Goal: Task Accomplishment & Management: Manage account settings

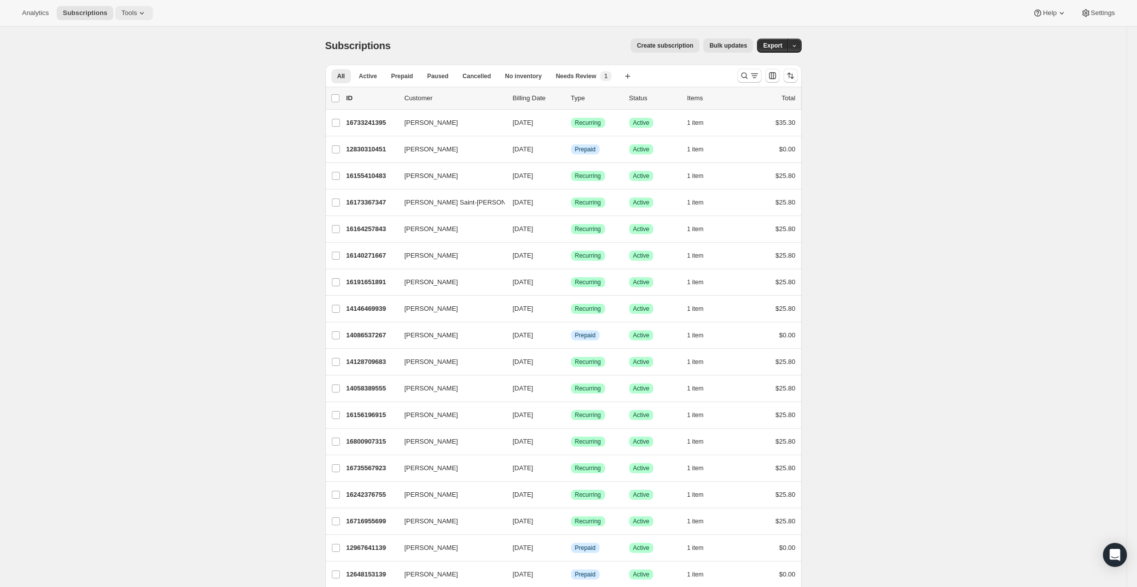
click at [142, 13] on icon at bounding box center [142, 13] width 10 height 10
click at [146, 33] on span "Subscription Plans" at bounding box center [124, 34] width 54 height 8
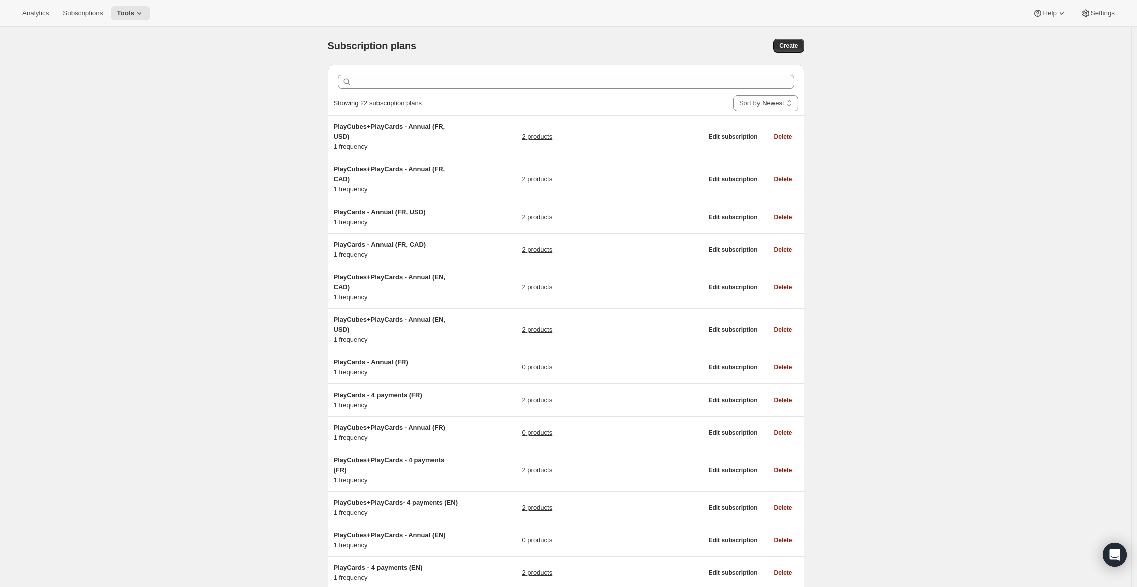
click at [132, 21] on div "Analytics Subscriptions Tools Help Settings" at bounding box center [568, 13] width 1137 height 27
click at [98, 8] on button "Subscriptions" at bounding box center [83, 13] width 52 height 14
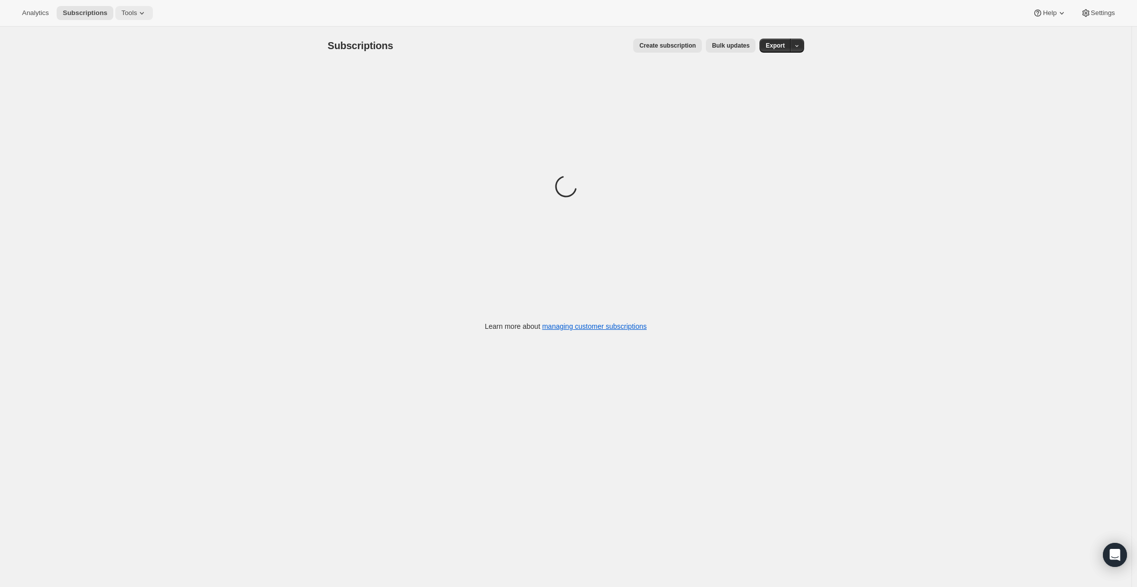
click at [137, 13] on span "Tools" at bounding box center [129, 13] width 16 height 8
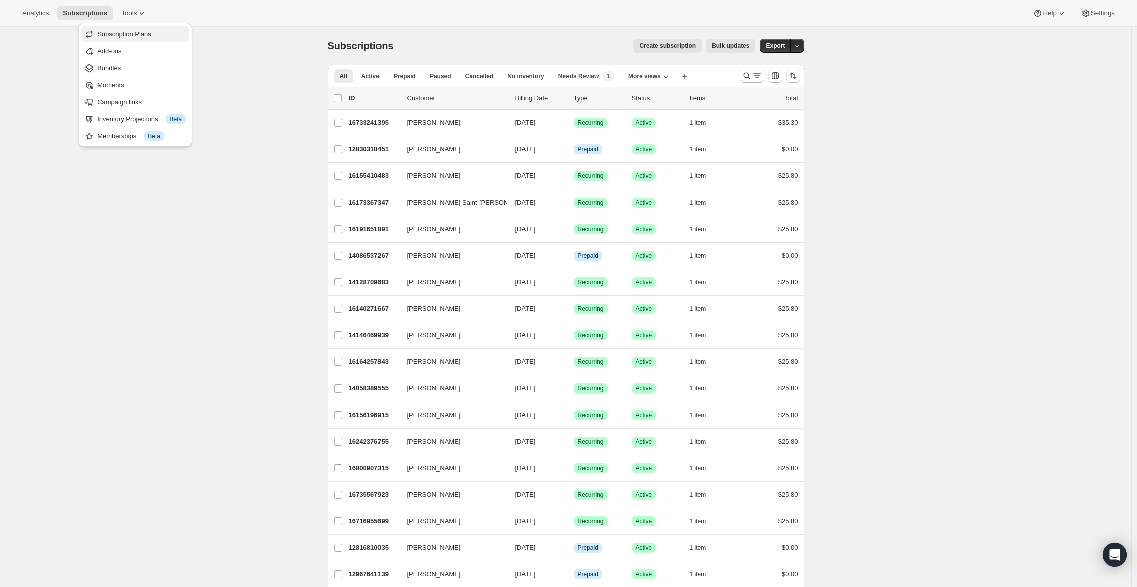
click at [134, 34] on span "Subscription Plans" at bounding box center [124, 34] width 54 height 8
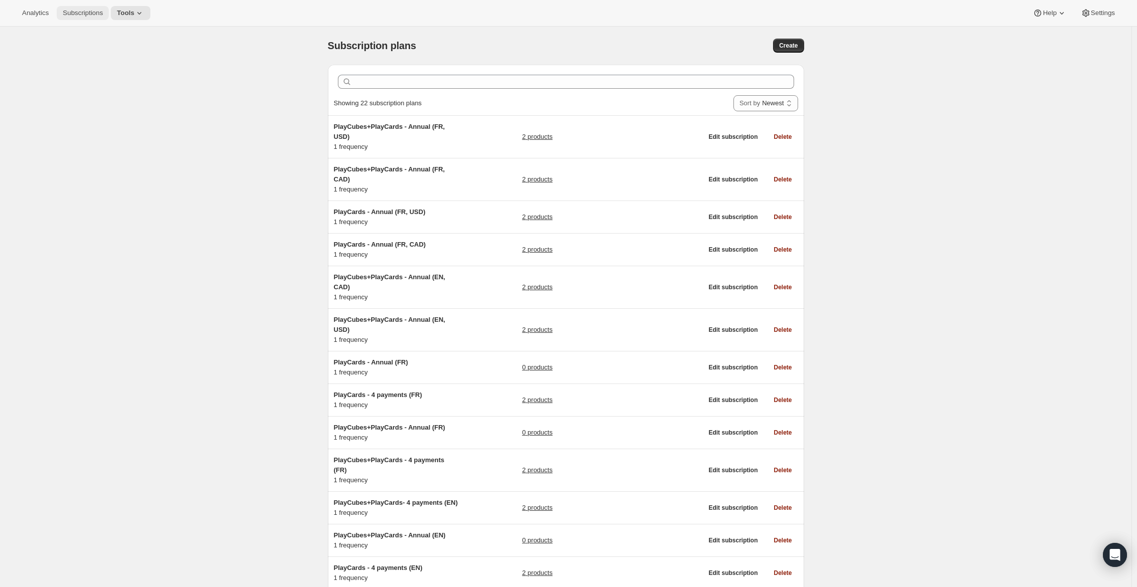
click at [86, 12] on span "Subscriptions" at bounding box center [83, 13] width 40 height 8
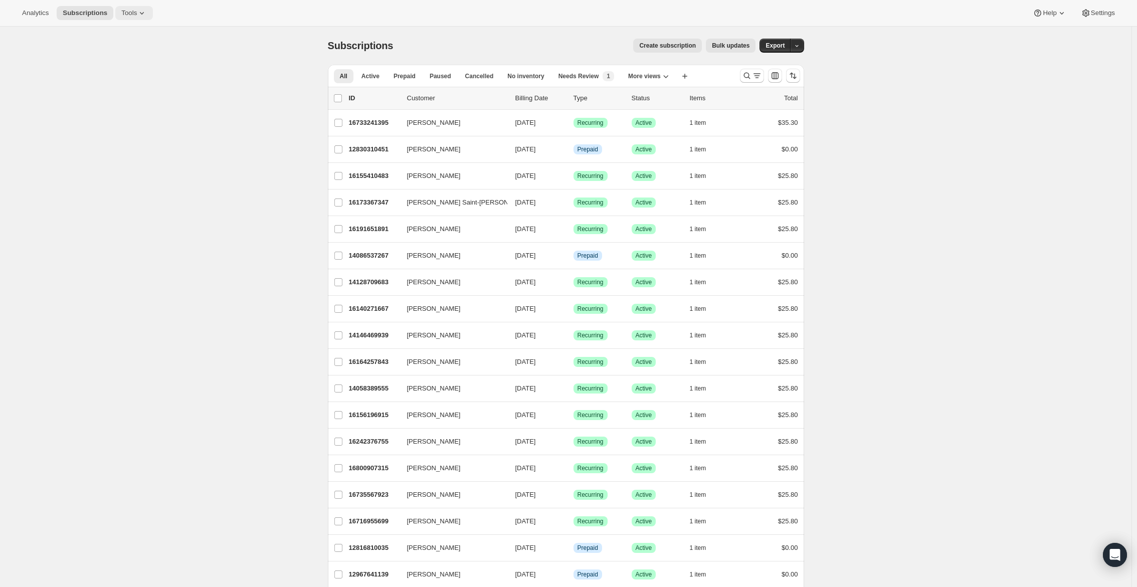
click at [133, 11] on span "Tools" at bounding box center [129, 13] width 16 height 8
click at [33, 15] on span "Analytics" at bounding box center [35, 13] width 27 height 8
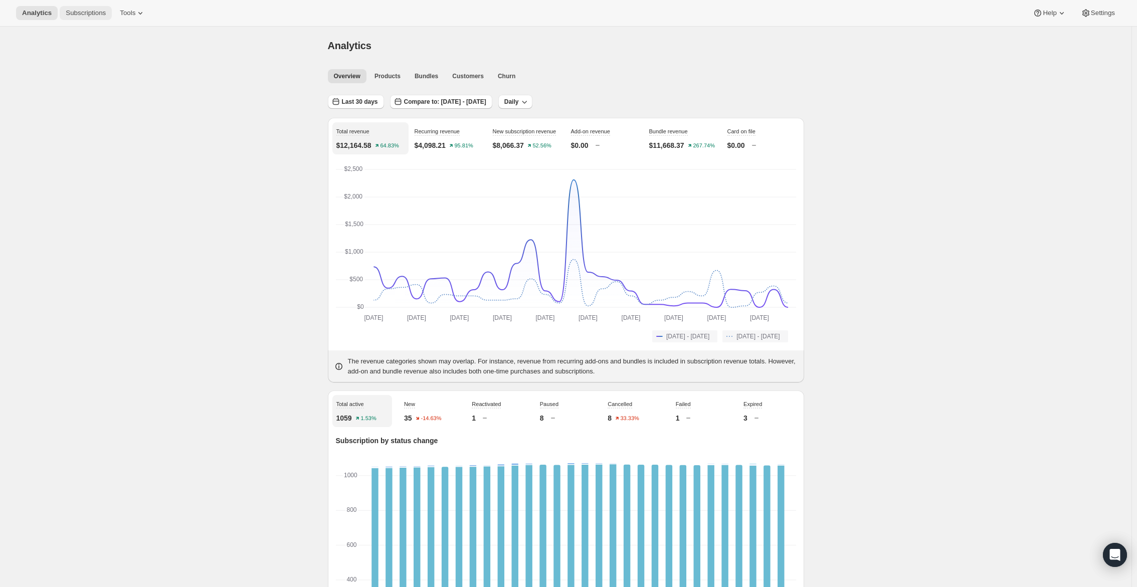
click at [79, 9] on span "Subscriptions" at bounding box center [86, 13] width 40 height 8
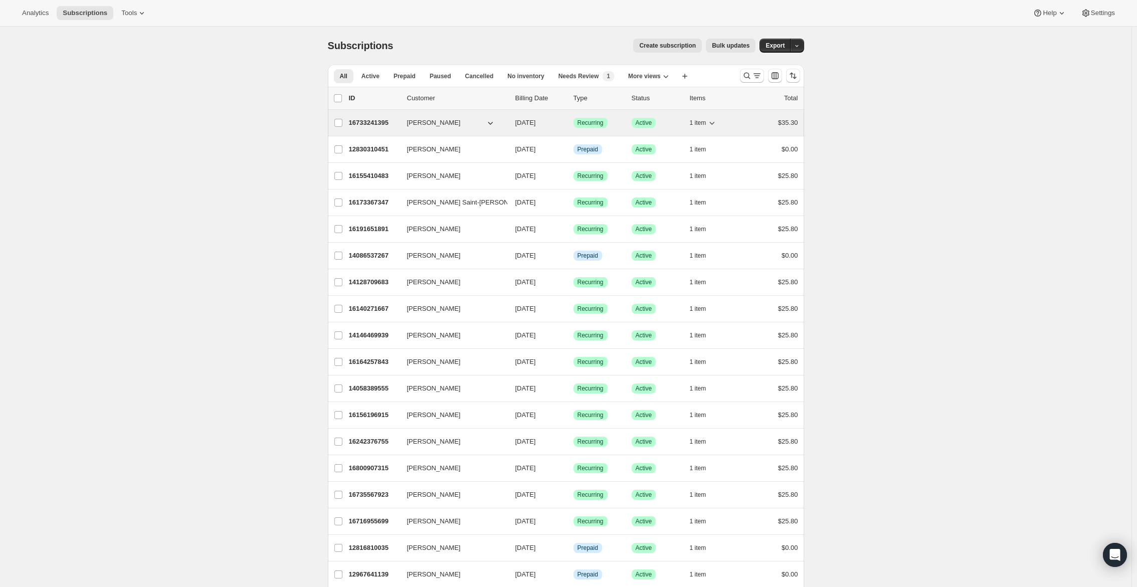
click at [722, 122] on div "1 item" at bounding box center [715, 123] width 50 height 14
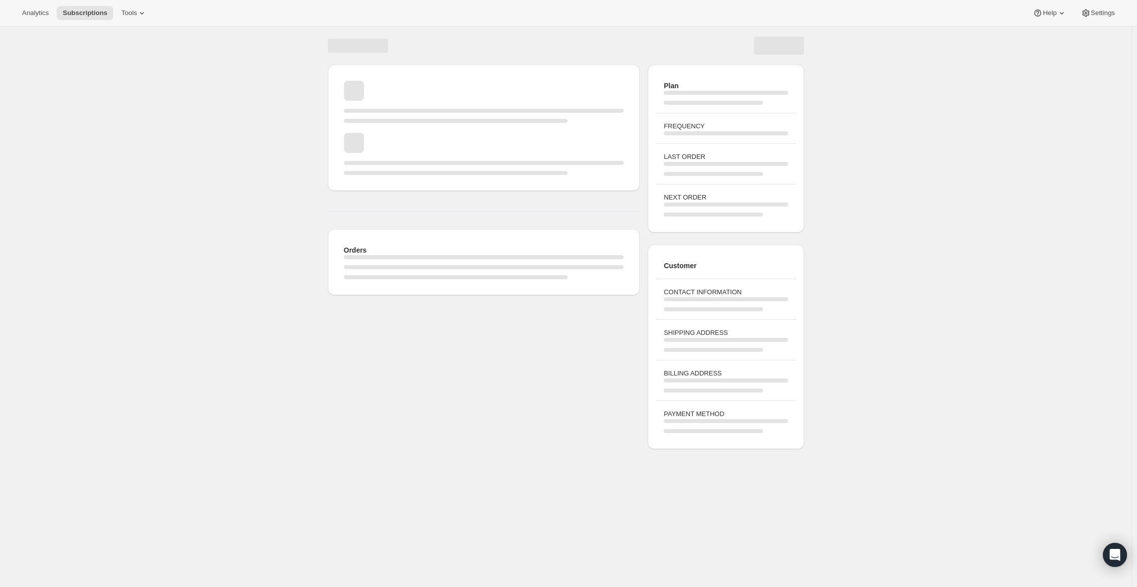
click at [716, 123] on h3 "FREQUENCY" at bounding box center [726, 126] width 124 height 10
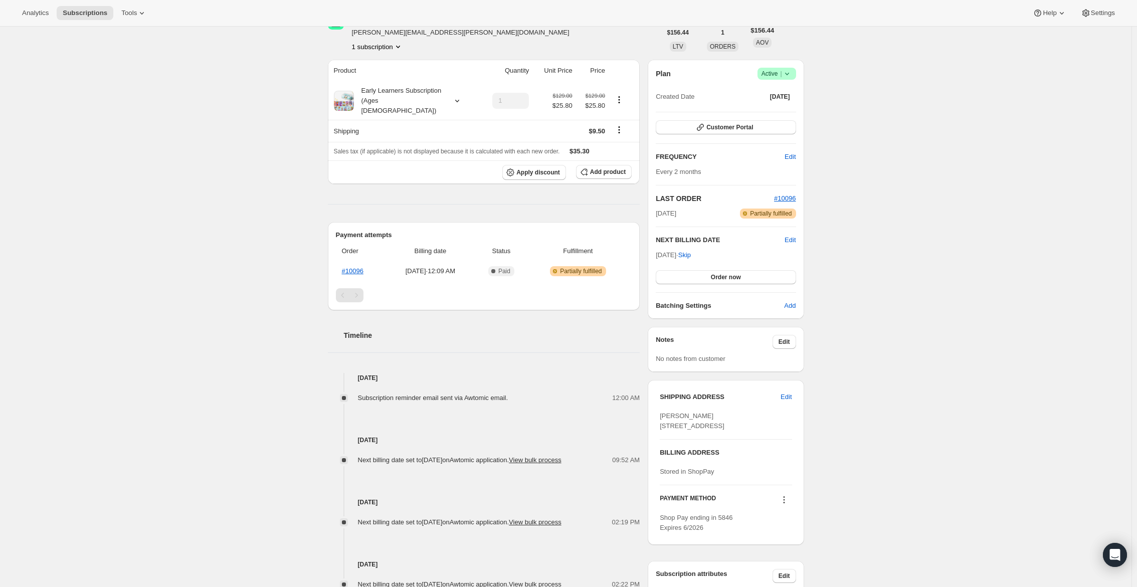
scroll to position [4, 0]
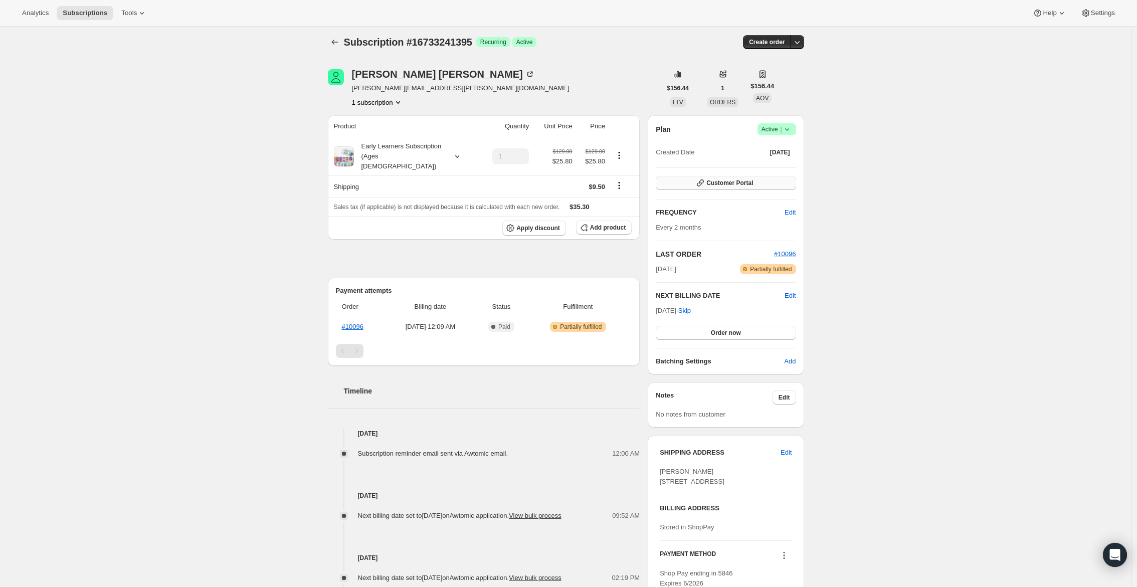
click at [768, 187] on button "Customer Portal" at bounding box center [726, 183] width 140 height 14
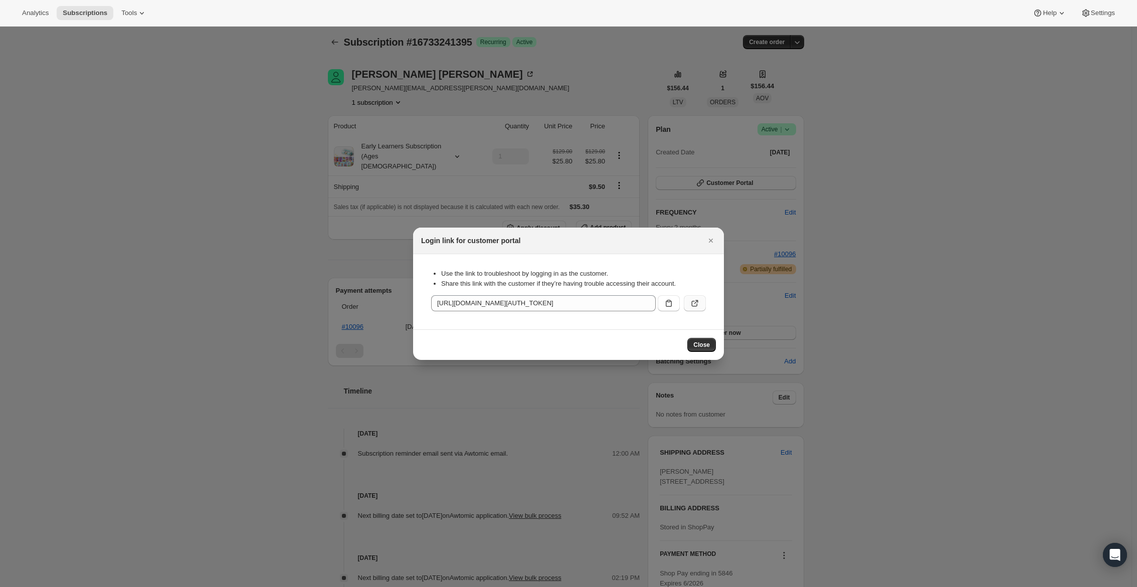
click at [688, 306] on button ":r13h:" at bounding box center [695, 303] width 22 height 16
click at [196, 83] on div at bounding box center [568, 293] width 1137 height 587
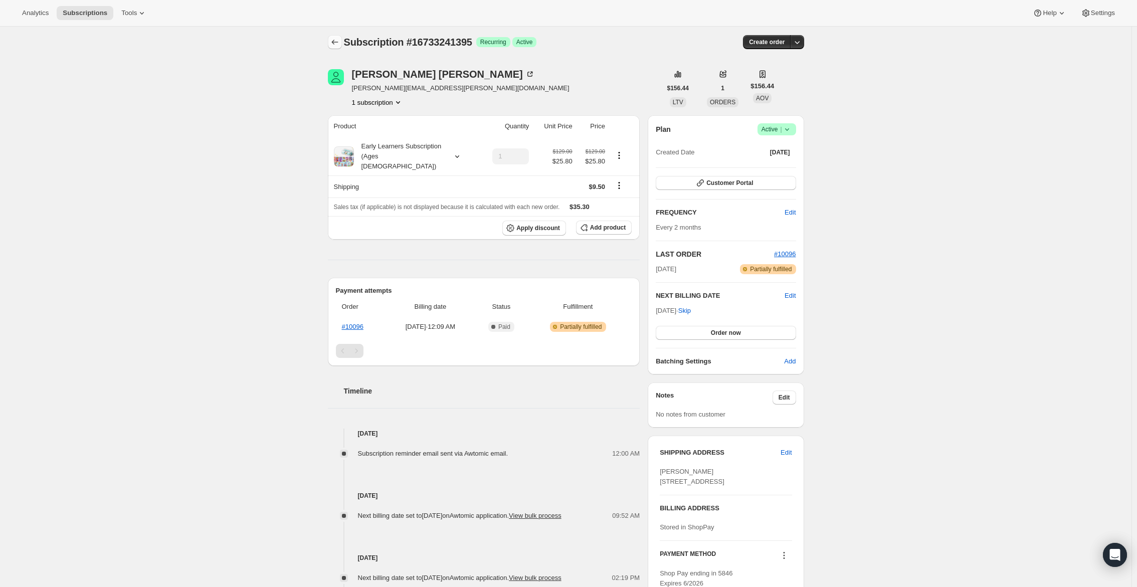
click at [333, 47] on button "Subscriptions" at bounding box center [335, 42] width 14 height 14
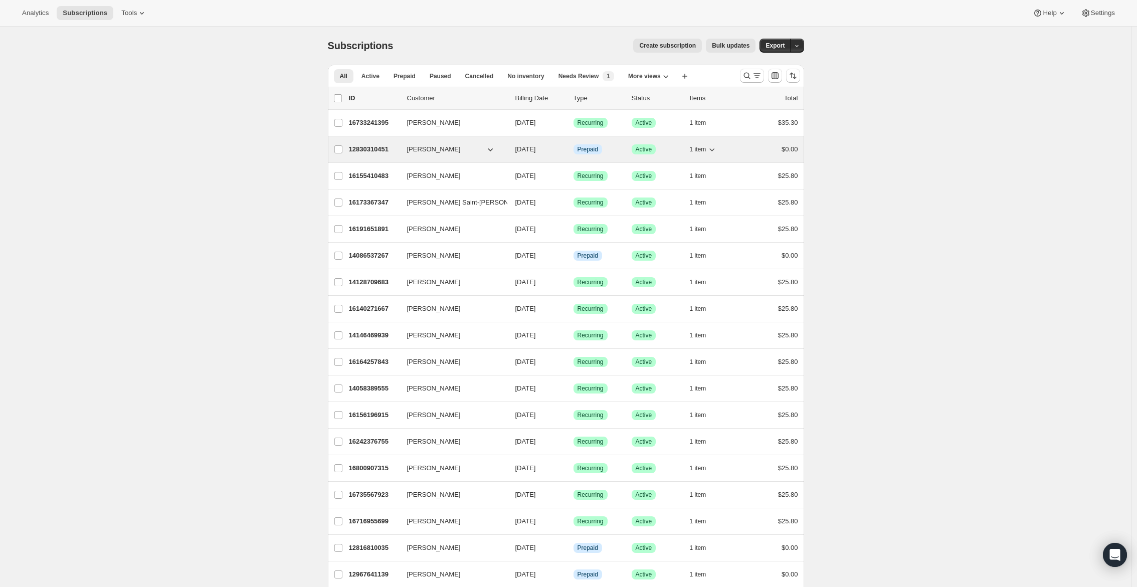
click at [378, 148] on p "12830310451" at bounding box center [374, 149] width 50 height 10
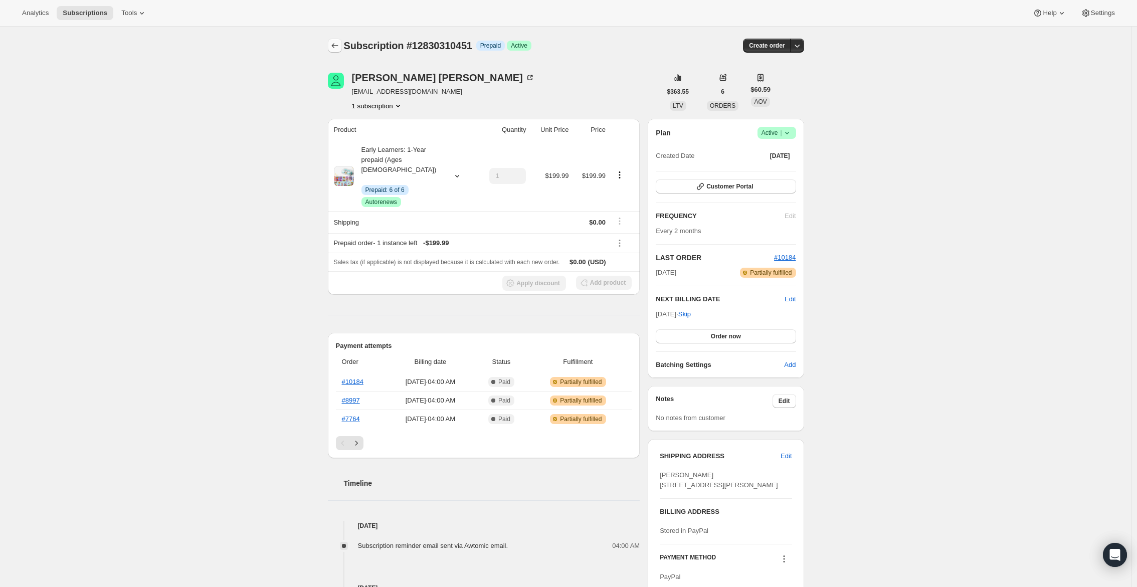
click at [340, 42] on icon "Subscriptions" at bounding box center [335, 46] width 10 height 10
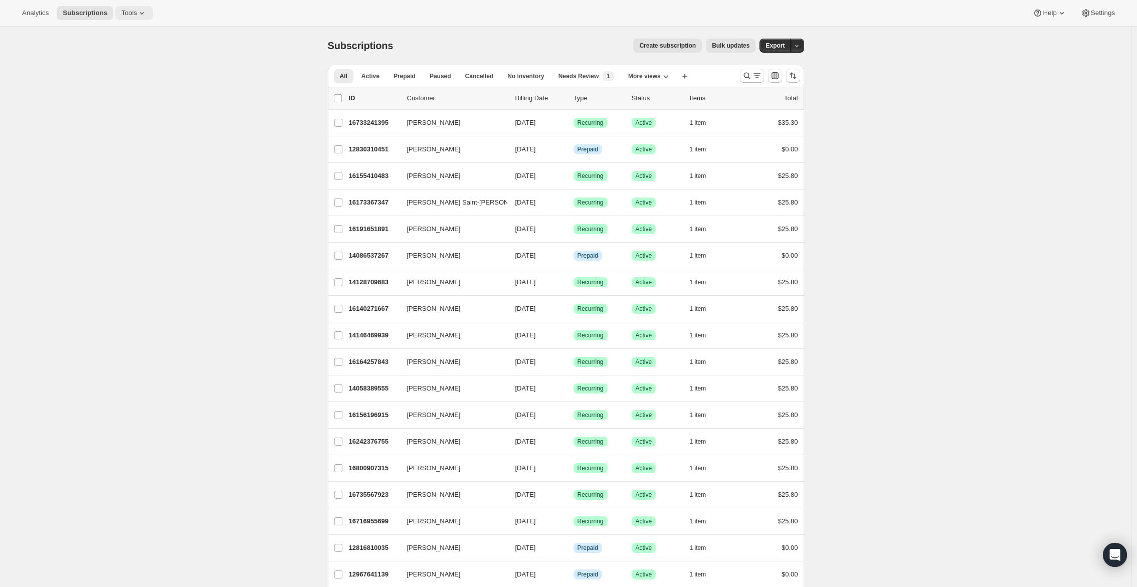
click at [145, 17] on icon at bounding box center [142, 13] width 10 height 10
click at [122, 32] on span "Subscription Plans" at bounding box center [124, 34] width 54 height 8
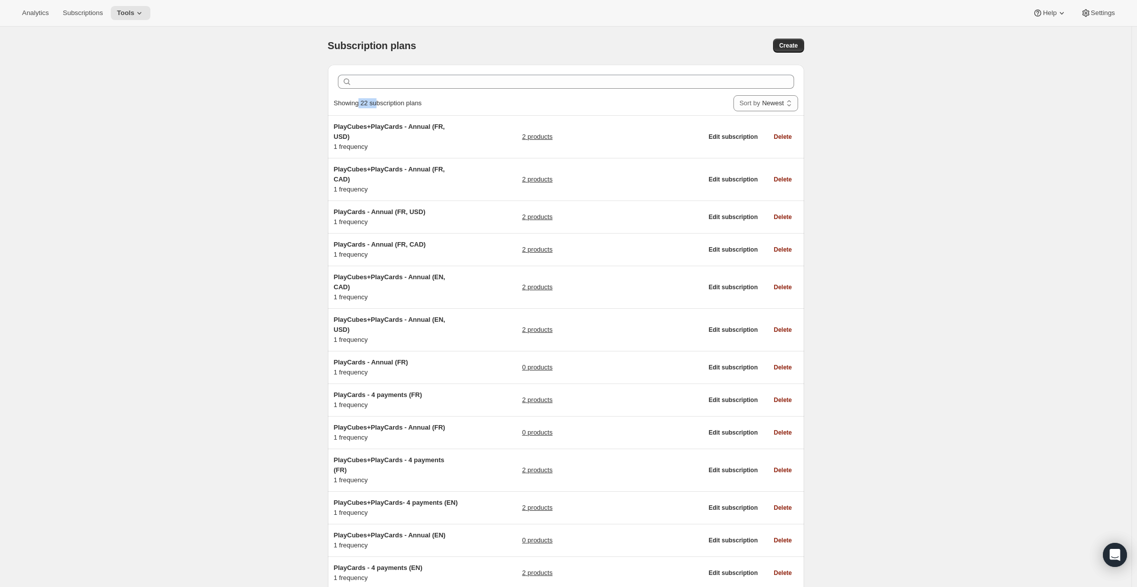
drag, startPoint x: 361, startPoint y: 103, endPoint x: 383, endPoint y: 100, distance: 21.3
click at [383, 100] on span "Showing 22 subscription plans" at bounding box center [378, 103] width 88 height 8
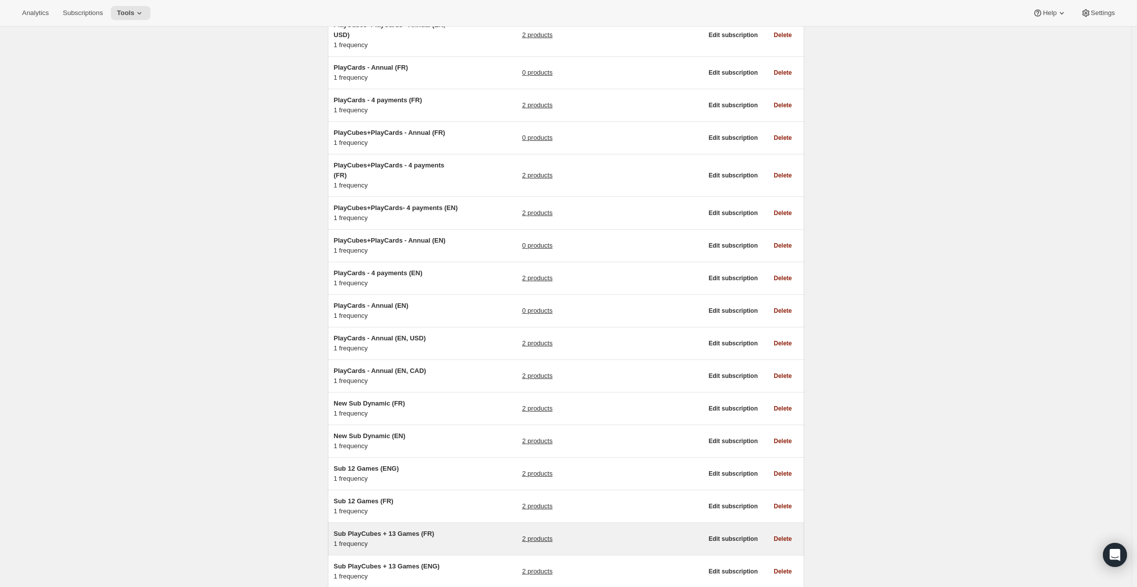
scroll to position [369, 0]
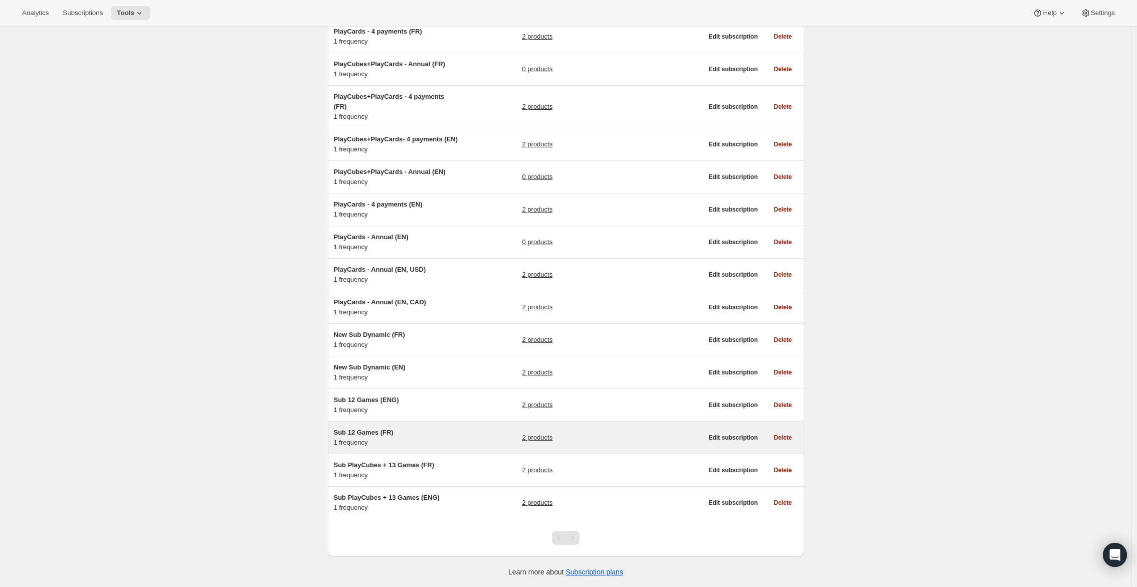
click at [403, 438] on div "Sub 12 Games (FR) 1 frequency" at bounding box center [396, 438] width 125 height 20
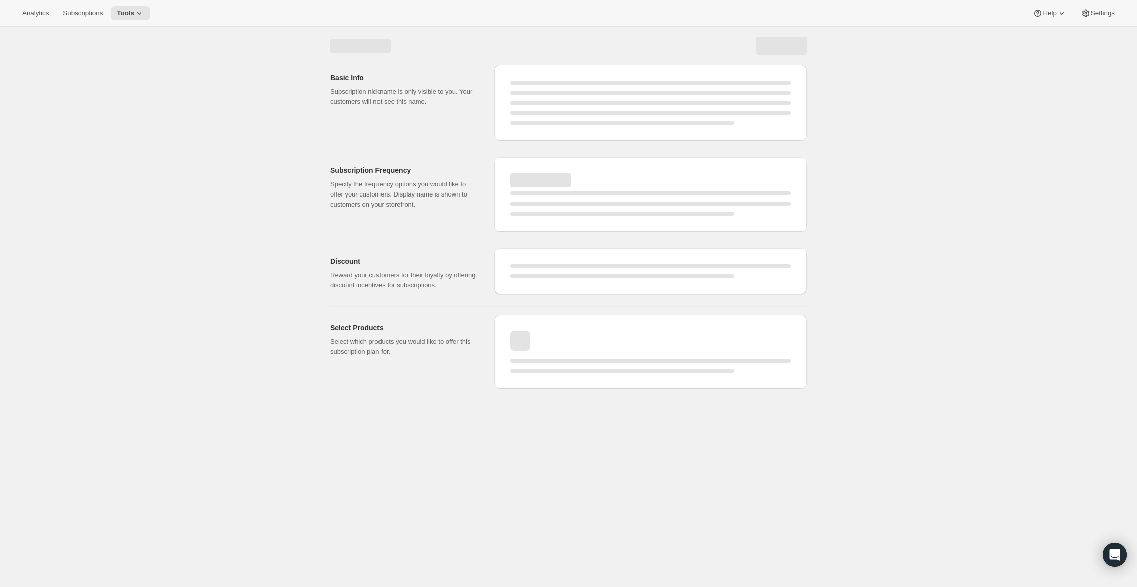
select select "WEEK"
select select "MONTH"
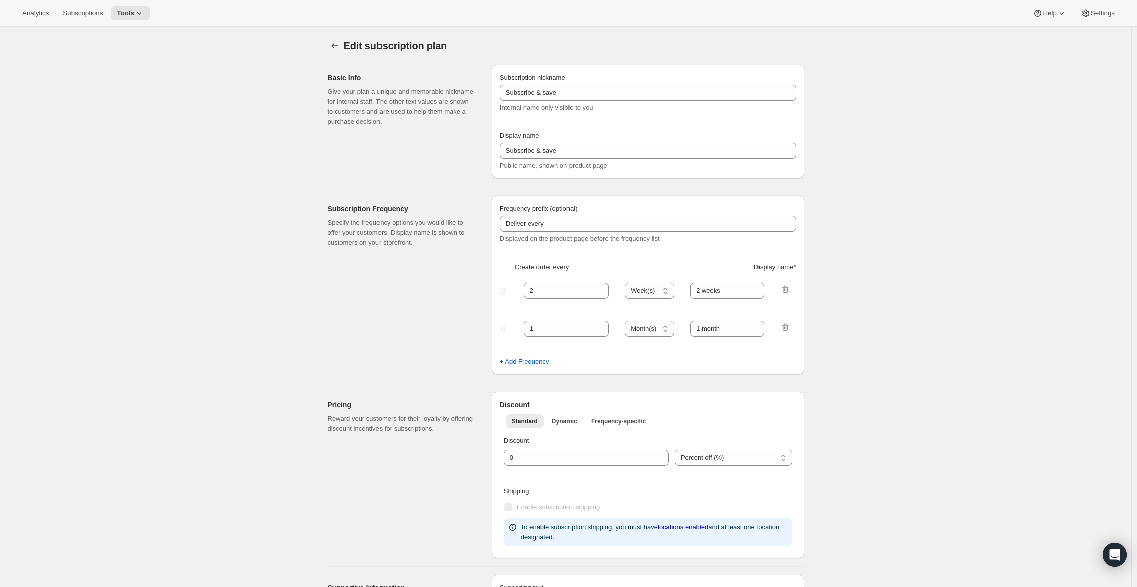
type input "Sub 12 Games (FR)"
type input "Abonne-toi et écomomise"
type input "Renouvellement annuel. Annulez à tout moment."
select select "ENABLED"
select select "MONTH"
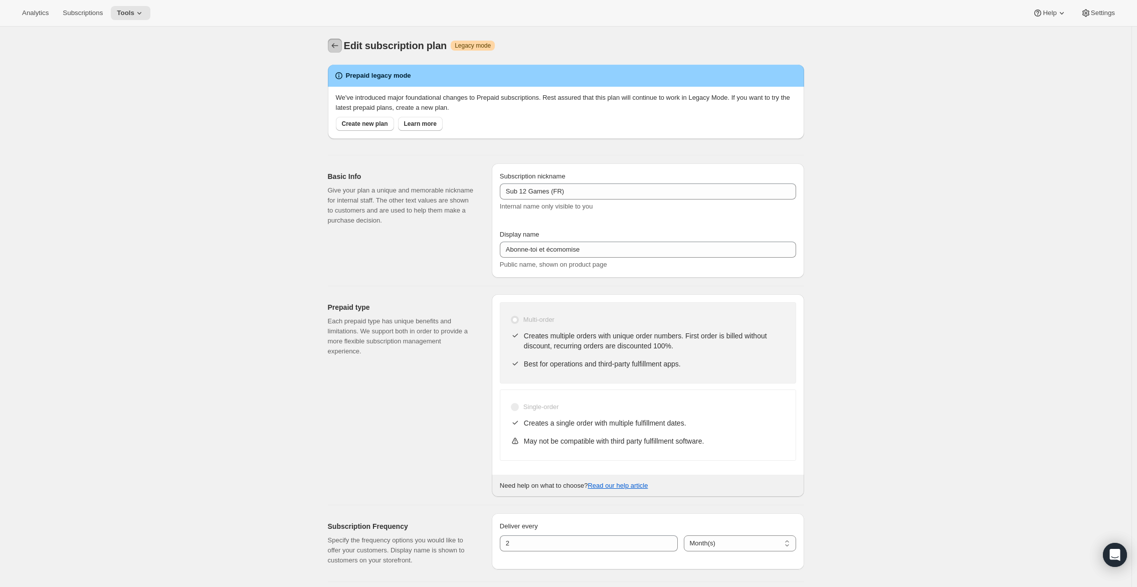
click at [339, 44] on icon "Subscription plans" at bounding box center [335, 46] width 10 height 10
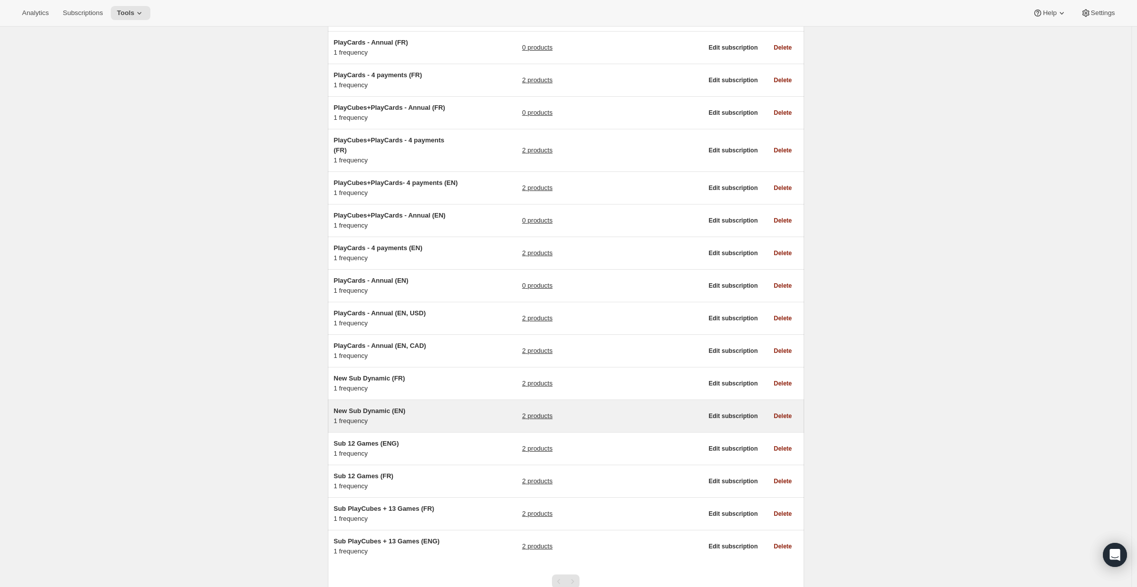
scroll to position [369, 0]
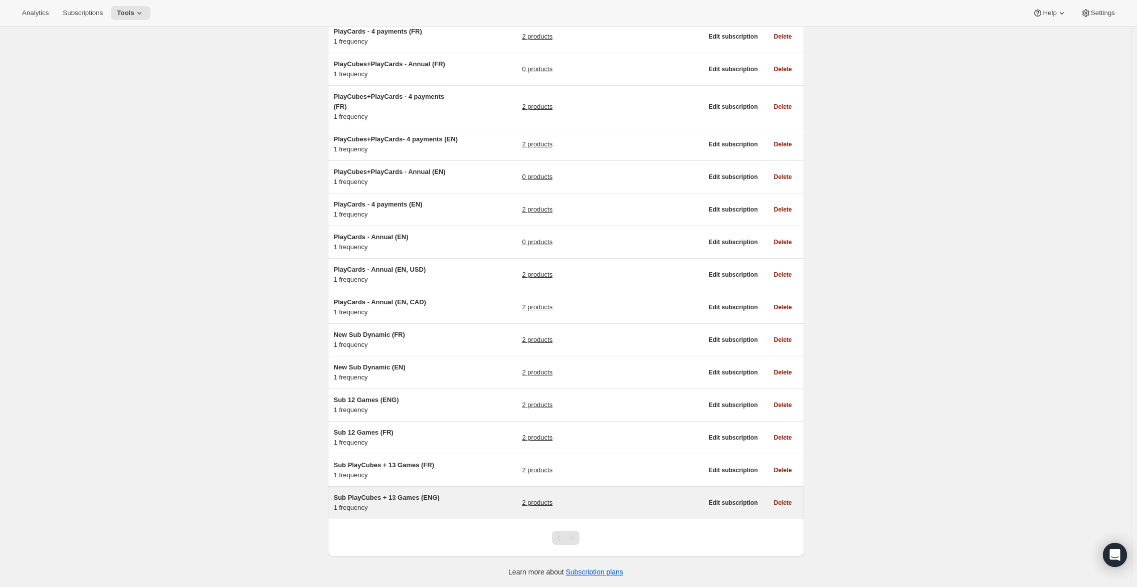
click at [411, 498] on span "Sub PlayCubes + 13 Games (ENG)" at bounding box center [387, 498] width 106 height 8
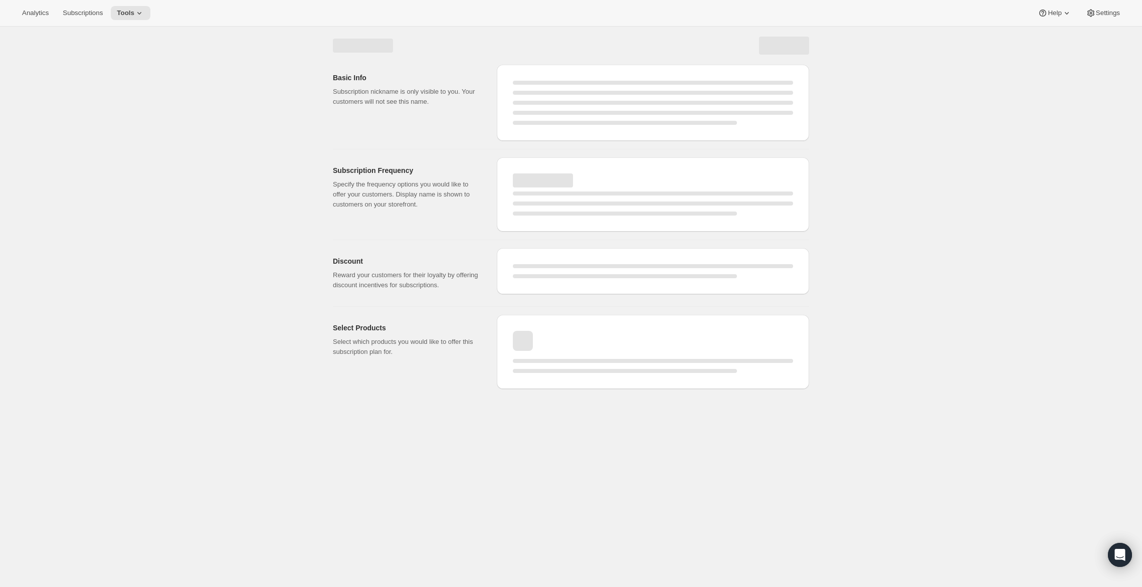
select select "WEEK"
select select "MONTH"
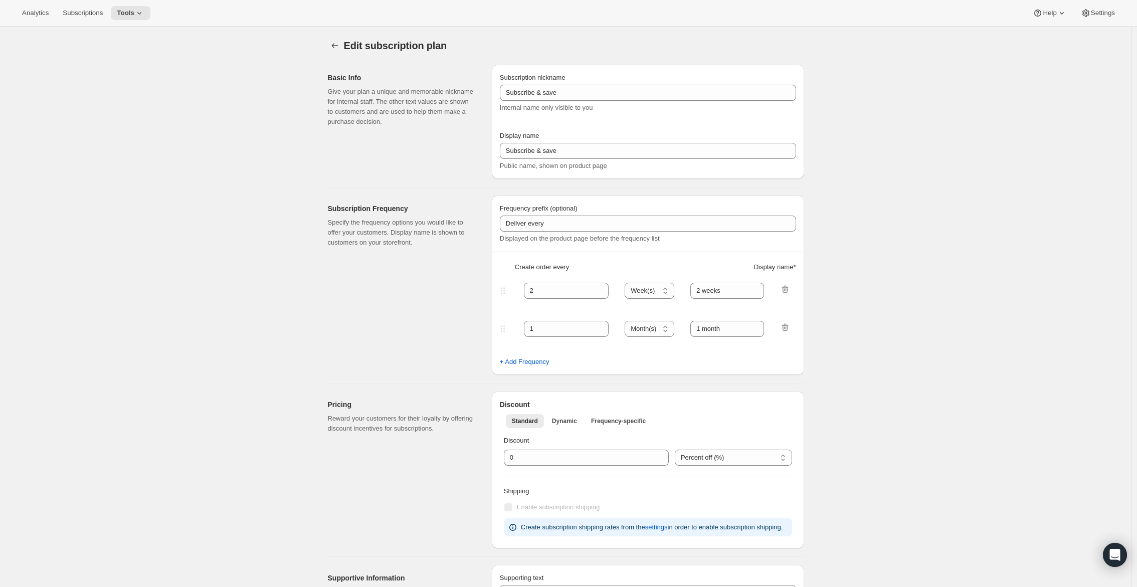
type input "Sub PlayCubes + 13 Games (ENG)"
type input "Subscribe & Save"
type input "Renews yearly. Cancel anytime."
select select "ENABLED"
select select "MONTH"
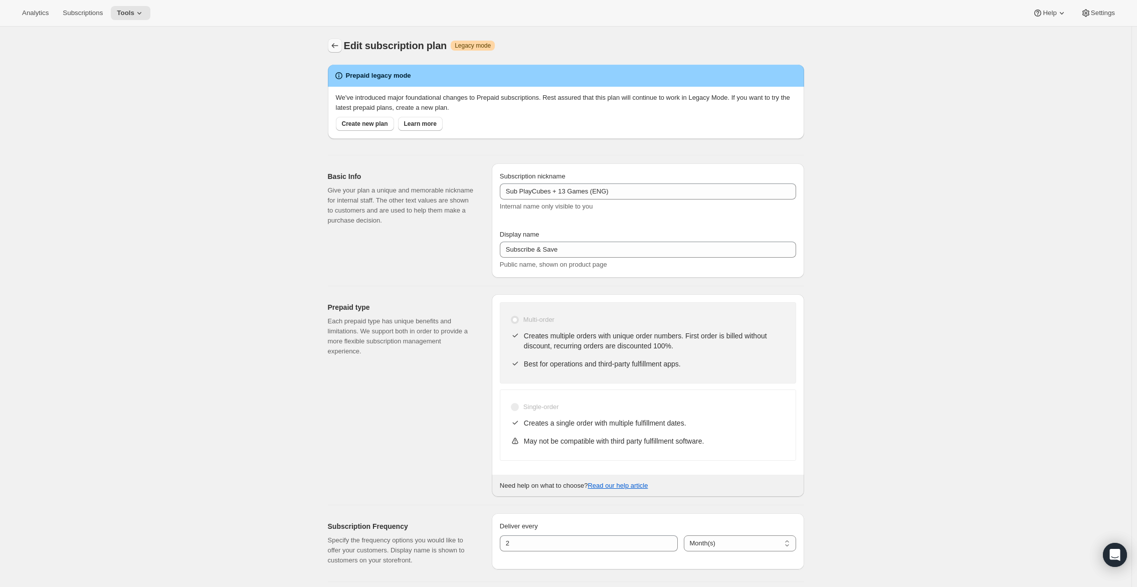
click at [337, 45] on icon "Subscription plans" at bounding box center [335, 46] width 10 height 10
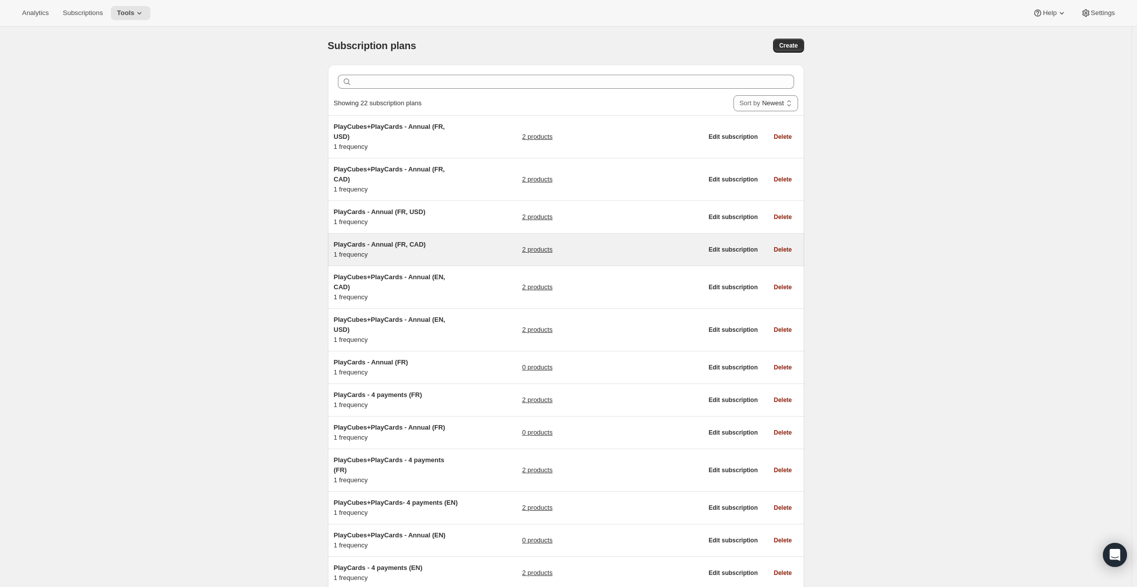
click at [415, 246] on span "PlayCards - Annual (FR, CAD)" at bounding box center [380, 245] width 92 height 8
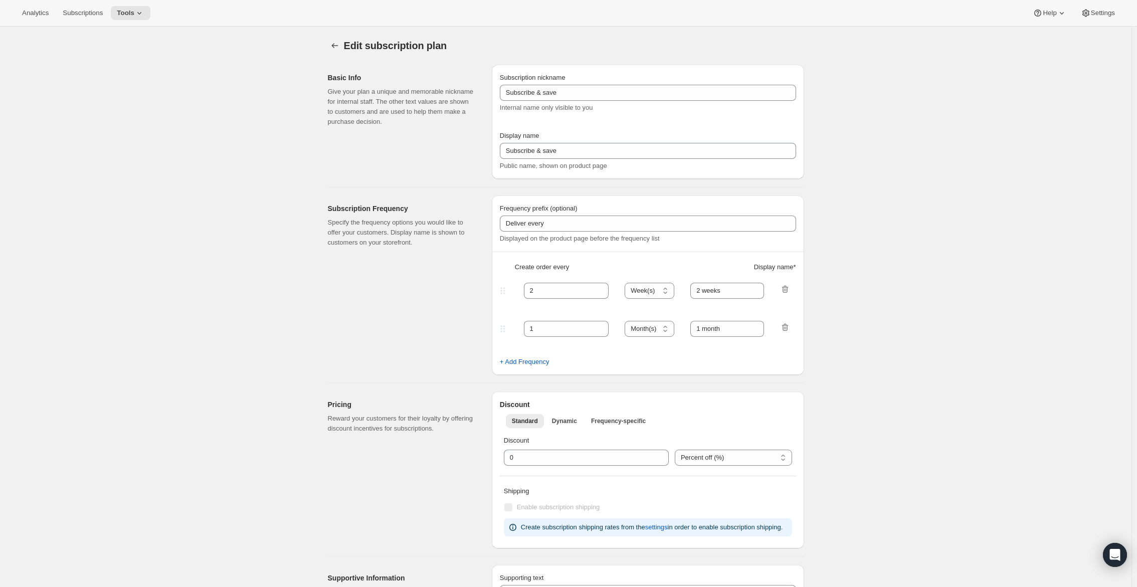
type input "PlayCards - Annual (FR, CAD)"
type input "Payez maintenant - <b>SAUVEZ 33%</b> (<del>239.99 CAD</del>)"
select select "ENABLED"
select select "MONTH"
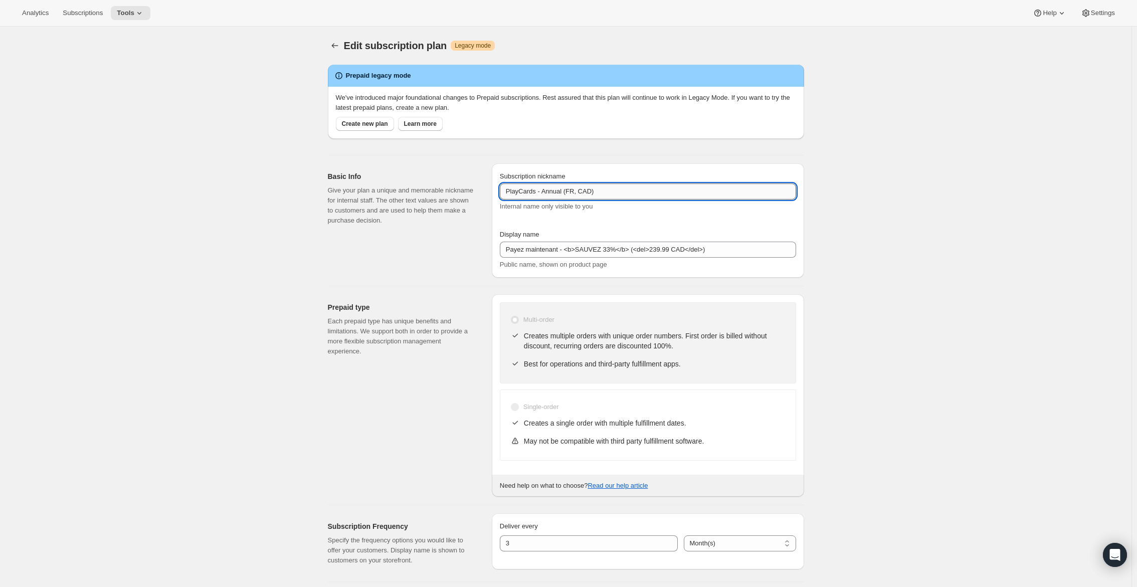
drag, startPoint x: 507, startPoint y: 190, endPoint x: 583, endPoint y: 189, distance: 75.7
click at [583, 189] on input "PlayCards - Annual (FR, CAD)" at bounding box center [648, 192] width 296 height 16
drag, startPoint x: 588, startPoint y: 190, endPoint x: 602, endPoint y: 189, distance: 14.1
click at [602, 189] on input "PlayCards - Annual (FR, CAD)" at bounding box center [648, 192] width 296 height 16
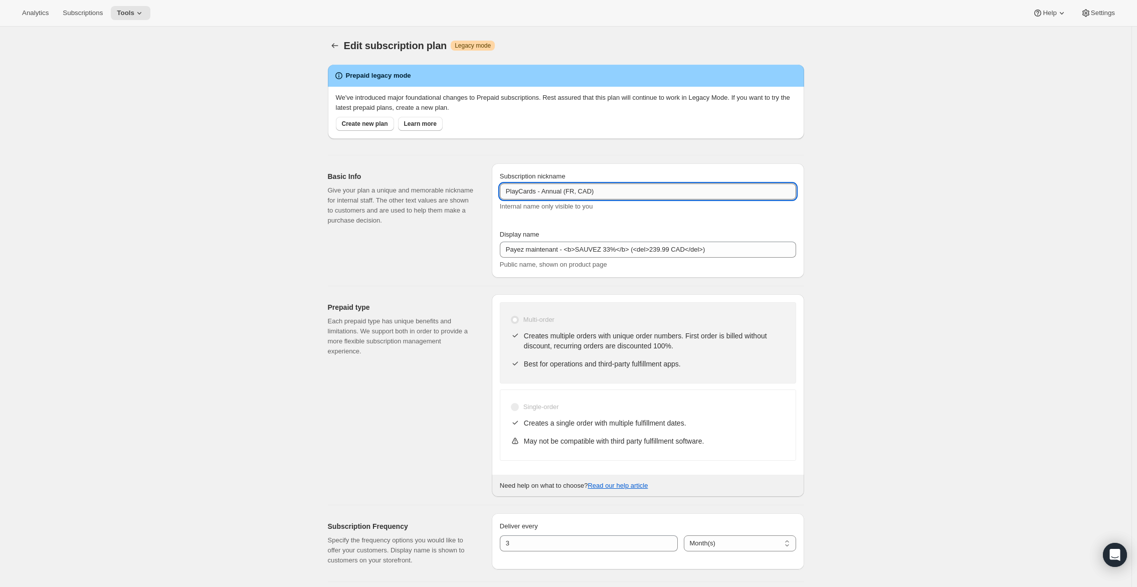
click at [602, 189] on input "PlayCards - Annual (FR, CAD)" at bounding box center [648, 192] width 296 height 16
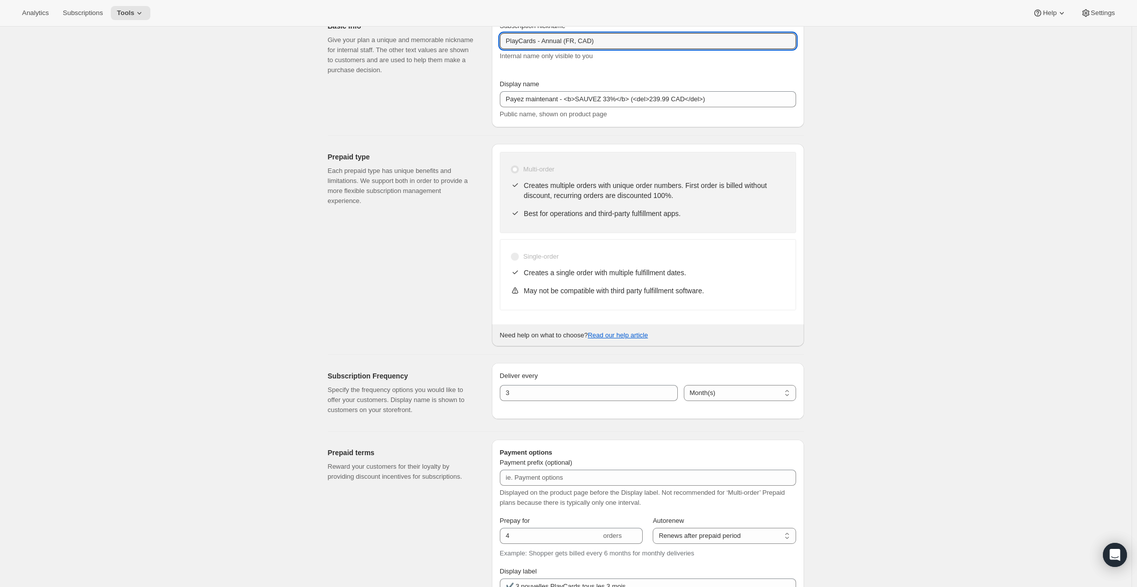
scroll to position [251, 0]
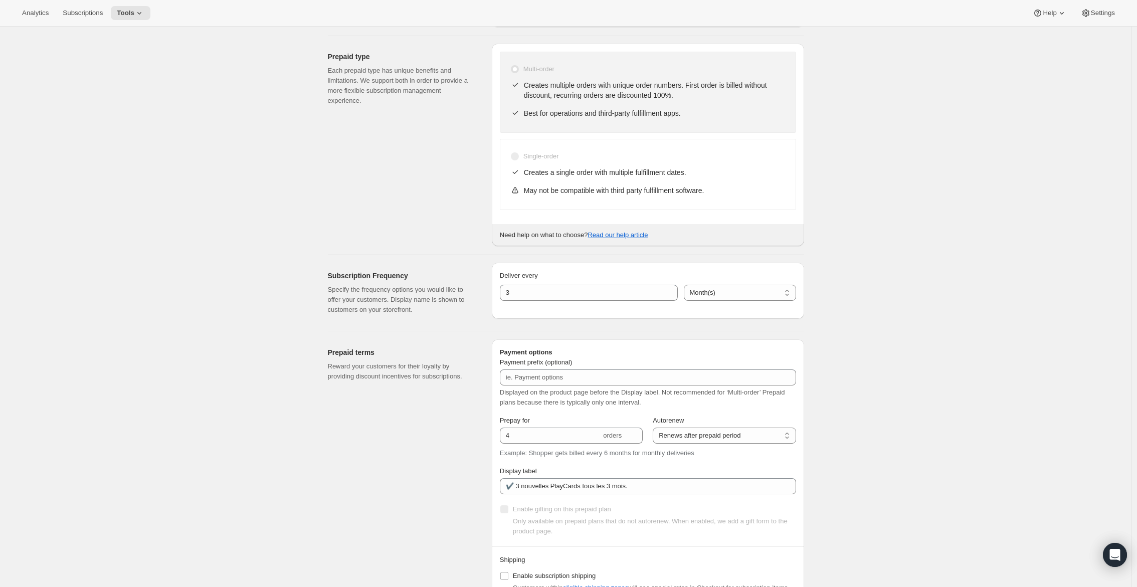
click at [426, 282] on div "Subscription Frequency Specify the frequency options you would like to offer yo…" at bounding box center [402, 293] width 148 height 44
click at [508, 288] on input "3" at bounding box center [581, 293] width 163 height 16
click at [371, 308] on p "Specify the frequency options you would like to offer your customers. Display n…" at bounding box center [402, 300] width 148 height 30
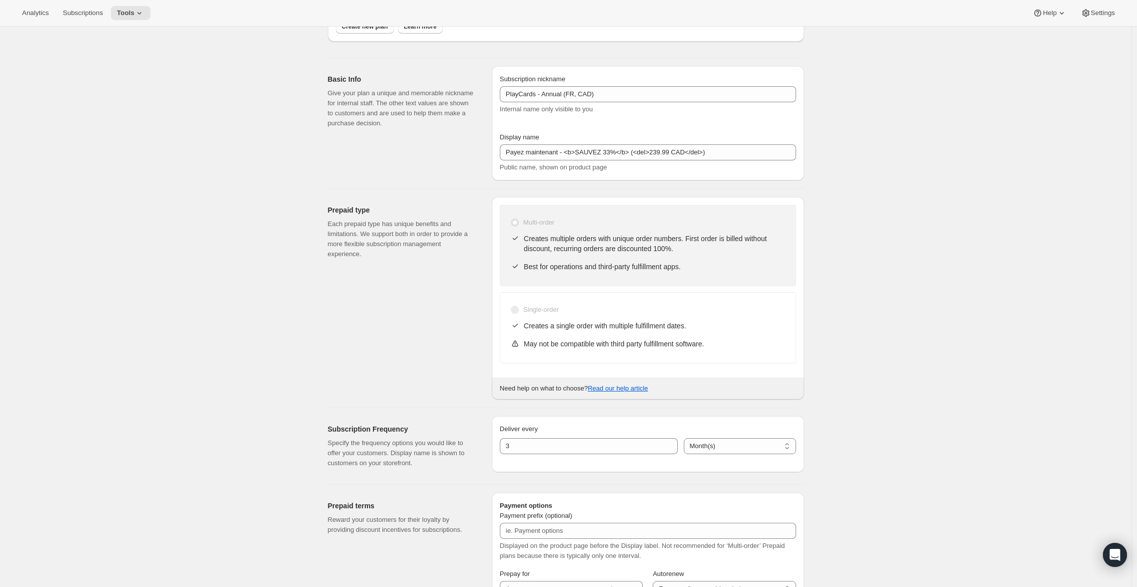
scroll to position [0, 0]
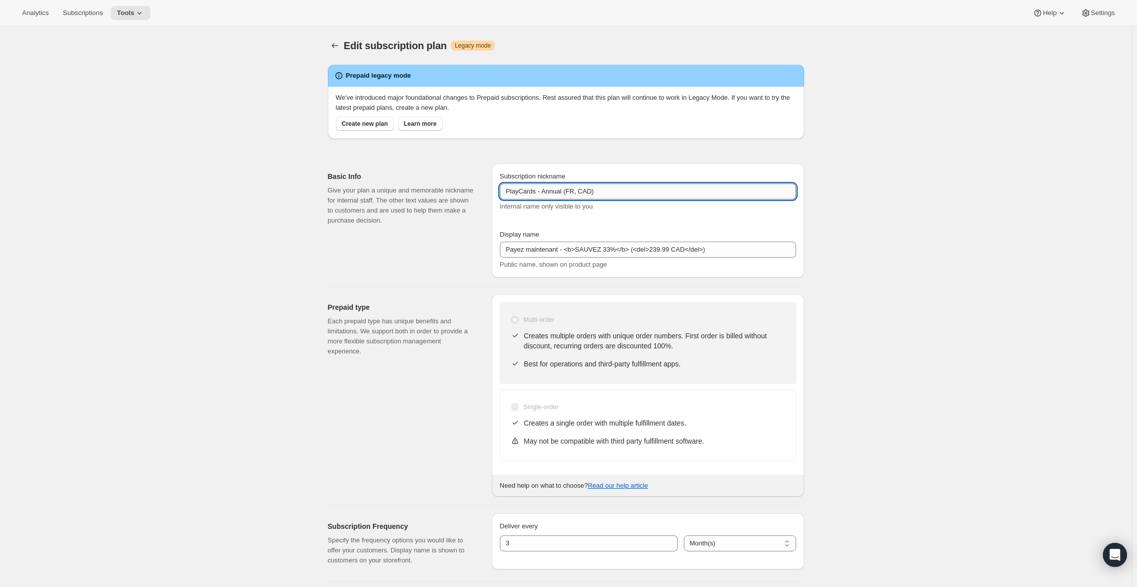
drag, startPoint x: 547, startPoint y: 191, endPoint x: 567, endPoint y: 185, distance: 19.8
click at [567, 185] on input "PlayCards - Annual (FR, CAD)" at bounding box center [648, 192] width 296 height 16
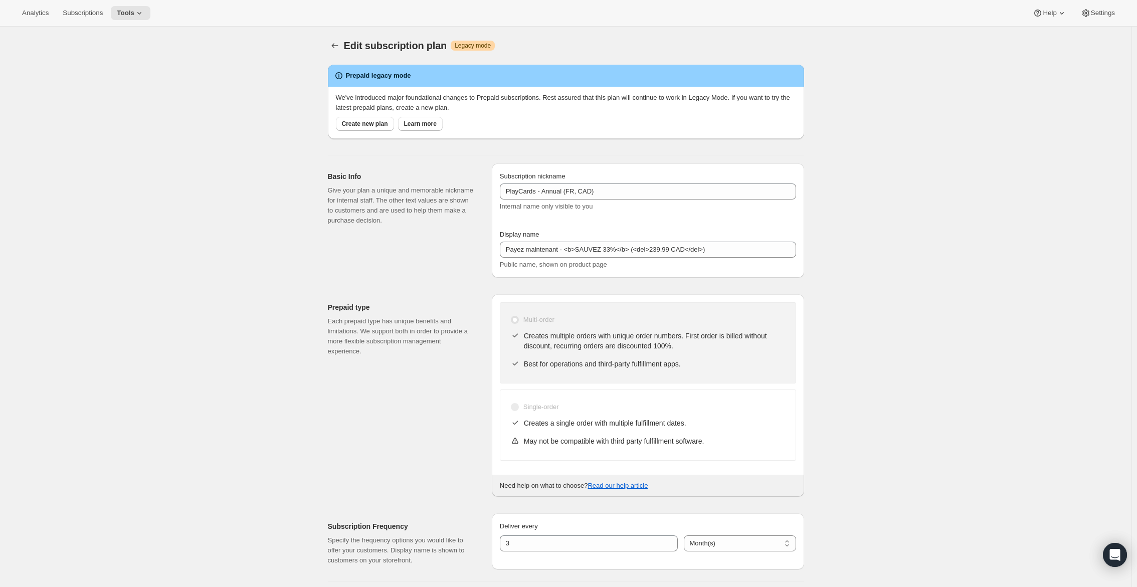
click at [462, 287] on div "Prepaid type Each prepaid type has unique benefits and limitations. We support …" at bounding box center [562, 391] width 484 height 211
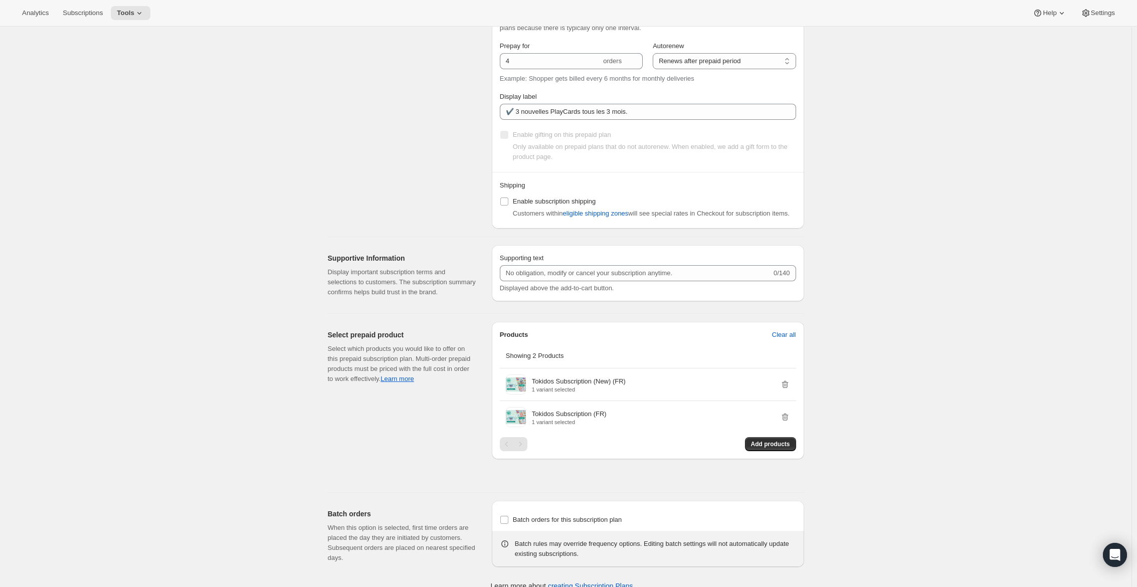
scroll to position [657, 0]
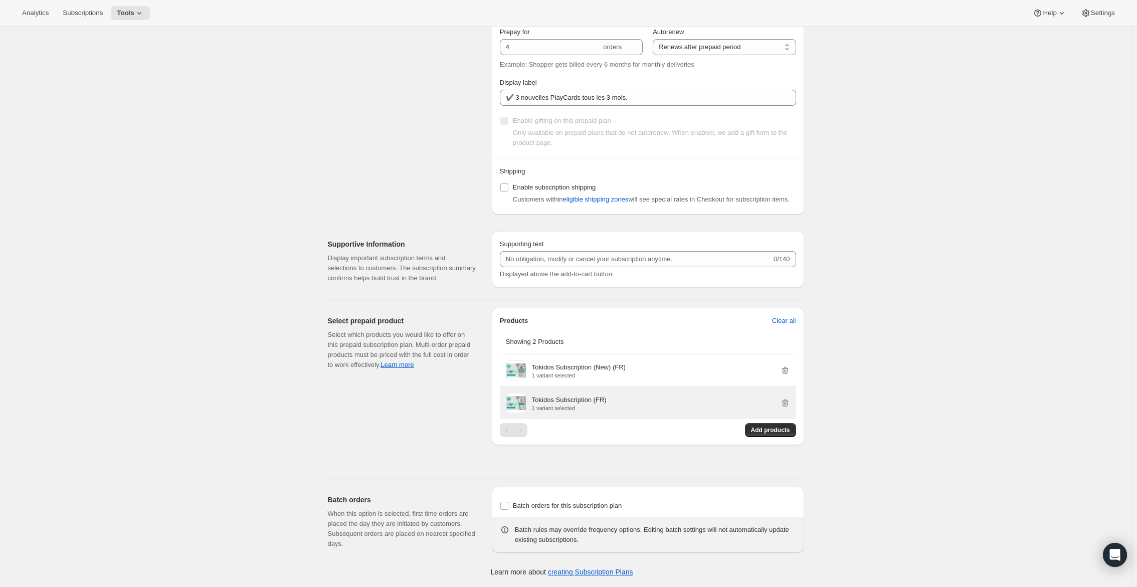
click at [674, 405] on div "Tokidos Subscription (FR) 1 variant selected" at bounding box center [661, 403] width 258 height 16
click at [516, 405] on span at bounding box center [516, 403] width 20 height 20
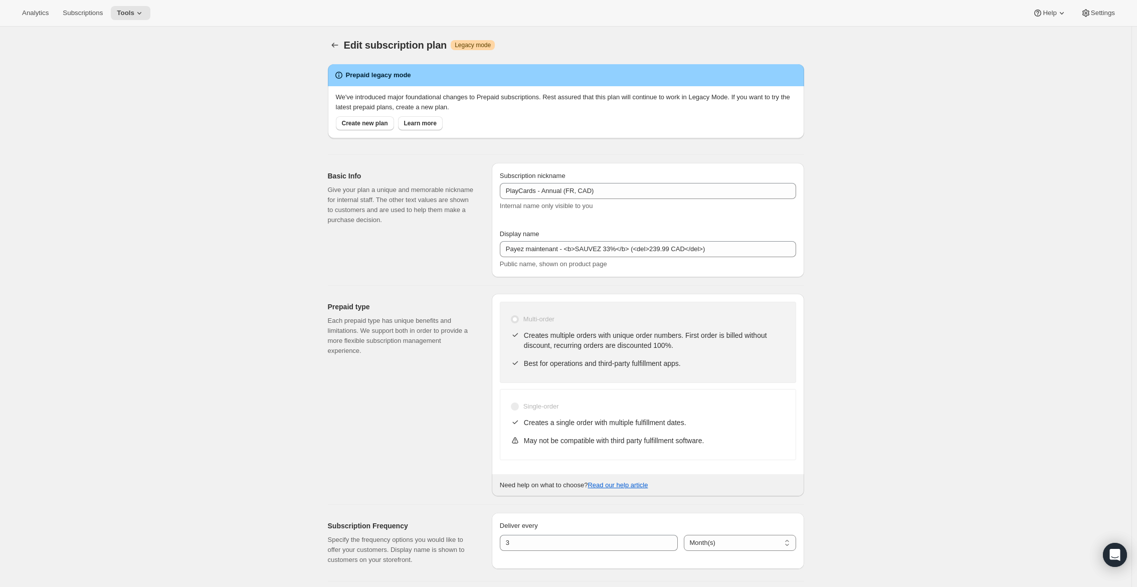
scroll to position [0, 0]
click at [337, 44] on icon "Subscription plans" at bounding box center [335, 46] width 10 height 10
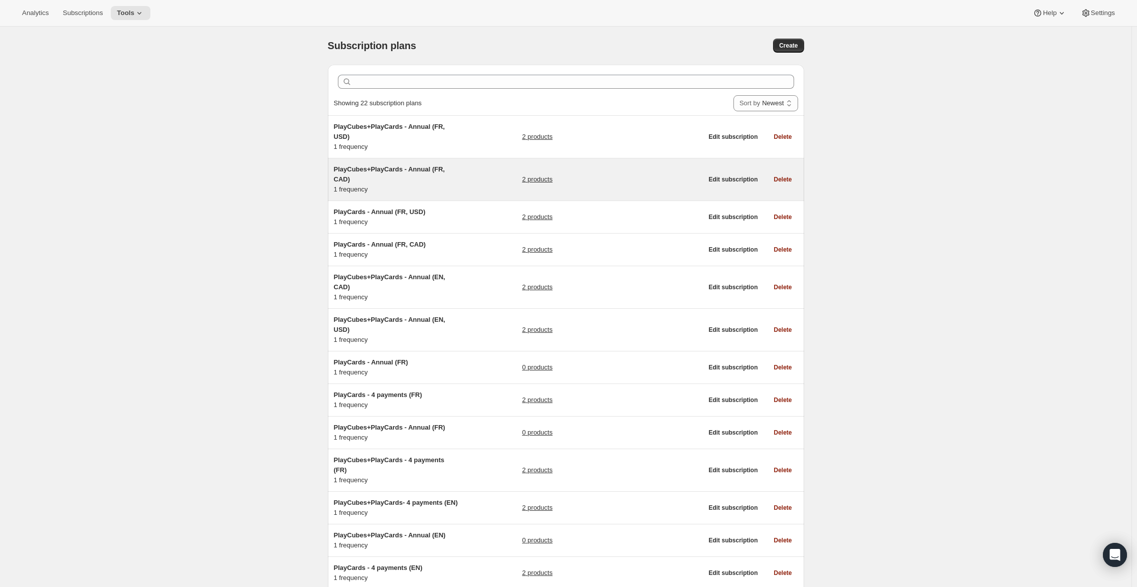
click at [404, 170] on span "PlayCubes+PlayCards - Annual (FR, CAD)" at bounding box center [389, 174] width 111 height 18
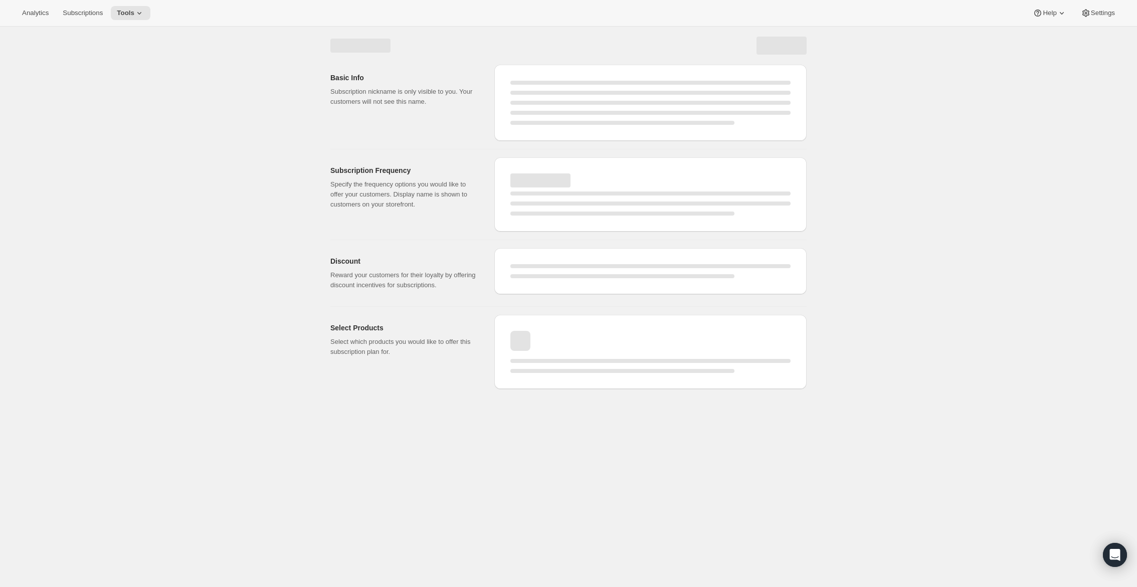
select select "WEEK"
select select "MONTH"
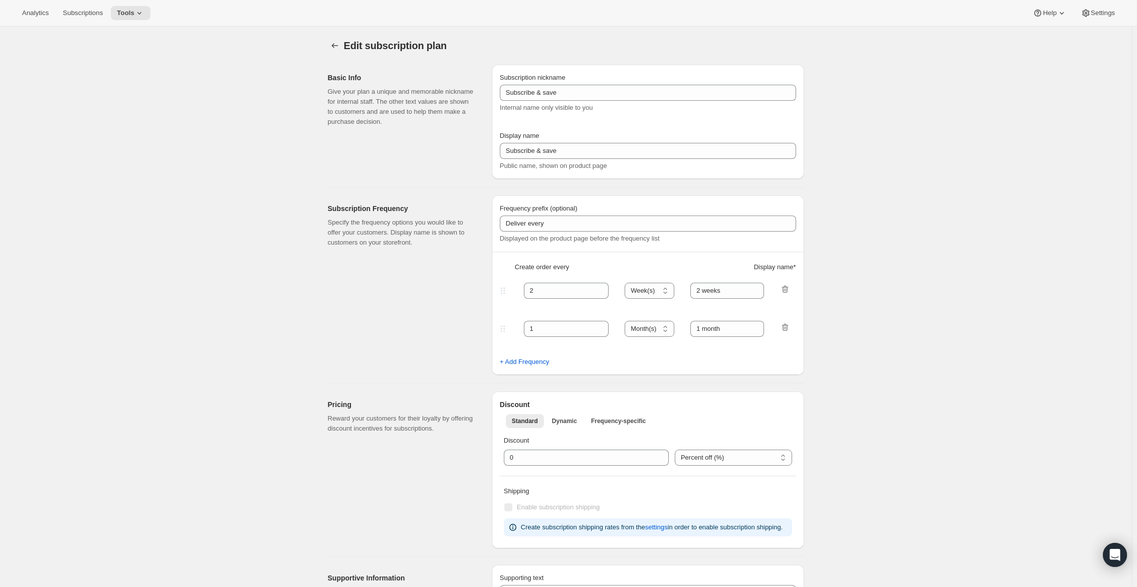
type input "PlayCubes+PlayCards - Annual (FR, CAD)"
type input "Payez maintenant - <b>SAUVEZ 25%</b> (<del>419.99 CAD</del>)"
select select "ENABLED"
select select "MONTH"
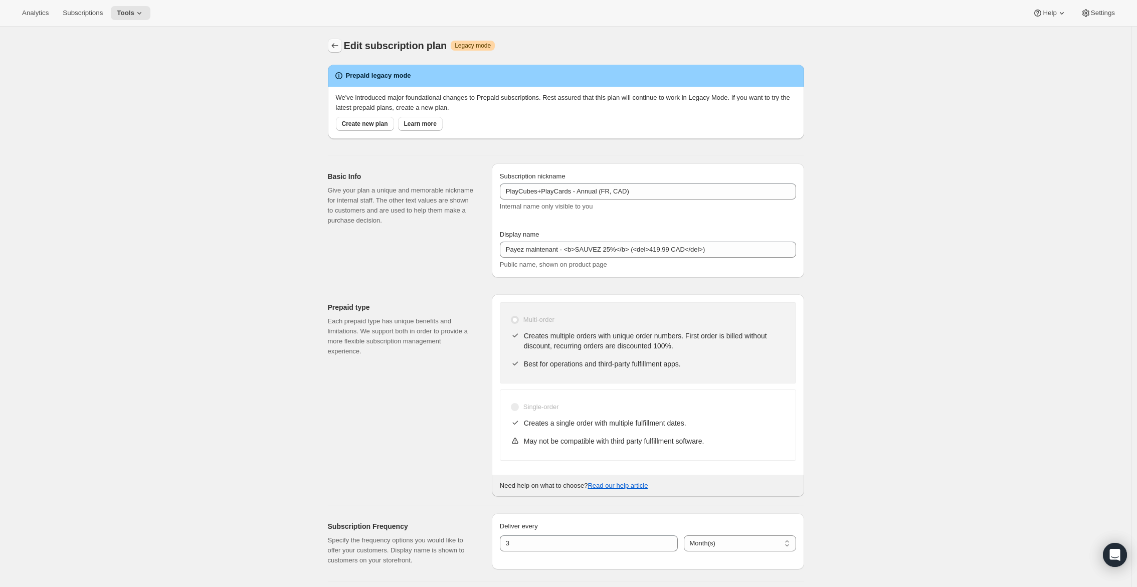
click at [340, 45] on icon "Subscription plans" at bounding box center [335, 46] width 10 height 10
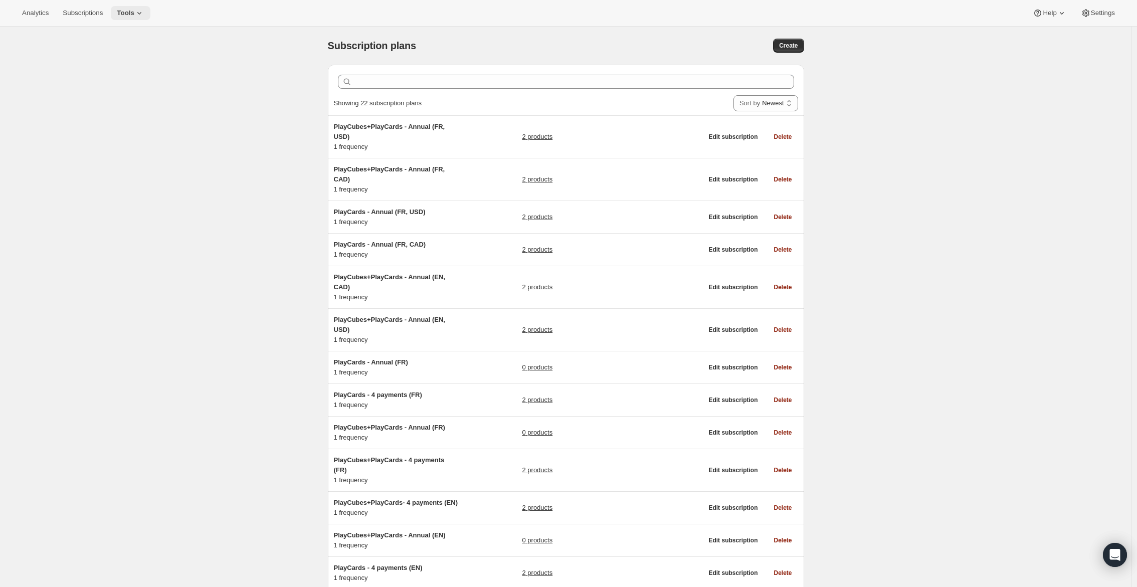
click at [150, 11] on button "Tools" at bounding box center [131, 13] width 40 height 14
click at [1111, 20] on div "Analytics Subscriptions Tools Help Settings" at bounding box center [568, 13] width 1137 height 27
click at [1107, 16] on span "Settings" at bounding box center [1103, 13] width 24 height 8
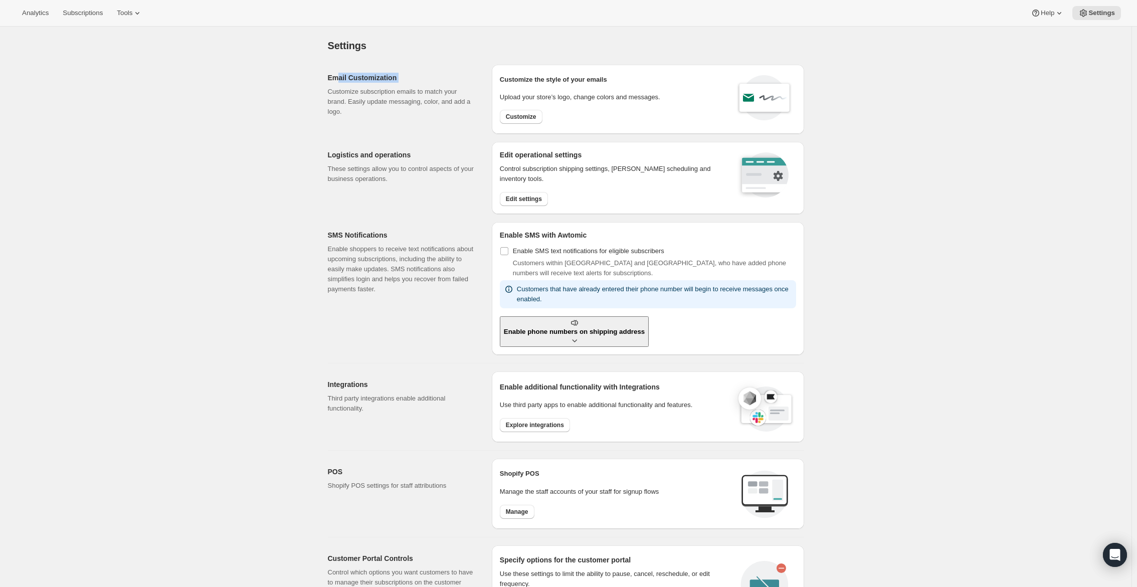
drag, startPoint x: 330, startPoint y: 83, endPoint x: 338, endPoint y: 80, distance: 8.8
click at [338, 80] on div "Email Customization Customize subscription emails to match your brand. Easily u…" at bounding box center [562, 95] width 484 height 77
click at [338, 80] on h2 "Email Customization" at bounding box center [402, 78] width 148 height 10
click at [540, 121] on button "Customize" at bounding box center [521, 117] width 43 height 14
select select "subscriptionMessage"
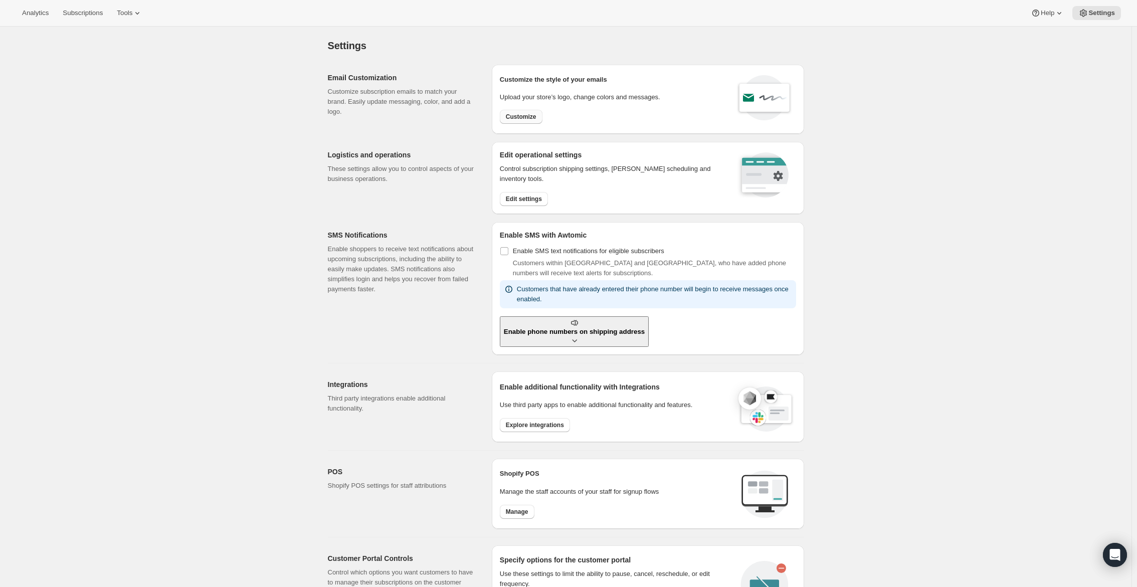
select select "5"
select select "15"
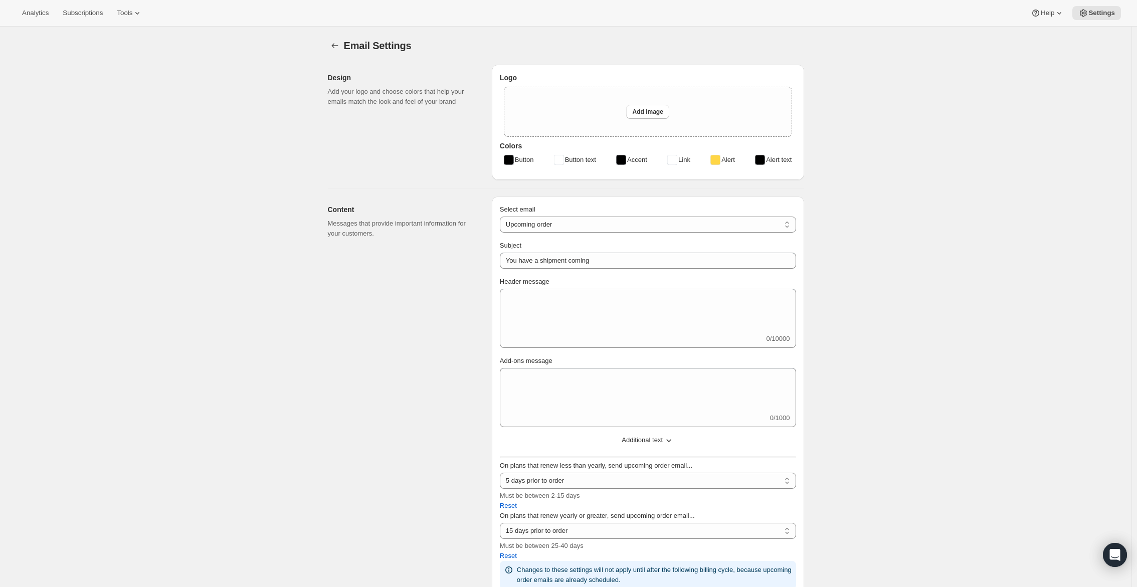
type input "Tokidos"
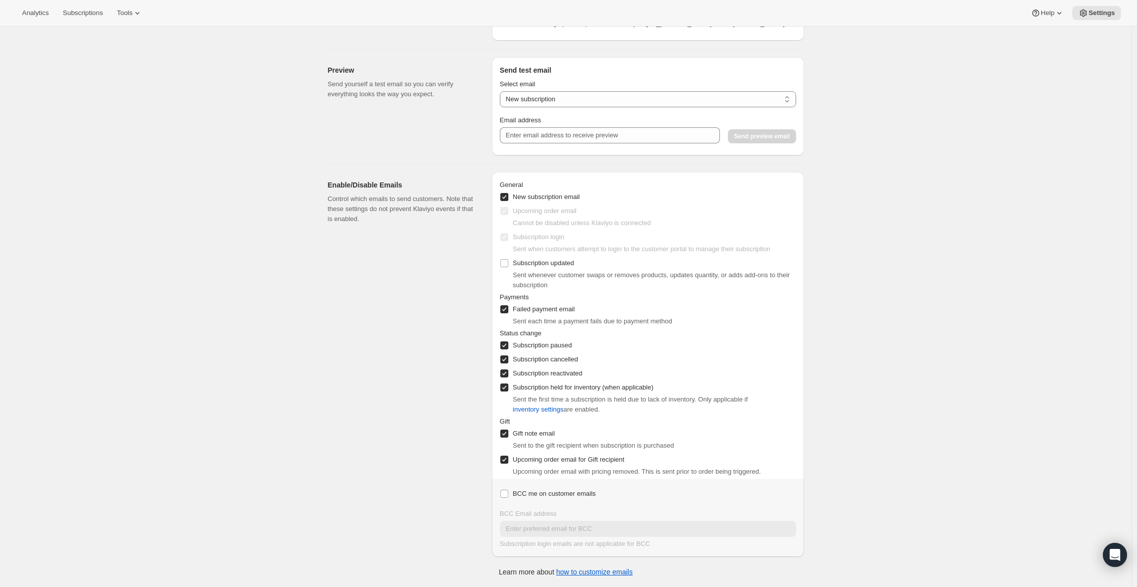
scroll to position [902, 0]
click at [565, 290] on div "Sent whenever customer swaps or removes products, updates quantity, or adds add…" at bounding box center [654, 280] width 283 height 20
click at [549, 267] on span "Subscription updated" at bounding box center [543, 263] width 61 height 8
click at [508, 267] on input "Subscription updated" at bounding box center [504, 263] width 8 height 8
checkbox input "true"
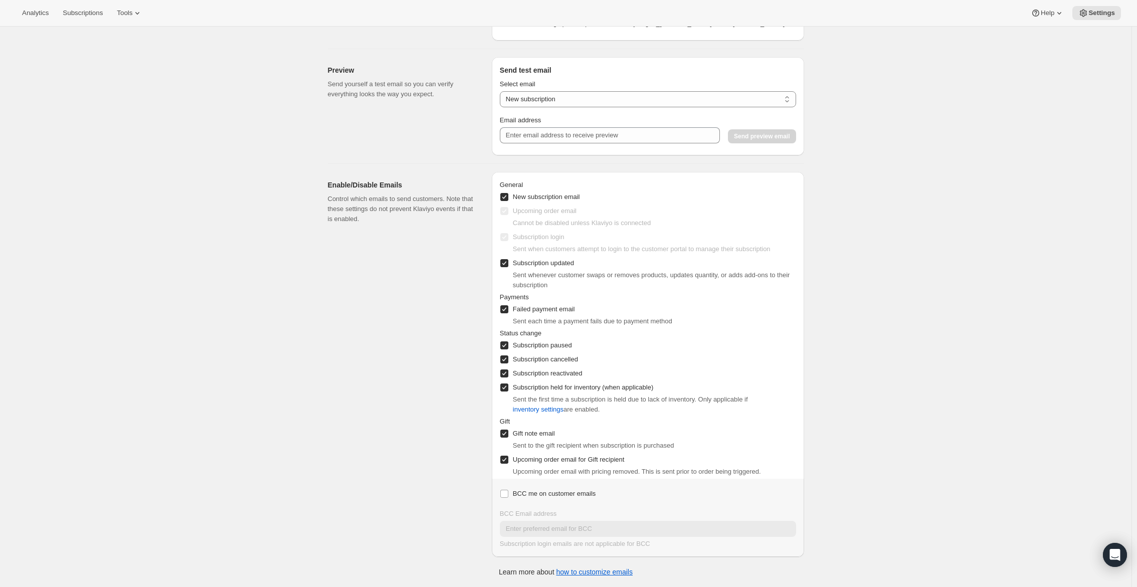
scroll to position [989, 0]
drag, startPoint x: 513, startPoint y: 147, endPoint x: 673, endPoint y: 154, distance: 160.1
click at [673, 204] on div "Upcoming order email Cannot be disabled unless [PERSON_NAME] is connected" at bounding box center [648, 216] width 296 height 24
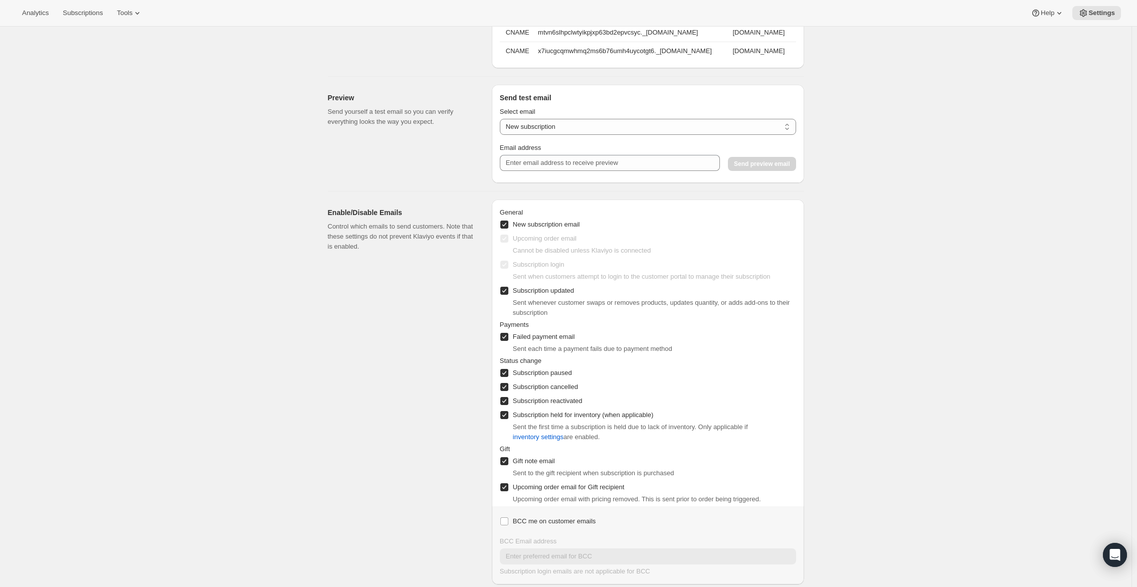
scroll to position [789, 0]
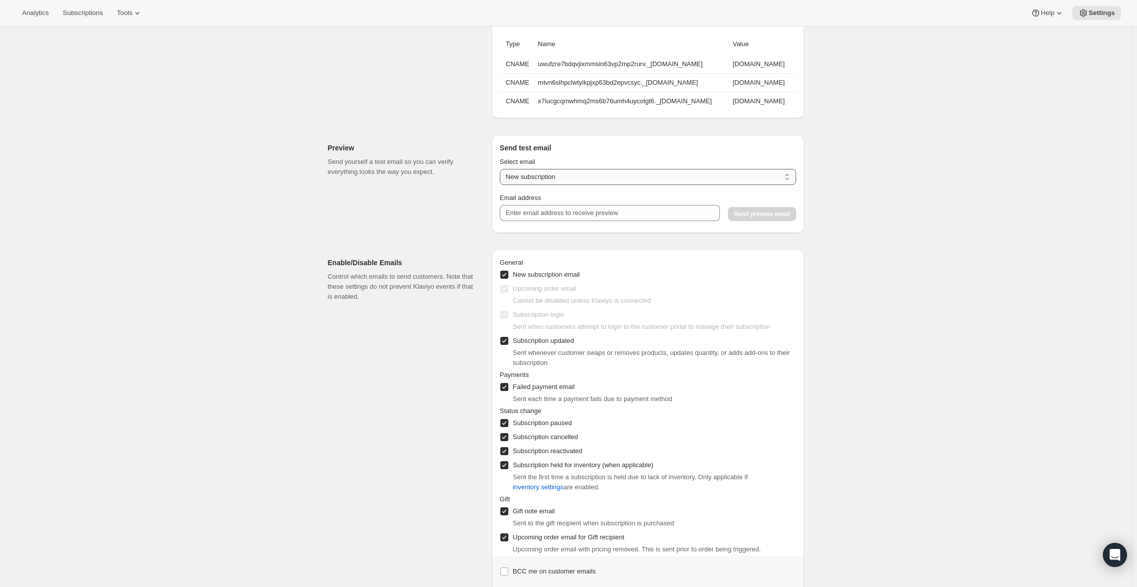
click at [517, 185] on select "New subscription Upcoming order Payment failure Delayed subscription Updated su…" at bounding box center [648, 177] width 296 height 16
click at [461, 233] on div "Preview Send yourself a test email so you can verify everything looks the way y…" at bounding box center [406, 184] width 156 height 98
click at [553, 185] on select "New subscription Upcoming order Payment failure Delayed subscription Updated su…" at bounding box center [648, 177] width 296 height 16
click at [460, 233] on div "Preview Send yourself a test email so you can verify everything looks the way y…" at bounding box center [406, 184] width 156 height 98
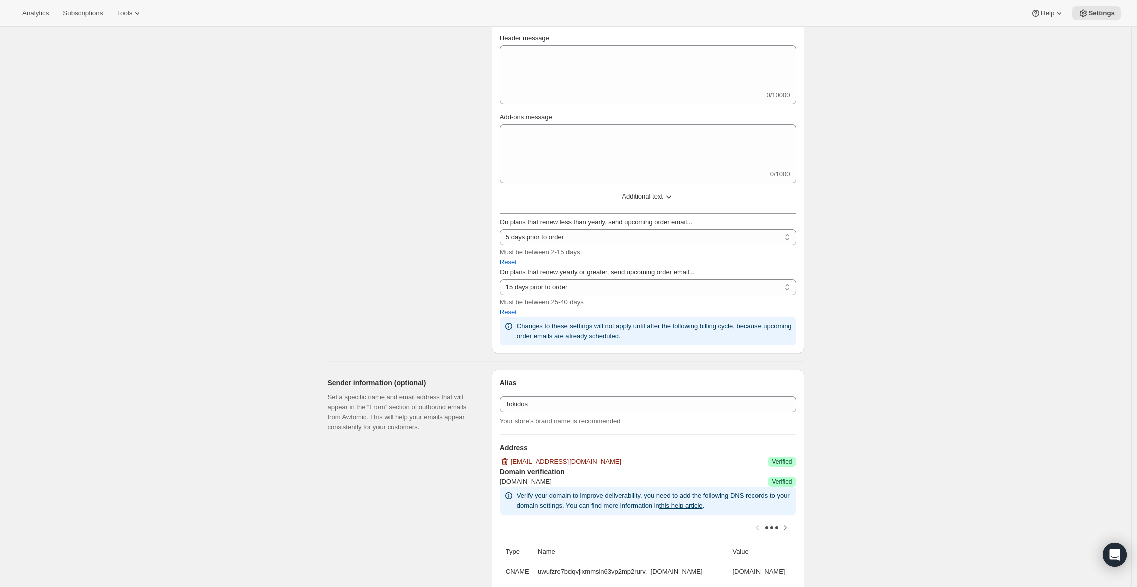
scroll to position [201, 0]
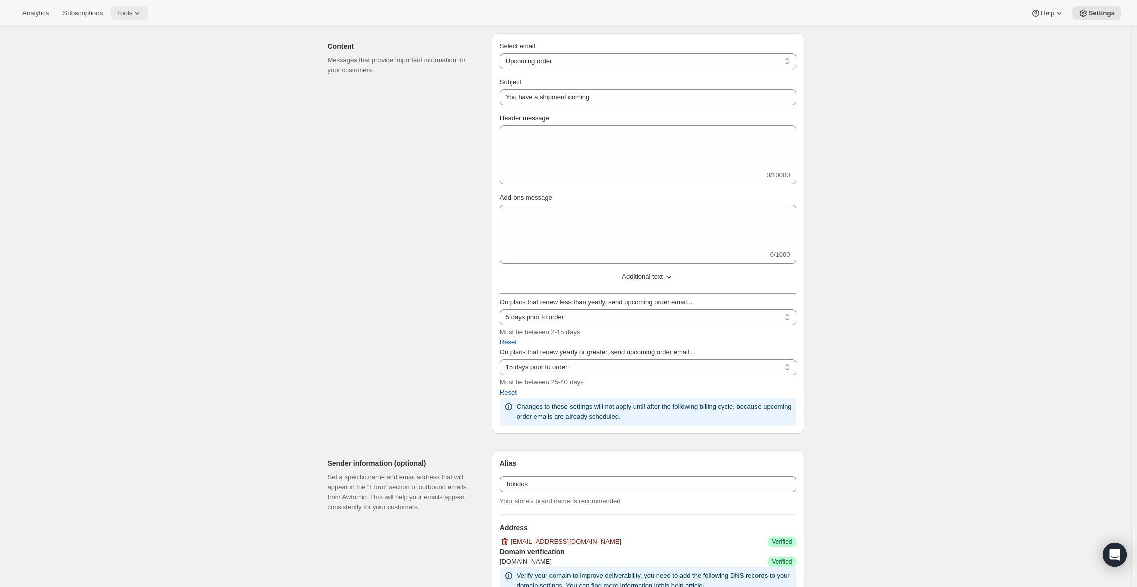
click at [132, 12] on span "Tools" at bounding box center [125, 13] width 16 height 8
click at [1093, 11] on span "Settings" at bounding box center [1101, 13] width 27 height 8
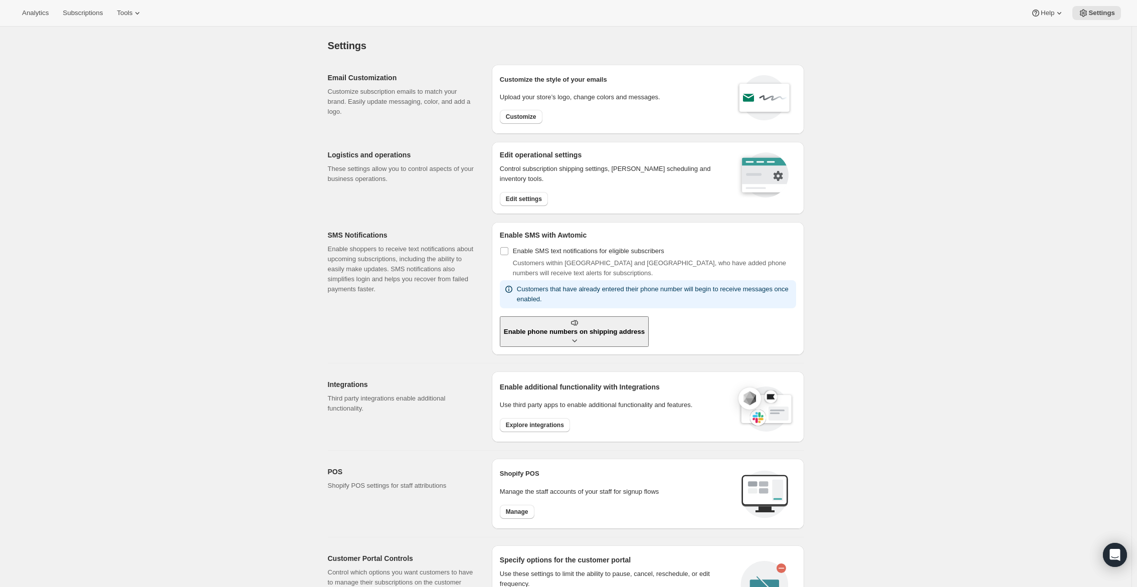
click at [554, 195] on div "Edit settings" at bounding box center [612, 199] width 224 height 14
click at [530, 197] on span "Edit settings" at bounding box center [524, 199] width 36 height 8
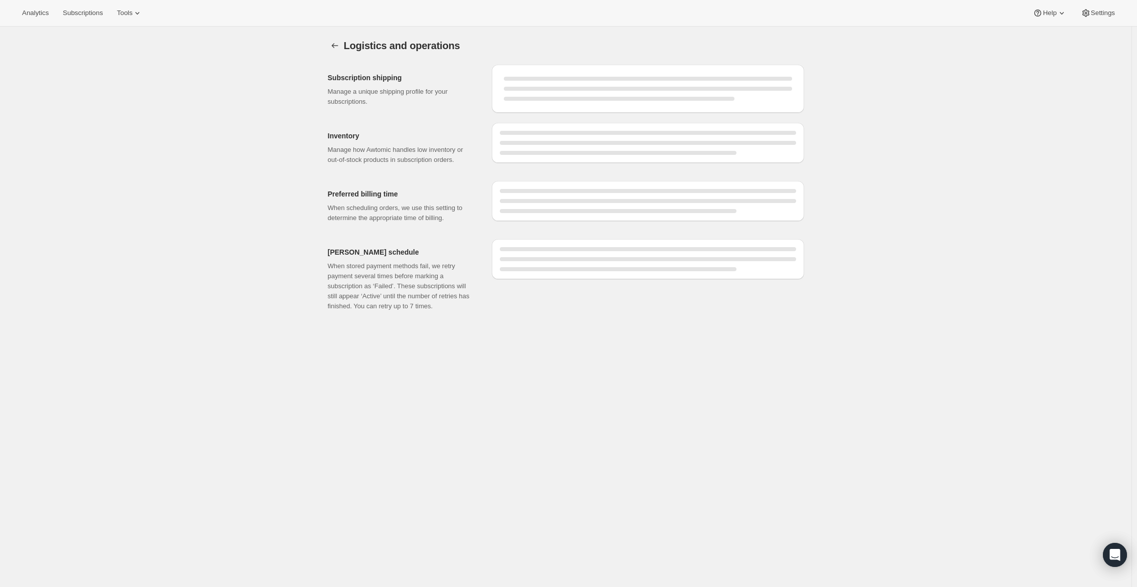
select select "DAY"
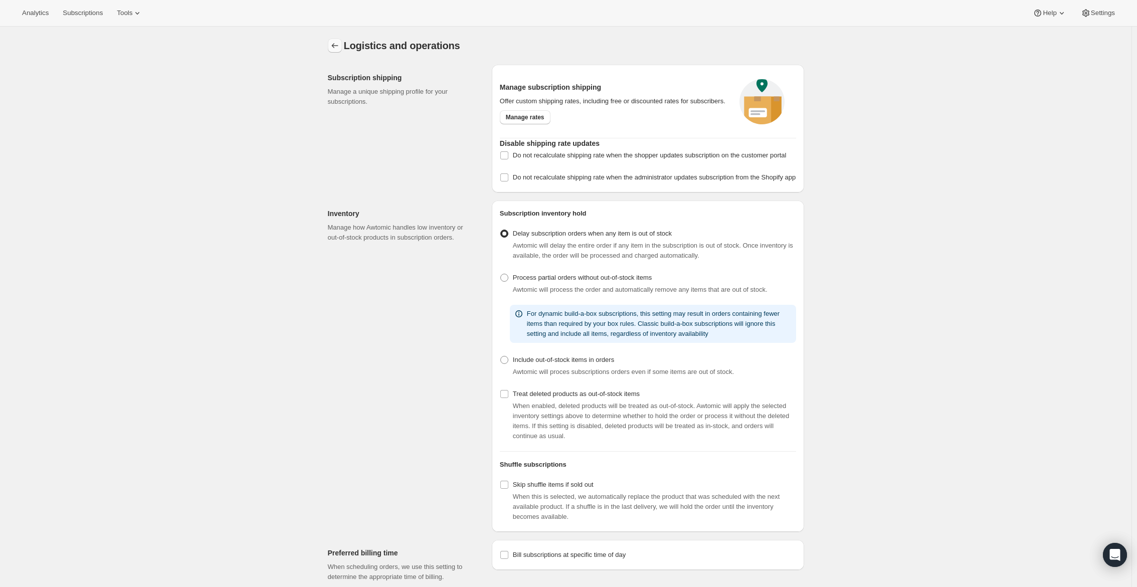
click at [338, 48] on icon "Settings" at bounding box center [335, 46] width 10 height 10
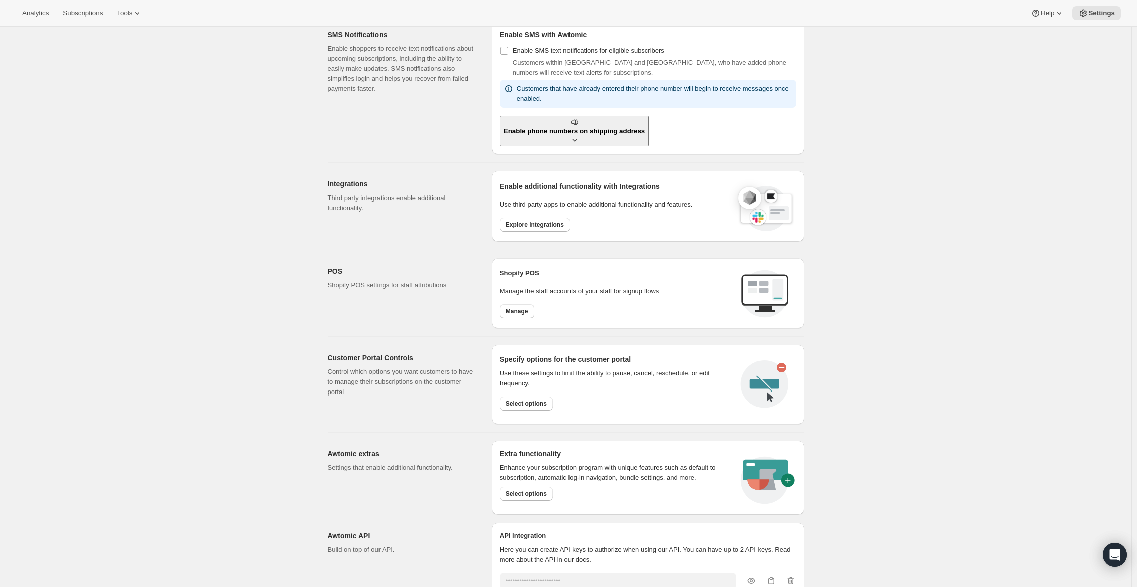
scroll to position [259, 0]
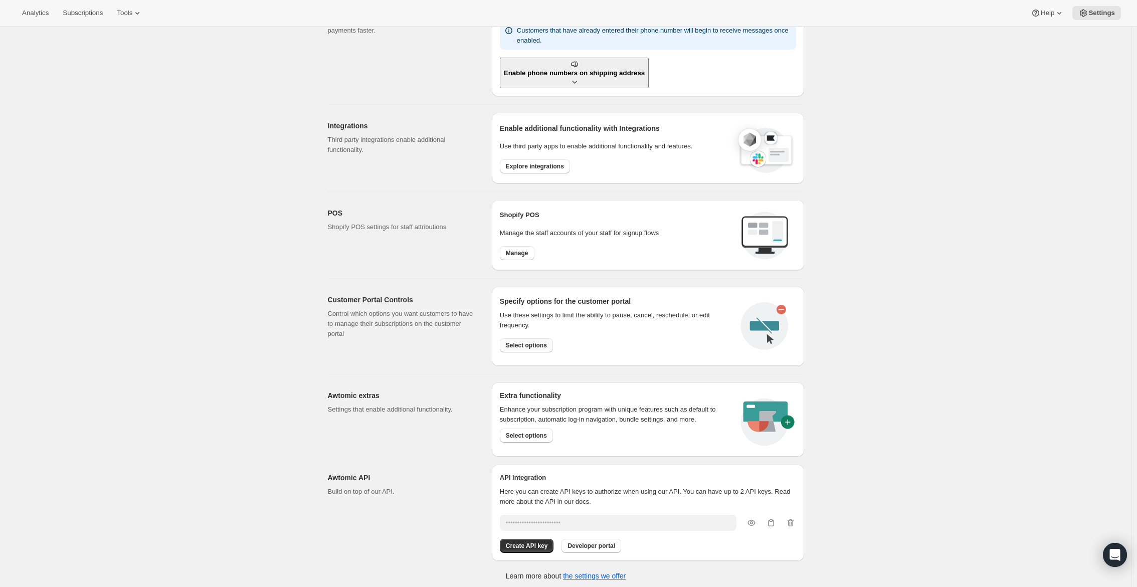
click at [534, 347] on button "Select options" at bounding box center [526, 345] width 53 height 14
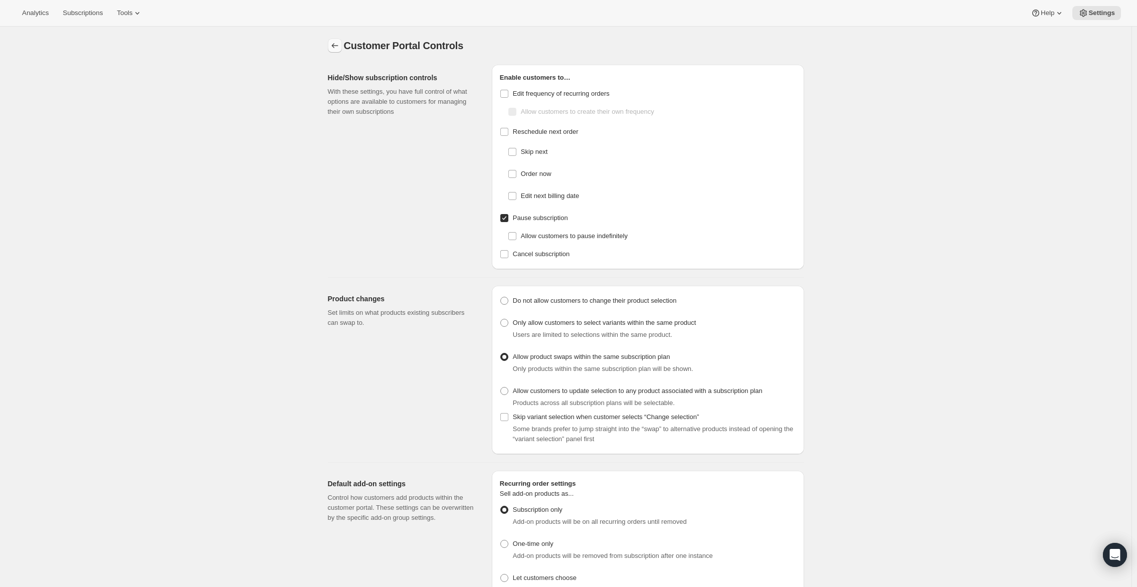
click at [331, 48] on button "Settings" at bounding box center [335, 46] width 14 height 14
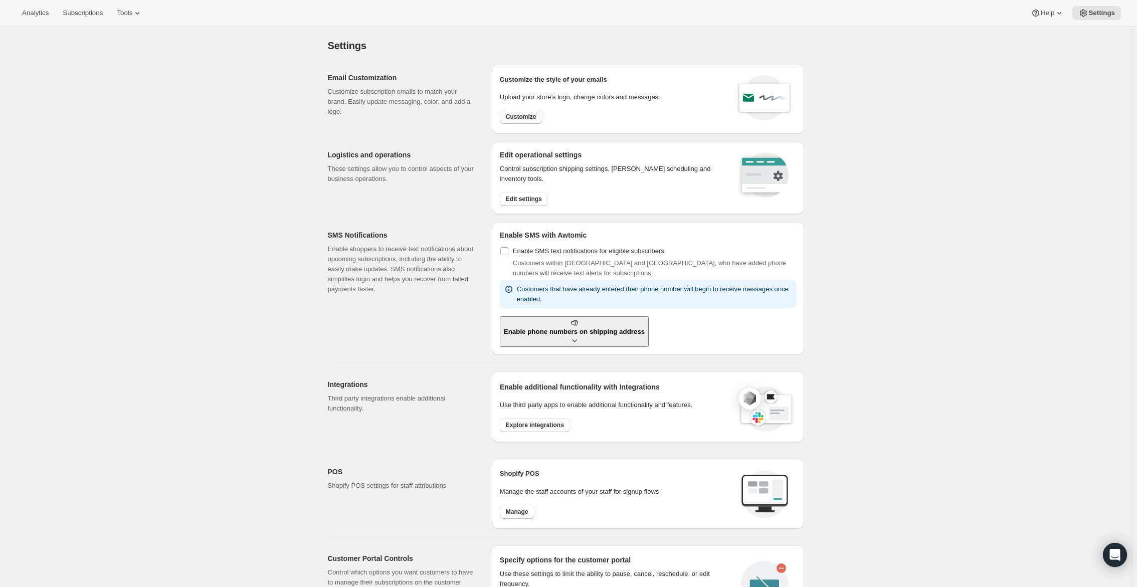
click at [536, 116] on span "Customize" at bounding box center [521, 117] width 31 height 8
select select "subscriptionMessage"
select select "5"
select select "15"
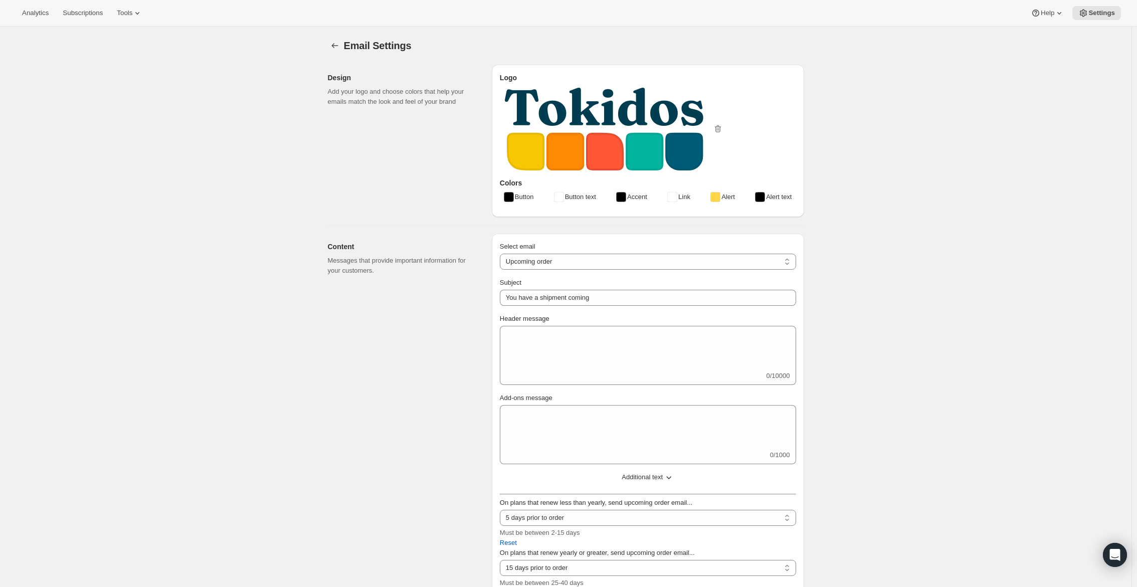
type input "Tokidos"
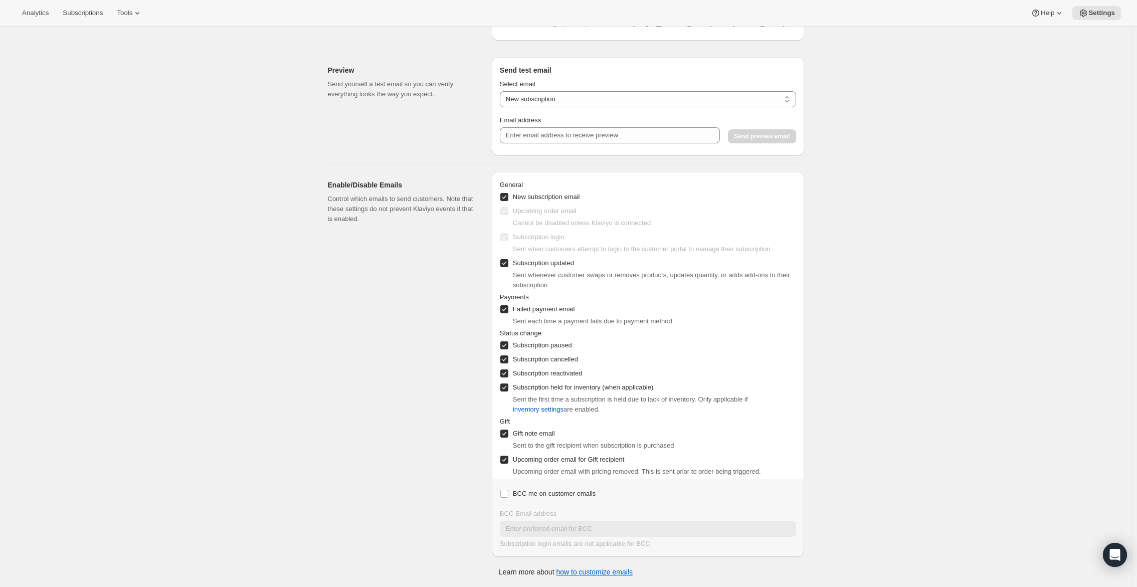
scroll to position [989, 0]
click at [599, 572] on link "how to customize emails" at bounding box center [594, 572] width 77 height 8
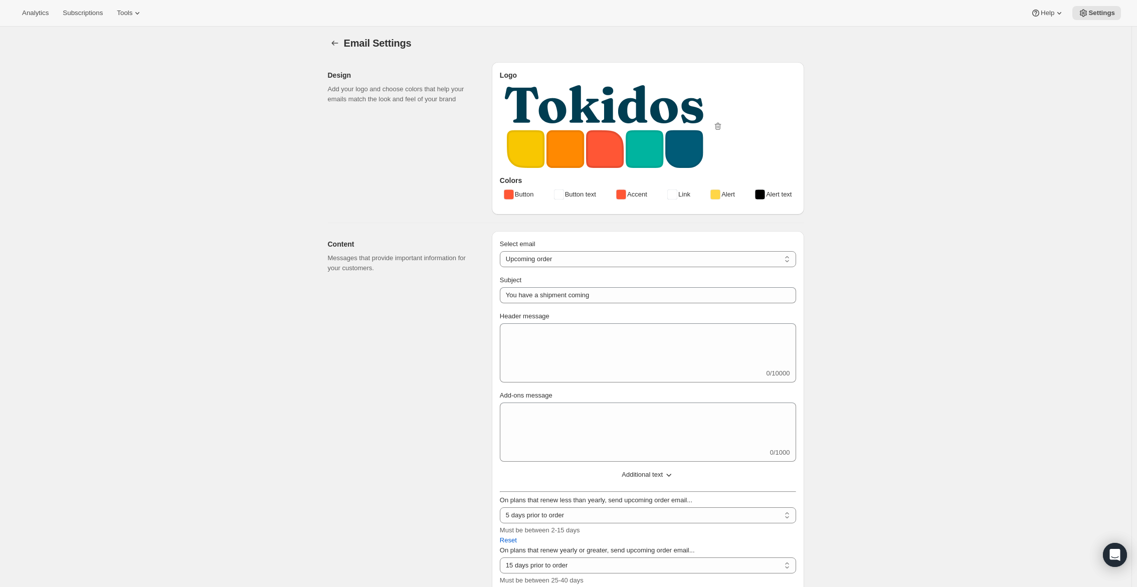
scroll to position [0, 0]
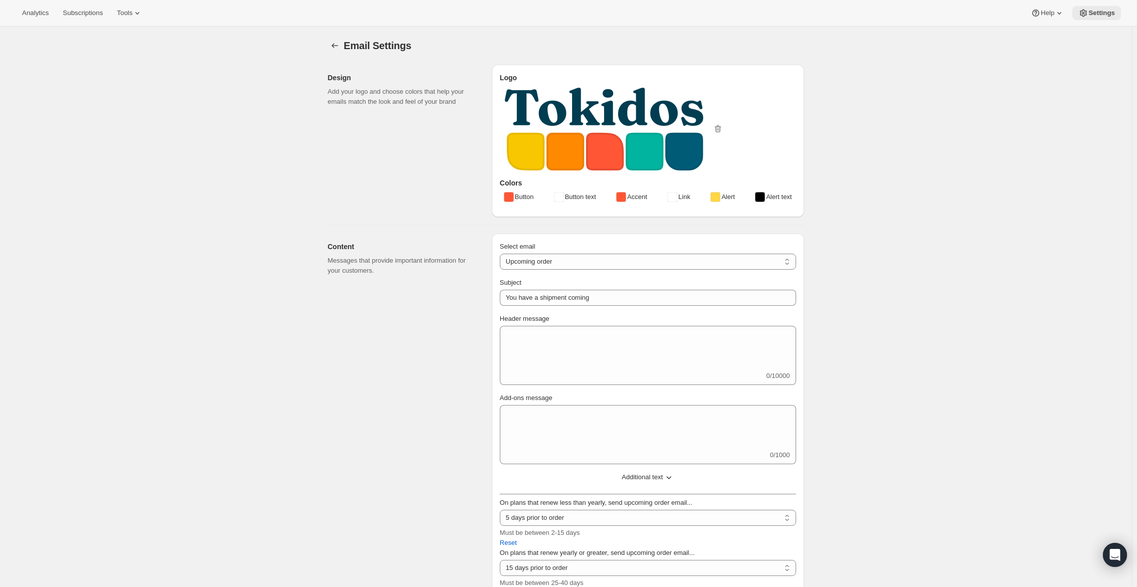
click at [1100, 13] on span "Settings" at bounding box center [1101, 13] width 27 height 8
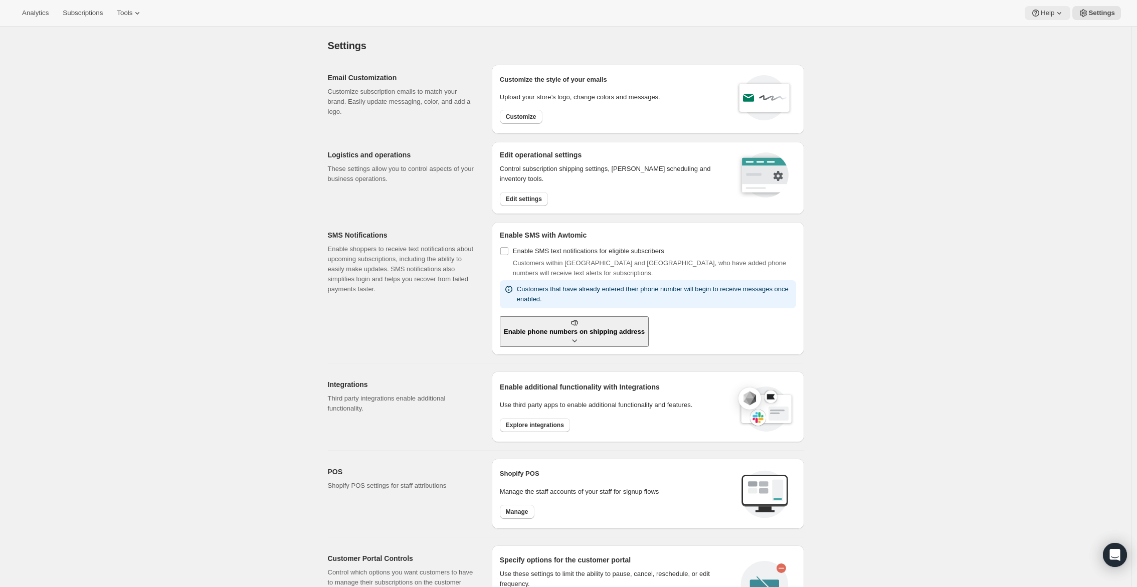
click at [1055, 13] on icon at bounding box center [1059, 13] width 10 height 10
click at [1054, 34] on span "Setup guide" at bounding box center [1045, 34] width 35 height 8
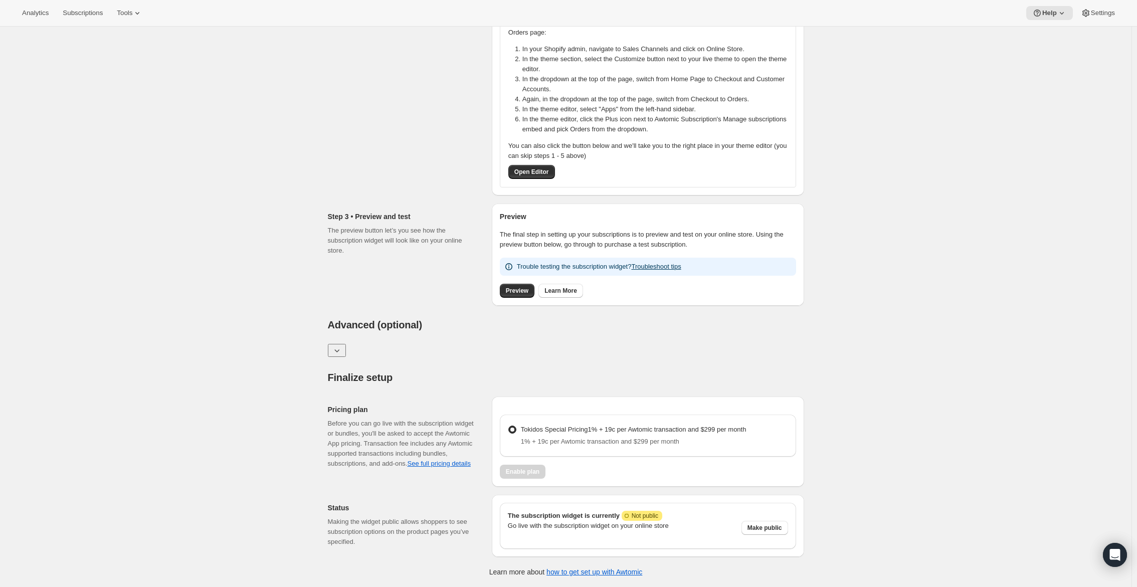
scroll to position [304, 0]
click at [1100, 14] on span "Settings" at bounding box center [1103, 13] width 24 height 8
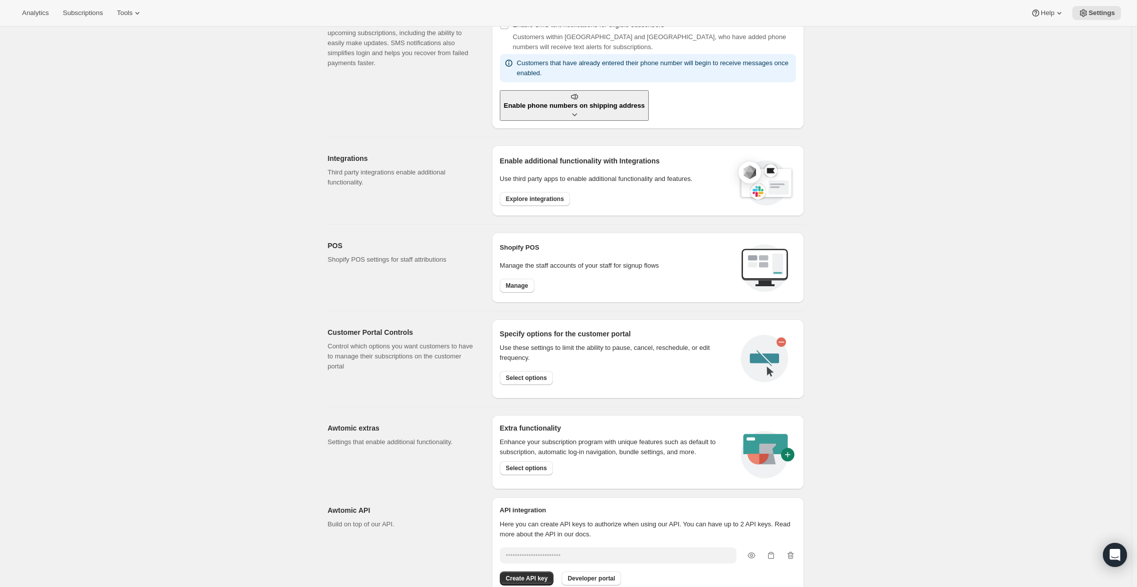
scroll to position [259, 0]
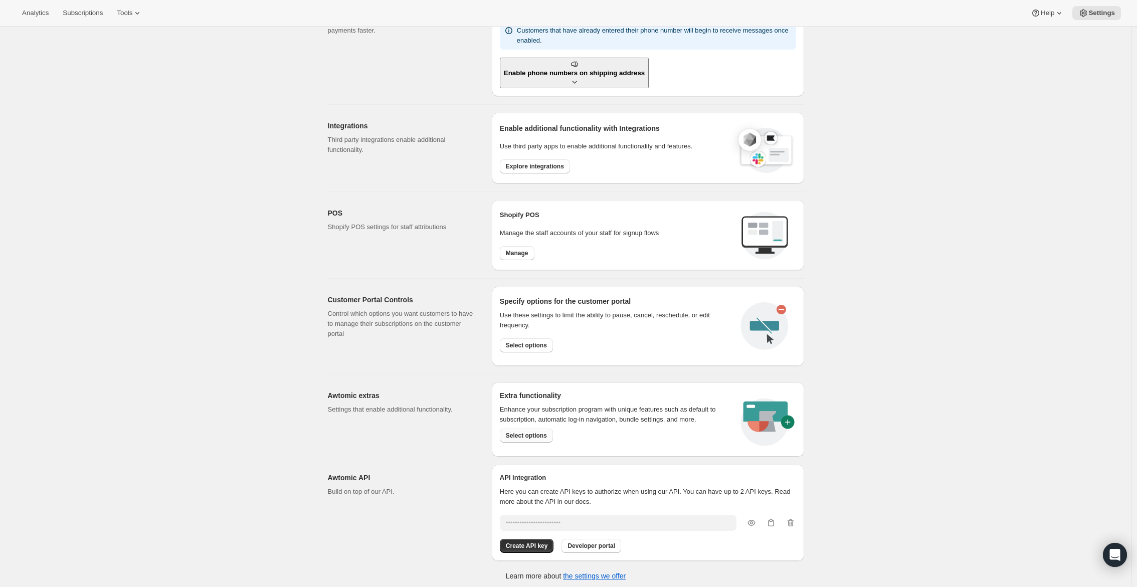
click at [522, 434] on span "Select options" at bounding box center [526, 436] width 41 height 8
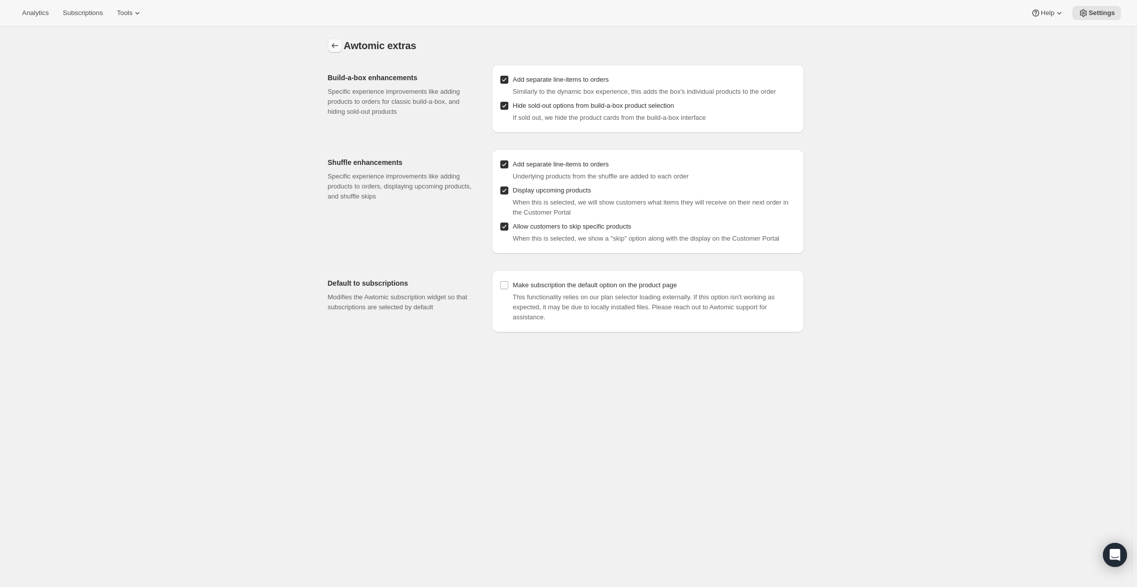
click at [337, 46] on icon "Settings" at bounding box center [334, 45] width 7 height 5
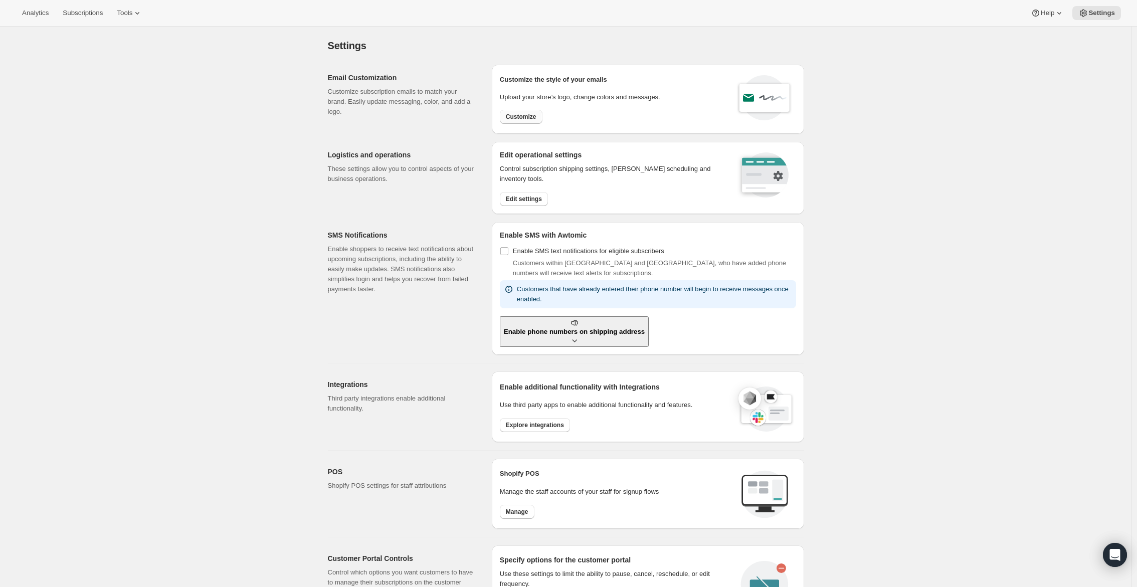
click at [529, 110] on button "Customize" at bounding box center [521, 117] width 43 height 14
select select "subscriptionMessage"
select select "5"
select select "15"
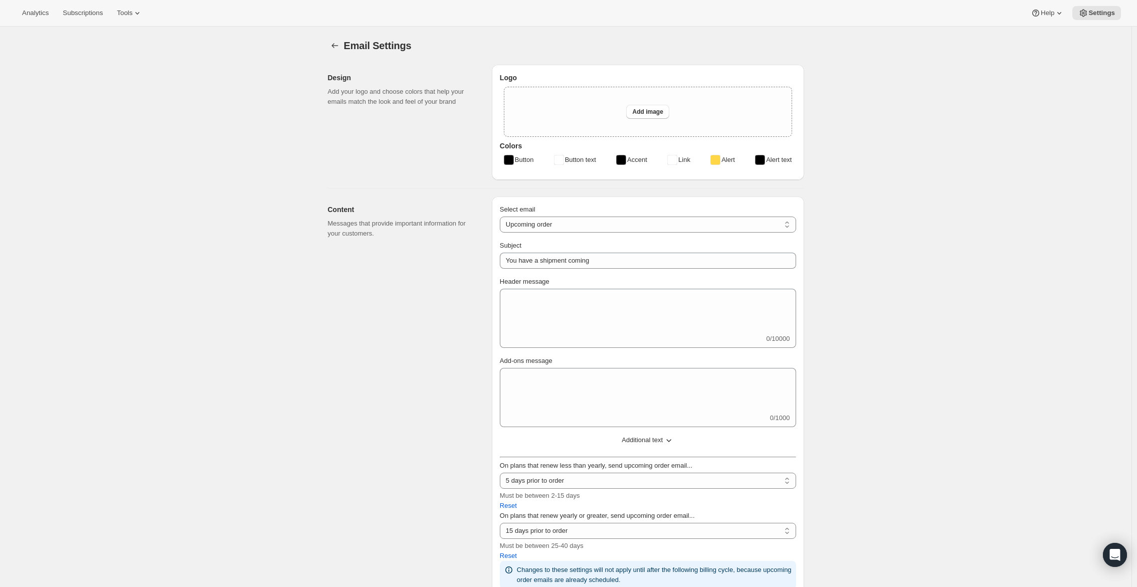
type input "Tokidos"
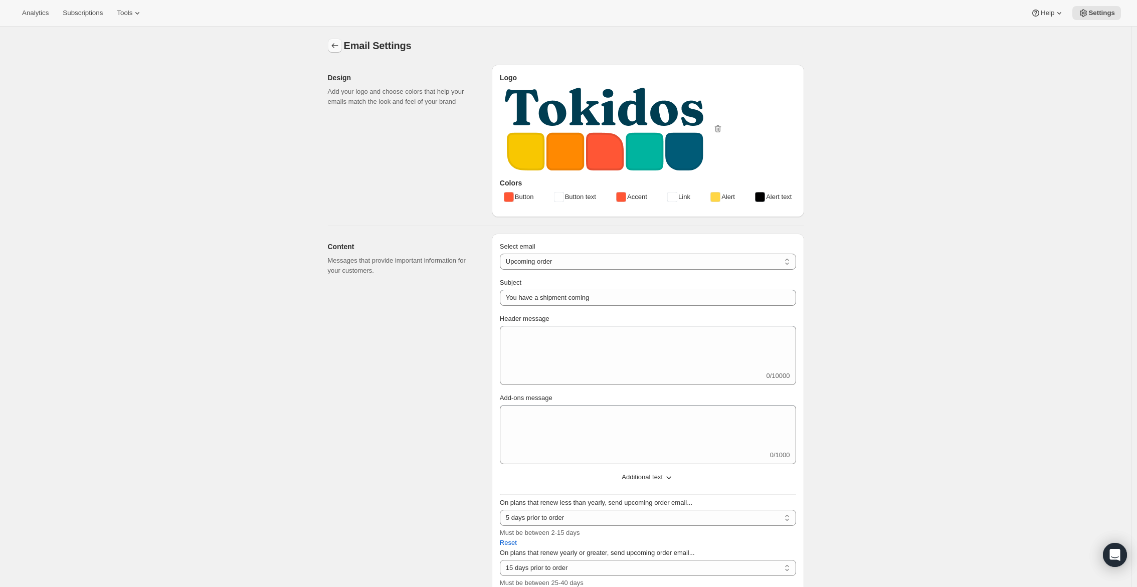
click at [332, 49] on button "Settings" at bounding box center [335, 46] width 14 height 14
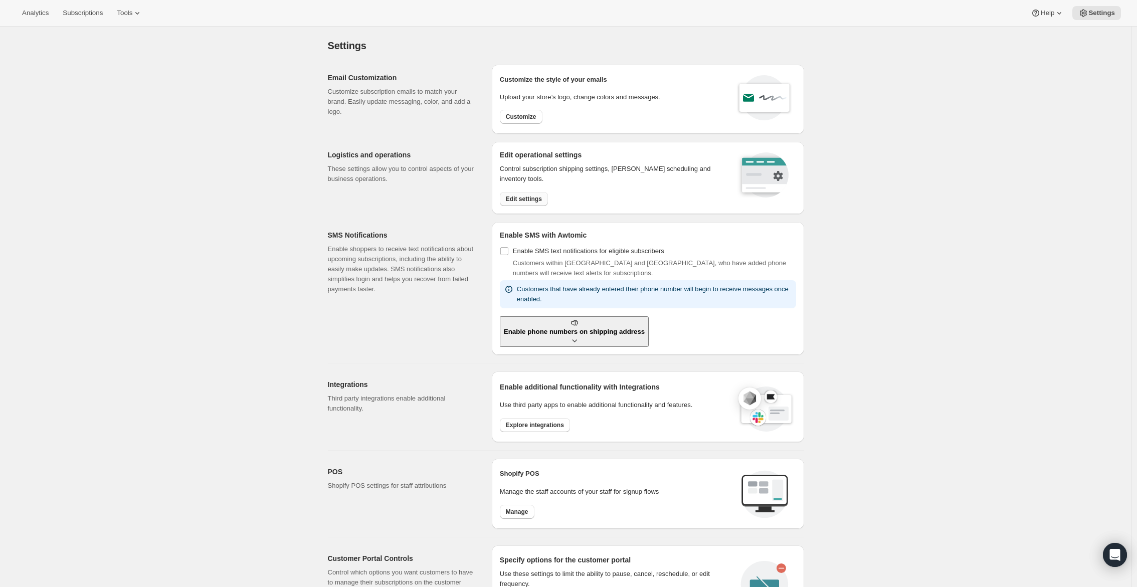
click at [539, 194] on button "Edit settings" at bounding box center [524, 199] width 48 height 14
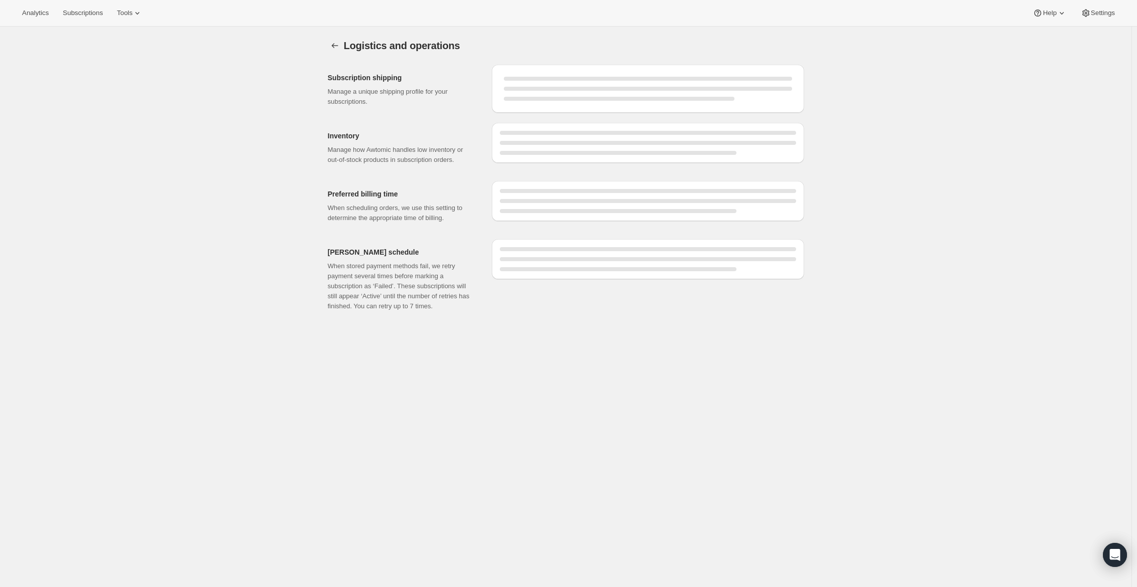
select select "DAY"
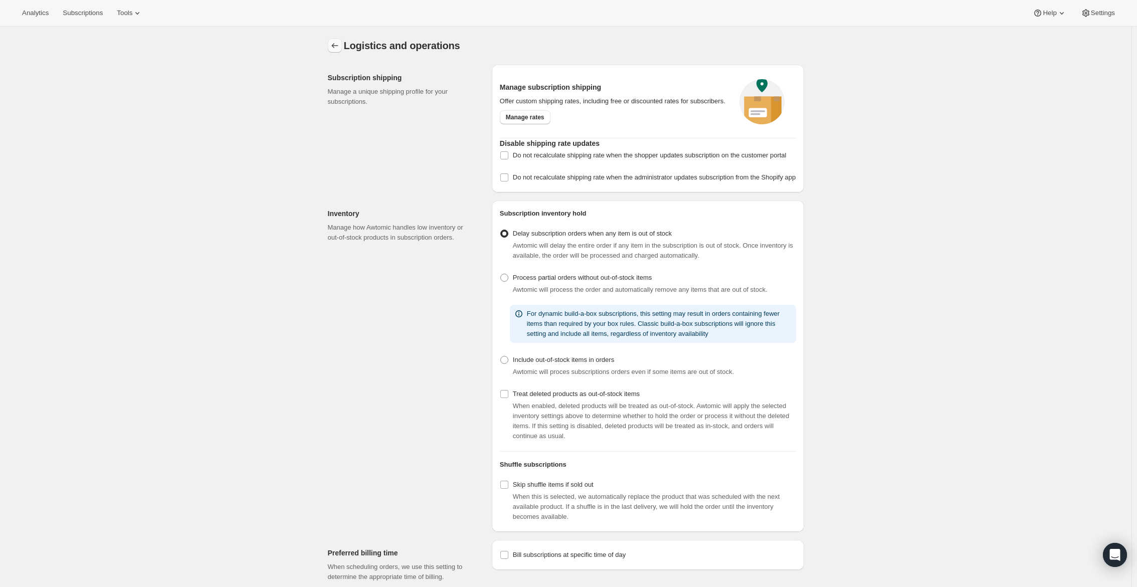
click at [336, 49] on icon "Settings" at bounding box center [335, 46] width 10 height 10
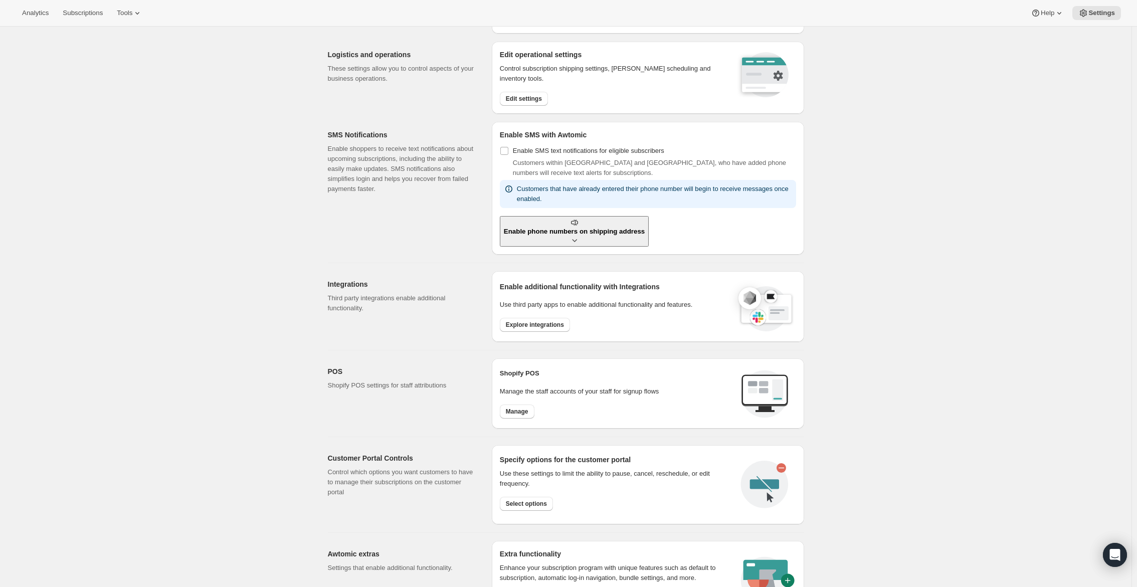
scroll to position [259, 0]
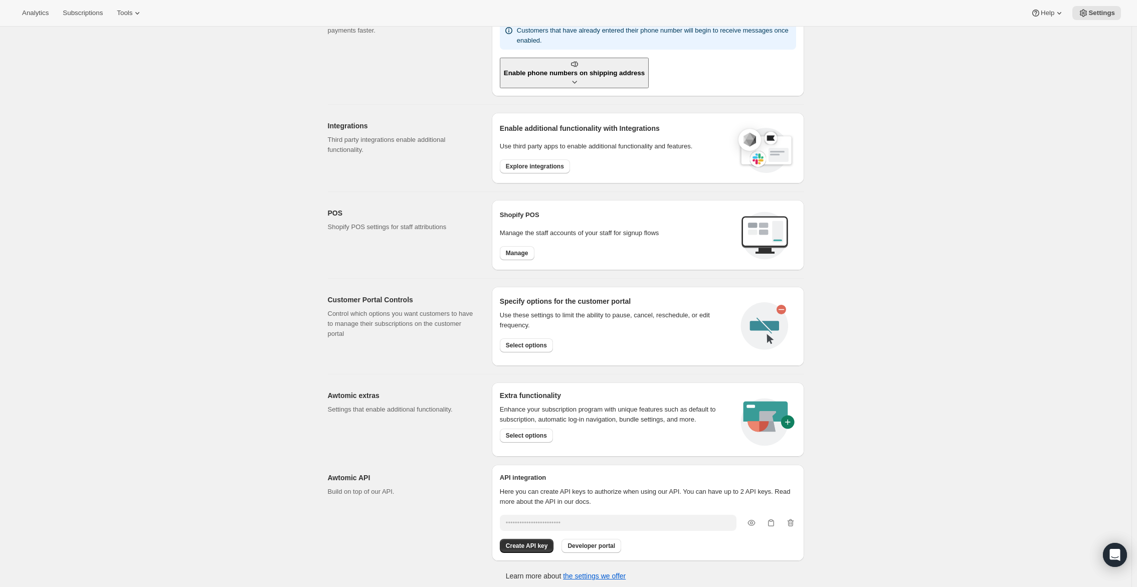
click at [888, 129] on div "Settings. This page is ready Settings Email Customization Customize subscriptio…" at bounding box center [566, 179] width 1132 height 823
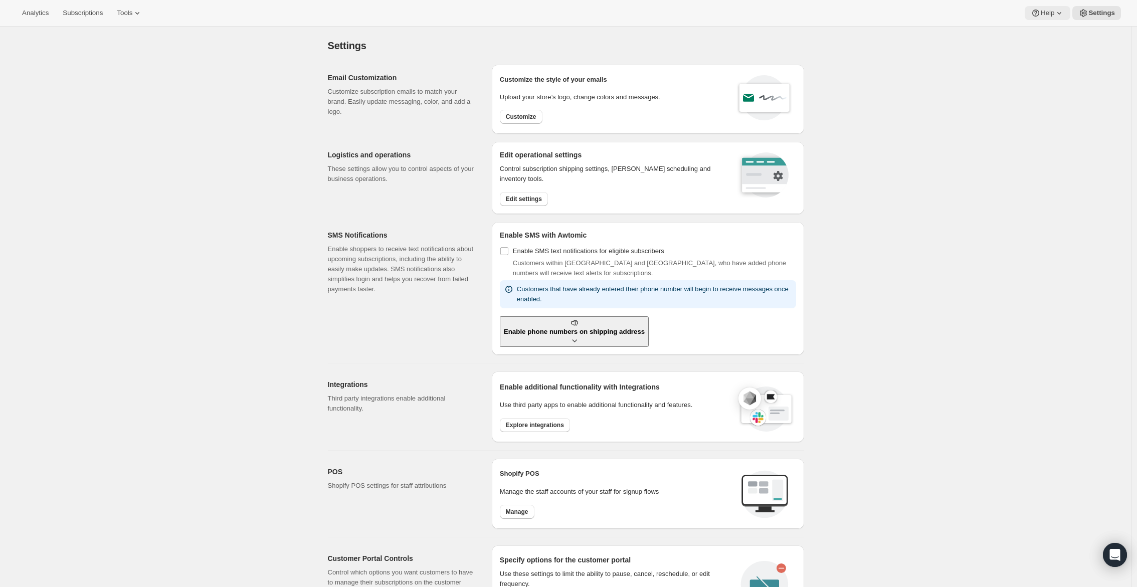
click at [1056, 10] on icon at bounding box center [1059, 13] width 10 height 10
click at [1051, 57] on link "Help Center" at bounding box center [1045, 51] width 41 height 16
click at [1092, 10] on span "Settings" at bounding box center [1101, 13] width 27 height 8
click at [142, 15] on icon at bounding box center [137, 13] width 10 height 10
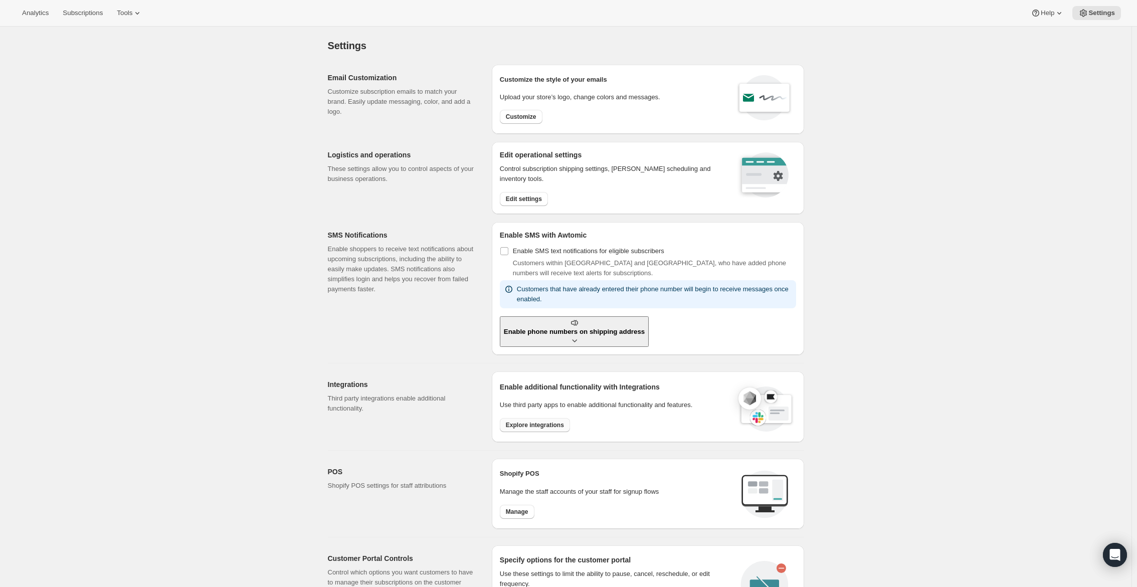
click at [529, 421] on span "Explore integrations" at bounding box center [535, 425] width 58 height 8
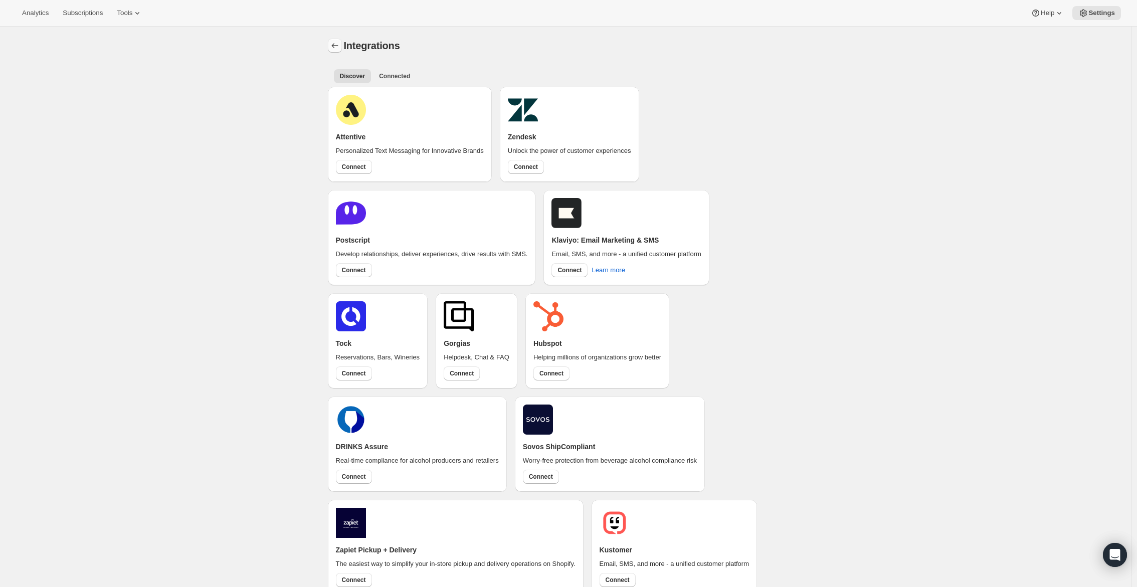
click at [337, 41] on icon "Settings" at bounding box center [335, 46] width 10 height 10
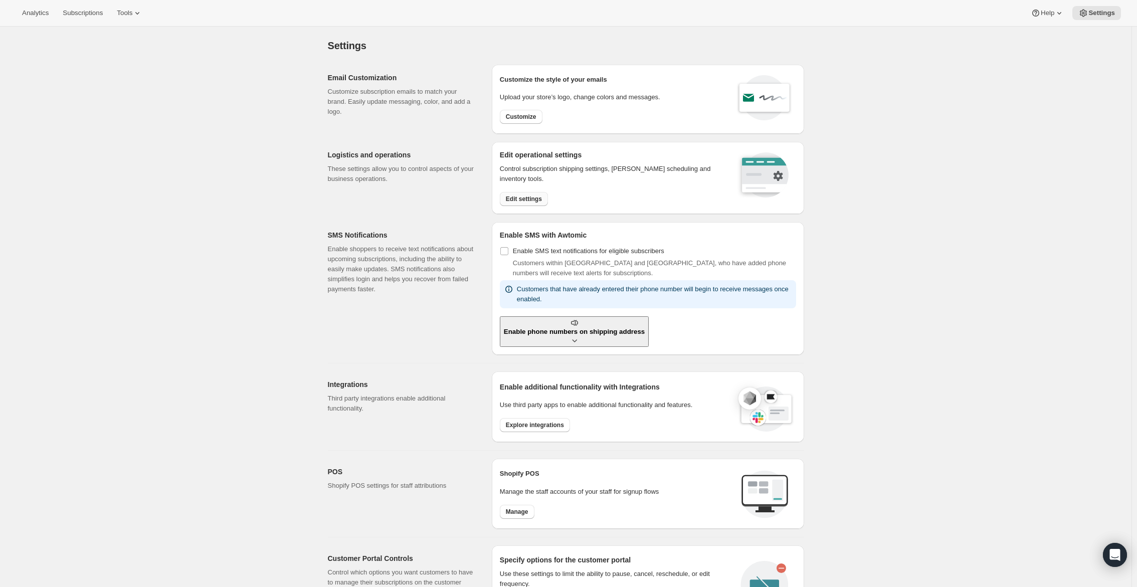
click at [538, 201] on span "Edit settings" at bounding box center [524, 199] width 36 height 8
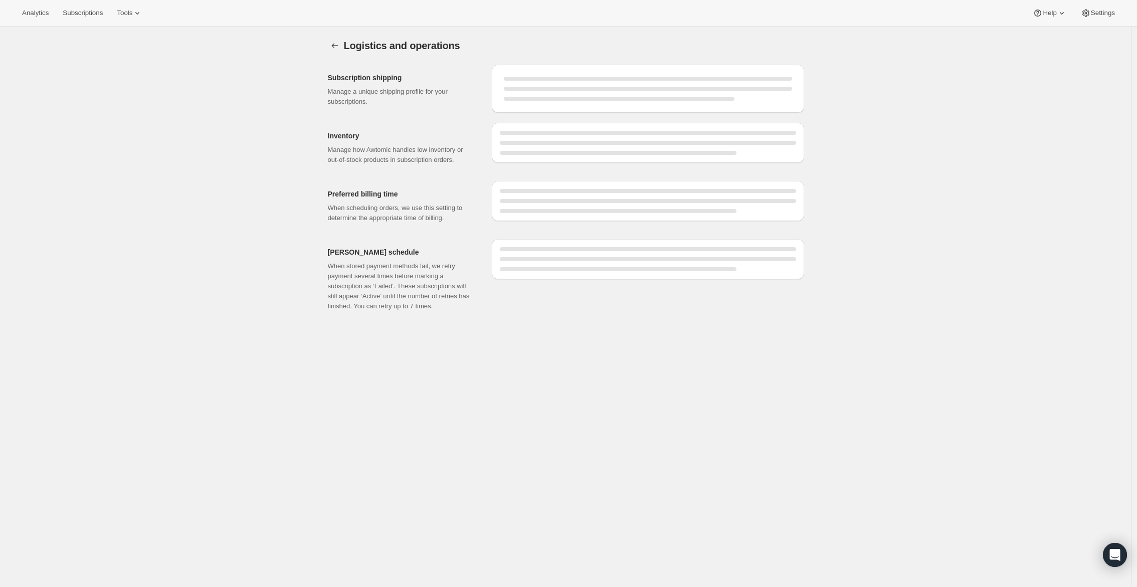
select select "DAY"
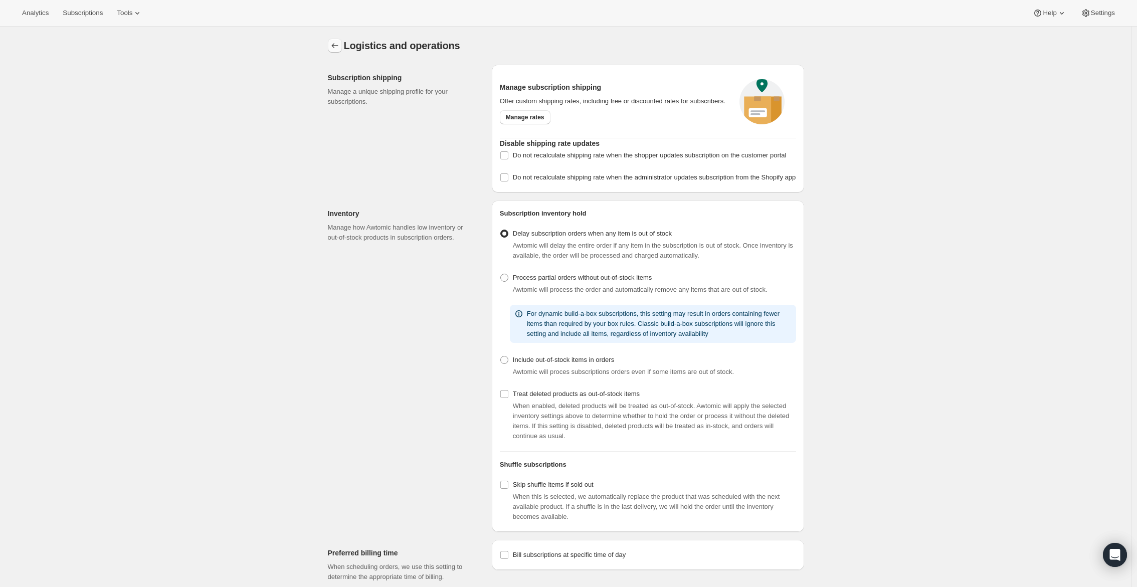
click at [340, 50] on icon "Settings" at bounding box center [335, 46] width 10 height 10
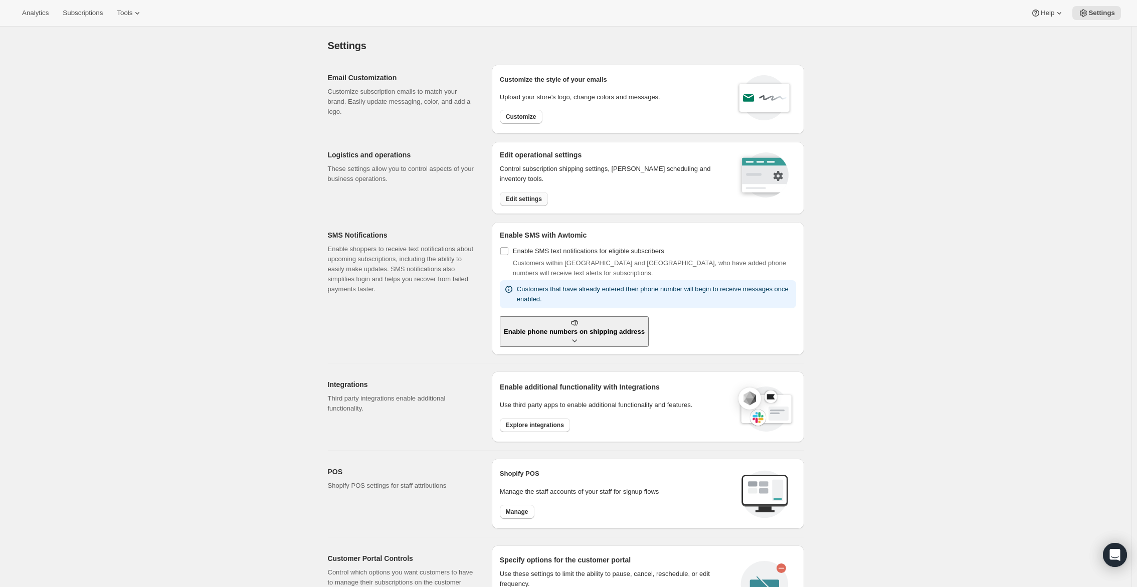
click at [546, 196] on button "Edit settings" at bounding box center [524, 199] width 48 height 14
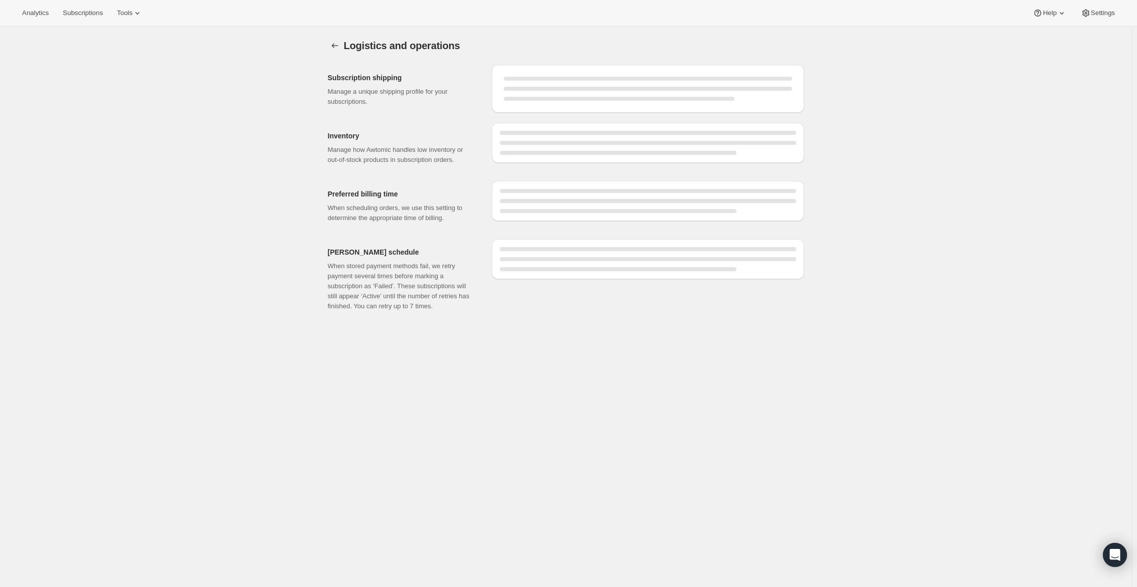
select select "DAY"
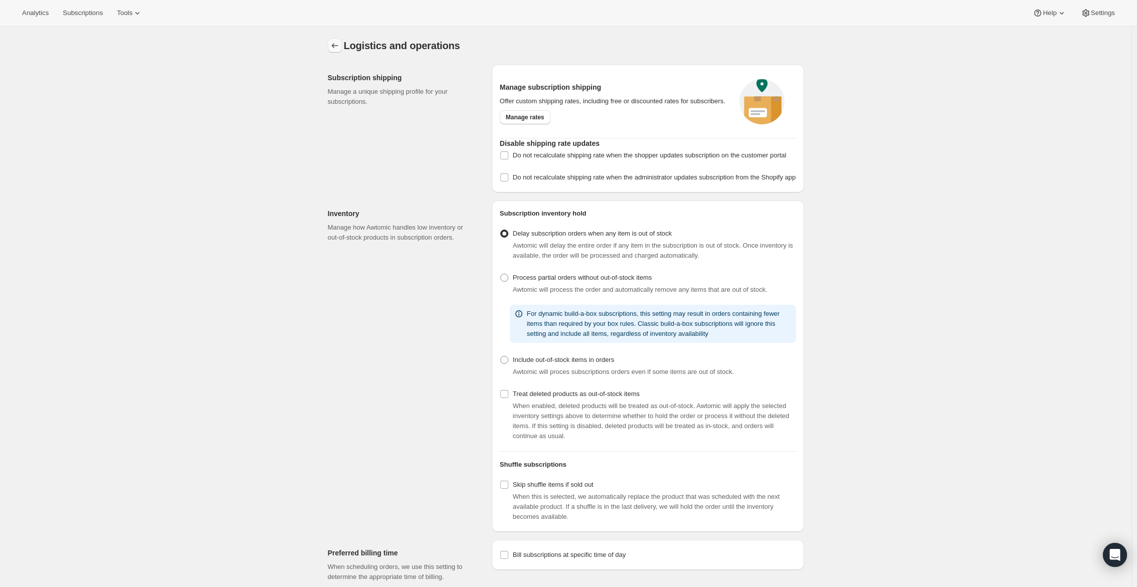
click at [334, 45] on icon "Settings" at bounding box center [335, 46] width 10 height 10
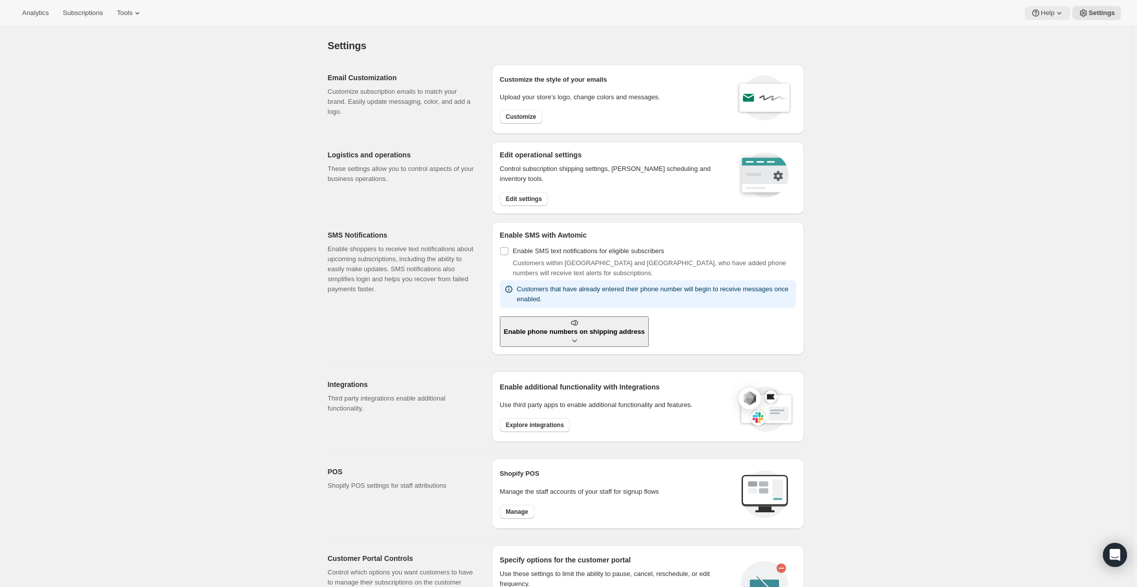
click at [1059, 11] on icon at bounding box center [1059, 13] width 10 height 10
click at [1049, 28] on button "Setup guide" at bounding box center [1045, 34] width 41 height 16
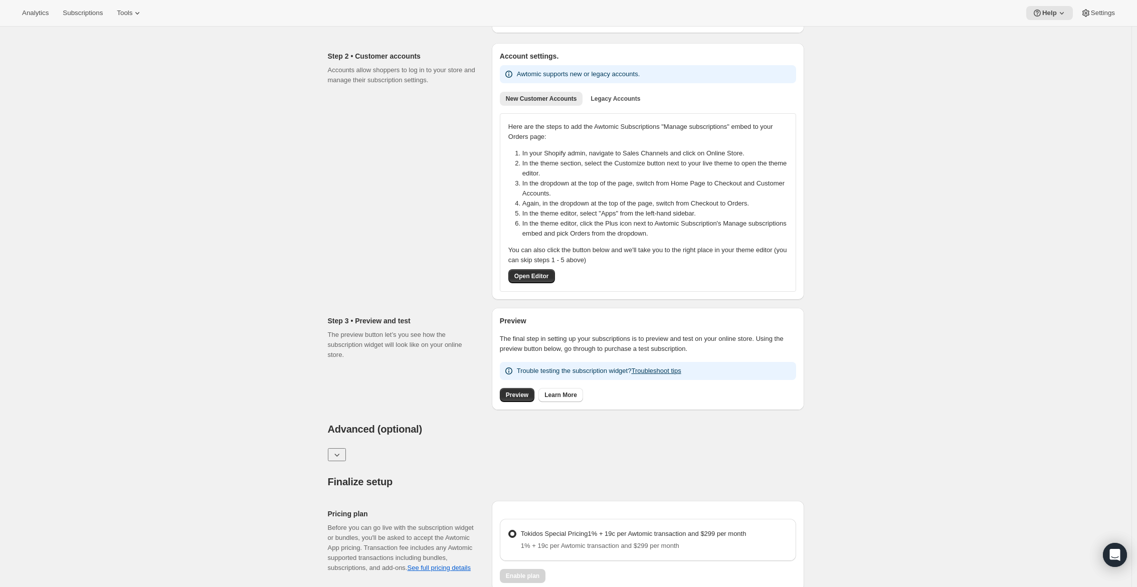
scroll to position [53, 0]
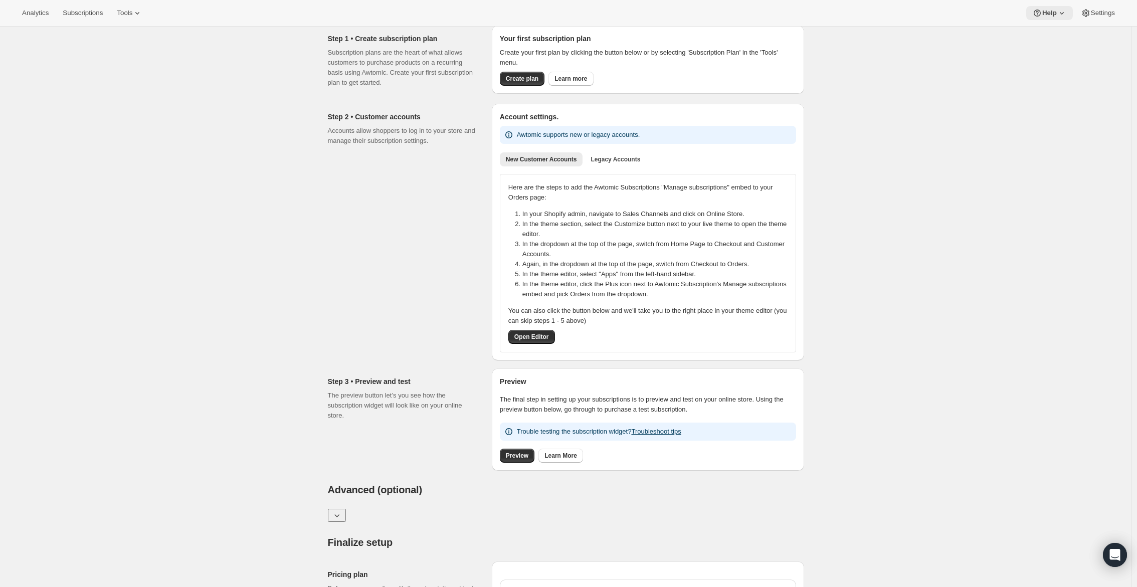
click at [1054, 15] on span "Help" at bounding box center [1049, 13] width 15 height 8
click at [1099, 12] on span "Settings" at bounding box center [1103, 13] width 24 height 8
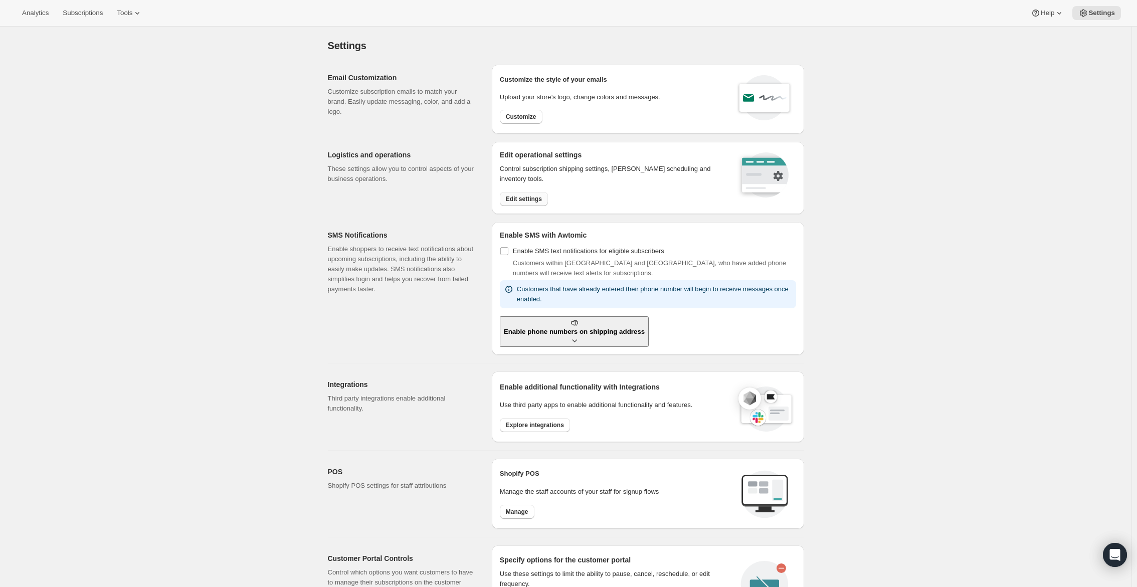
click at [531, 200] on span "Edit settings" at bounding box center [524, 199] width 36 height 8
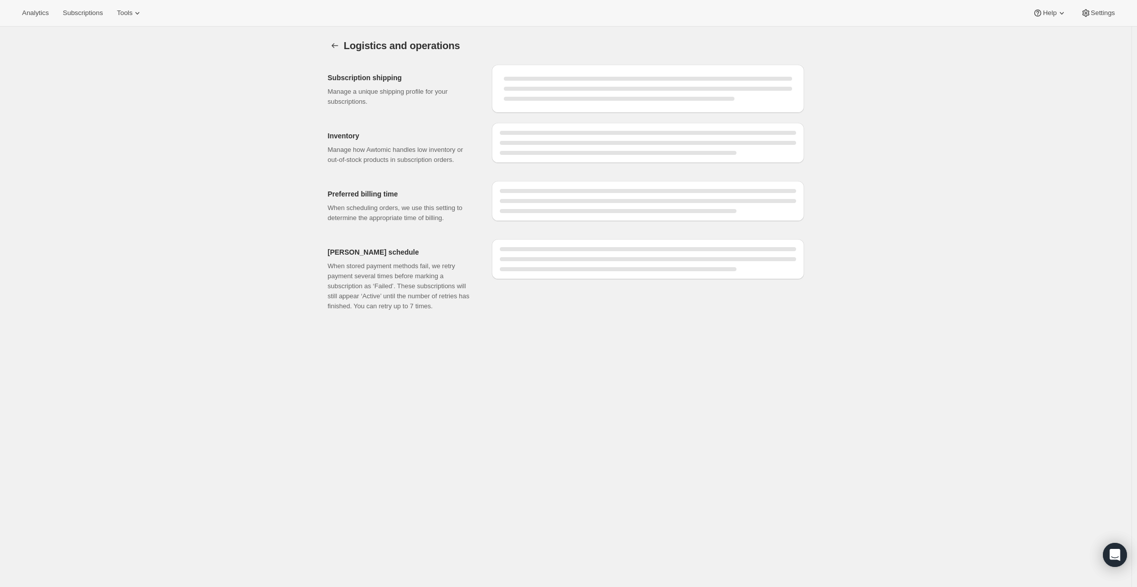
select select "DAY"
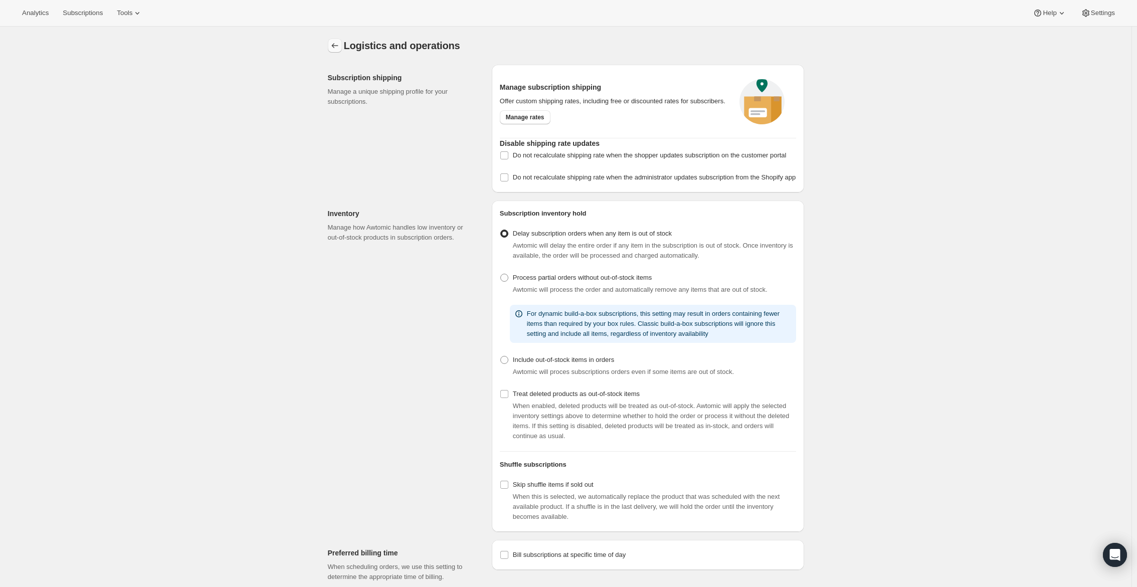
click at [335, 44] on icon "Settings" at bounding box center [334, 45] width 7 height 5
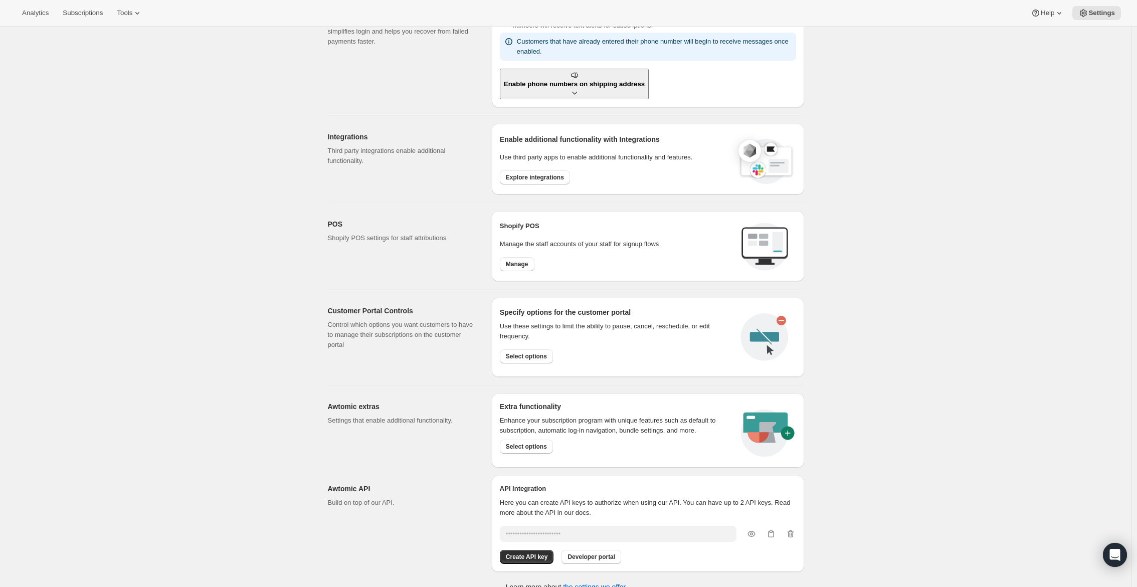
scroll to position [251, 0]
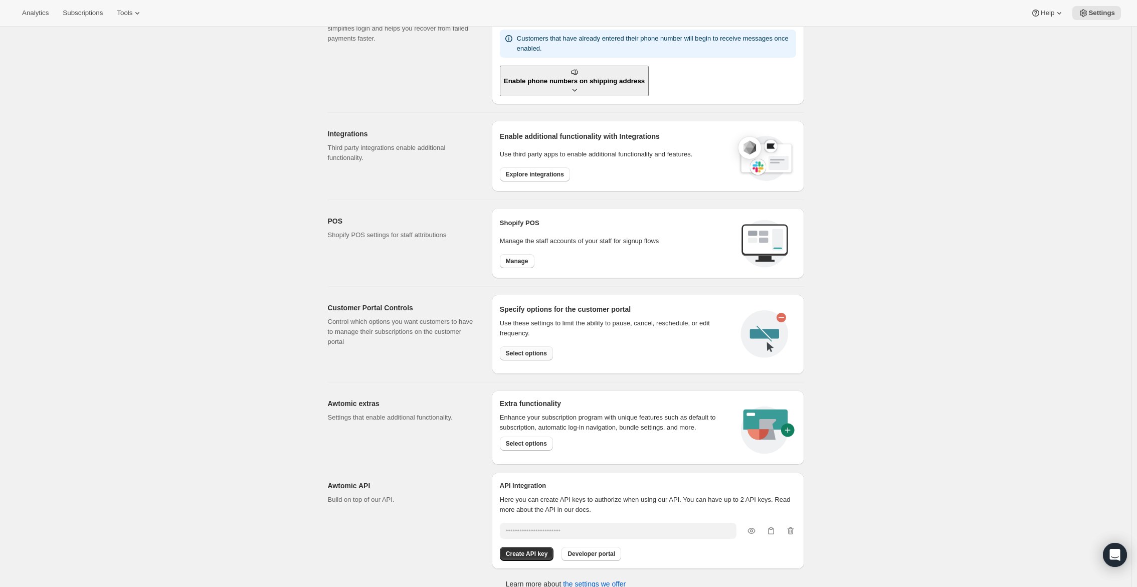
click at [518, 350] on span "Select options" at bounding box center [526, 353] width 41 height 8
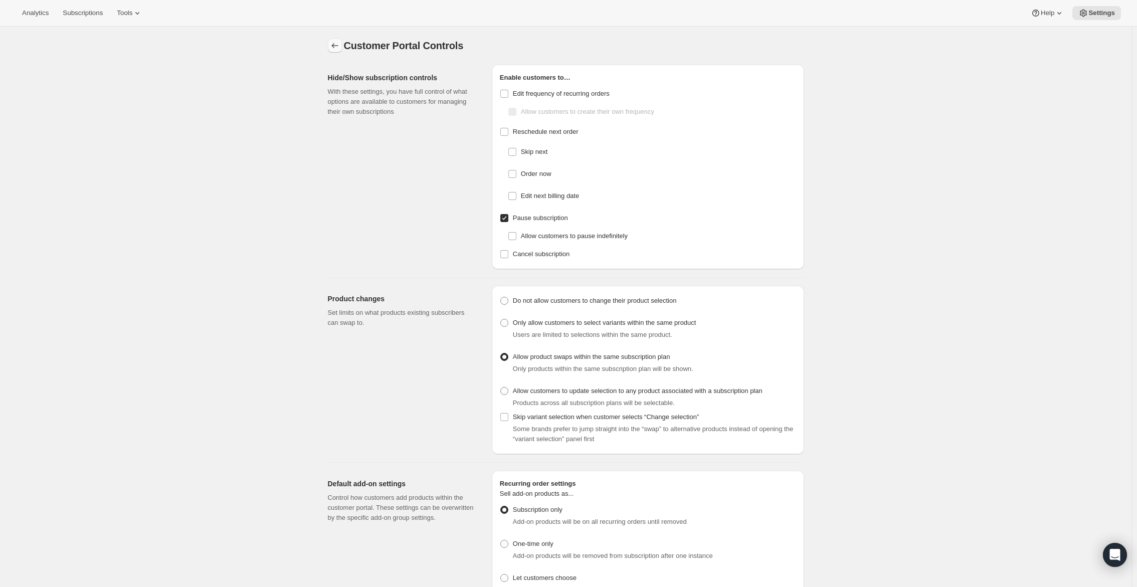
click at [330, 49] on button "Settings" at bounding box center [335, 46] width 14 height 14
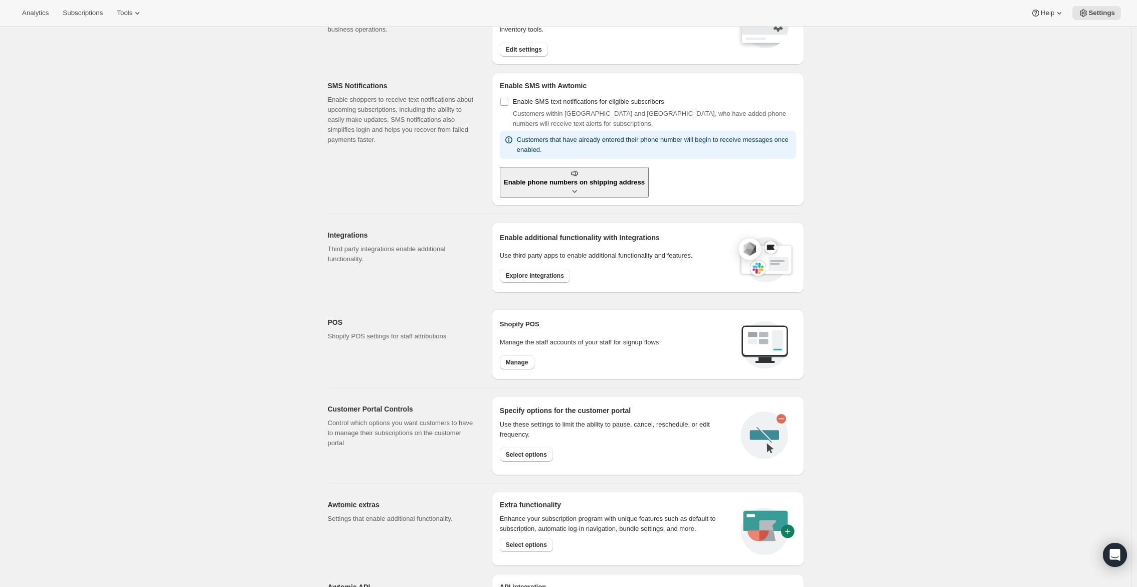
scroll to position [251, 0]
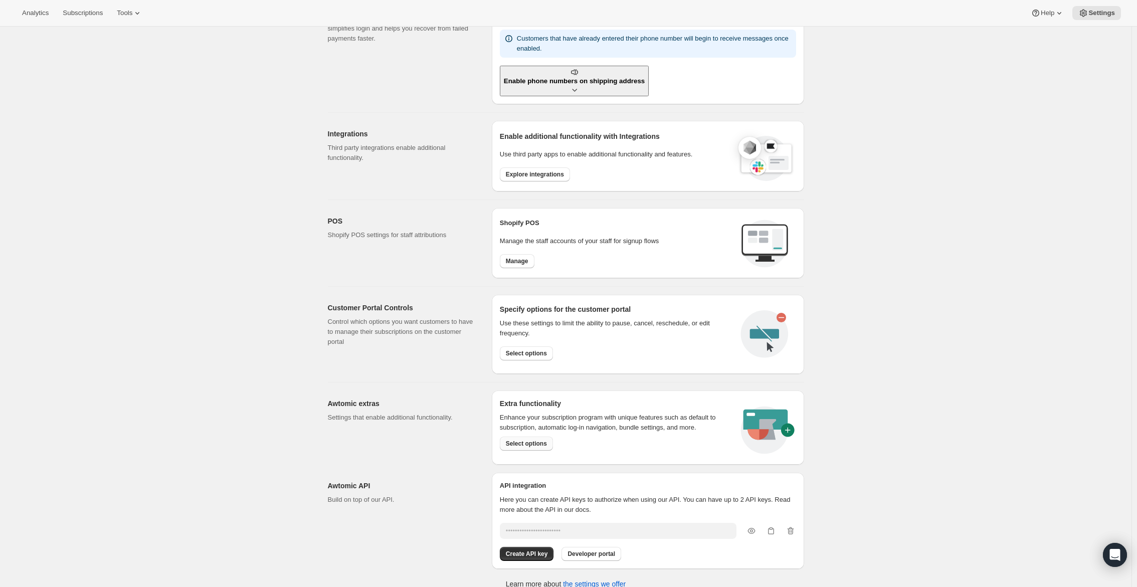
click at [542, 440] on span "Select options" at bounding box center [526, 444] width 41 height 8
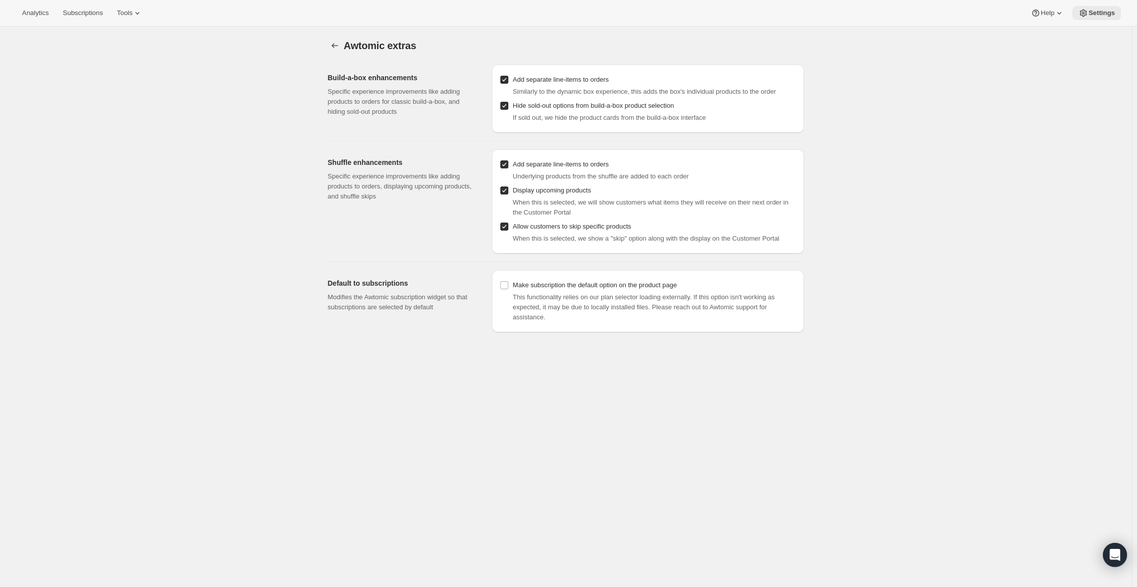
click at [1111, 15] on span "Settings" at bounding box center [1101, 13] width 27 height 8
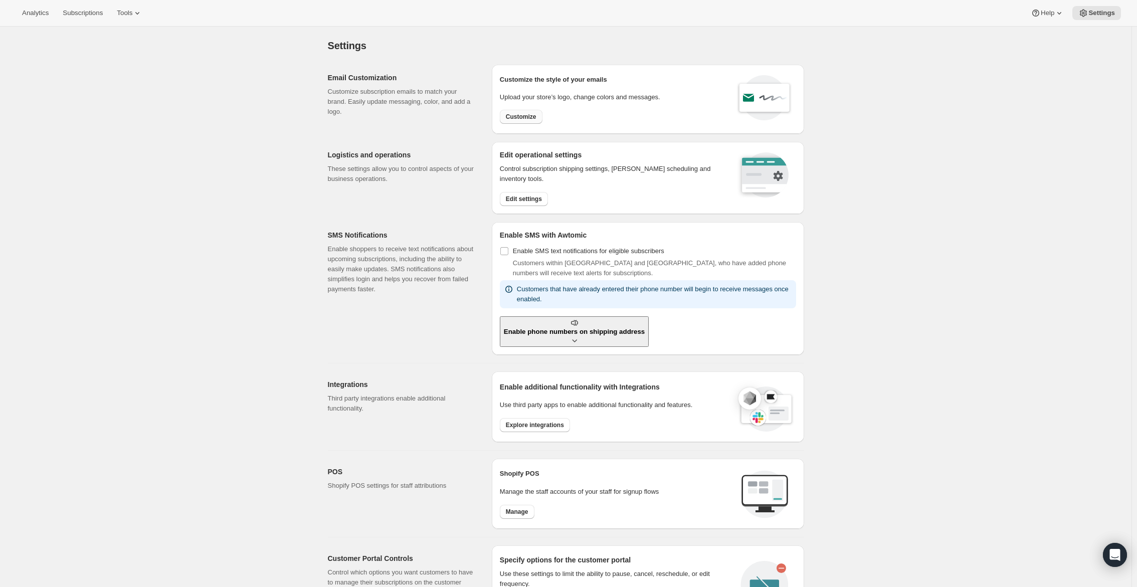
click at [507, 116] on button "Customize" at bounding box center [521, 117] width 43 height 14
select select "subscriptionMessage"
select select "5"
select select "15"
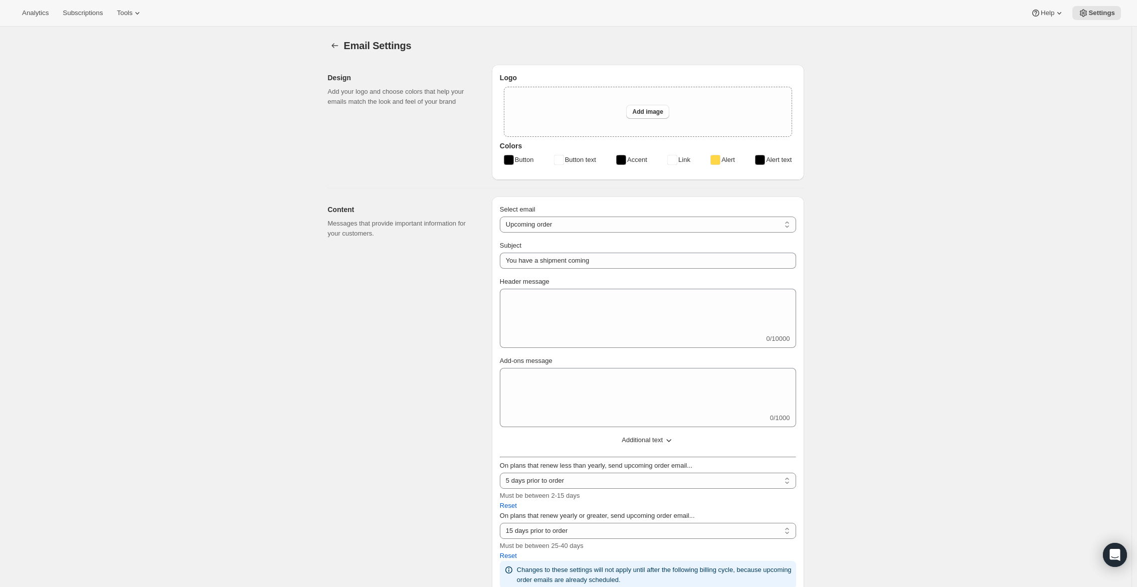
type input "Tokidos"
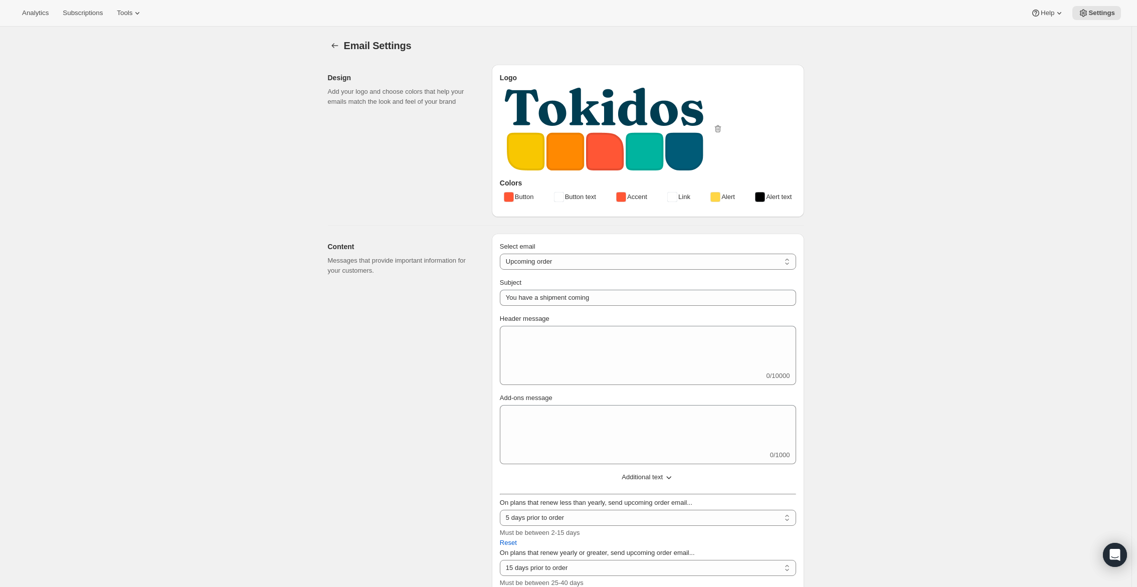
click at [566, 289] on div "Select email New subscription Upcoming order Failed payment Delayed subscriptio…" at bounding box center [648, 434] width 296 height 385
click at [576, 270] on select "New subscription Upcoming order Failed payment Delayed subscription (inventory …" at bounding box center [648, 262] width 296 height 16
select select "welcomeMessage"
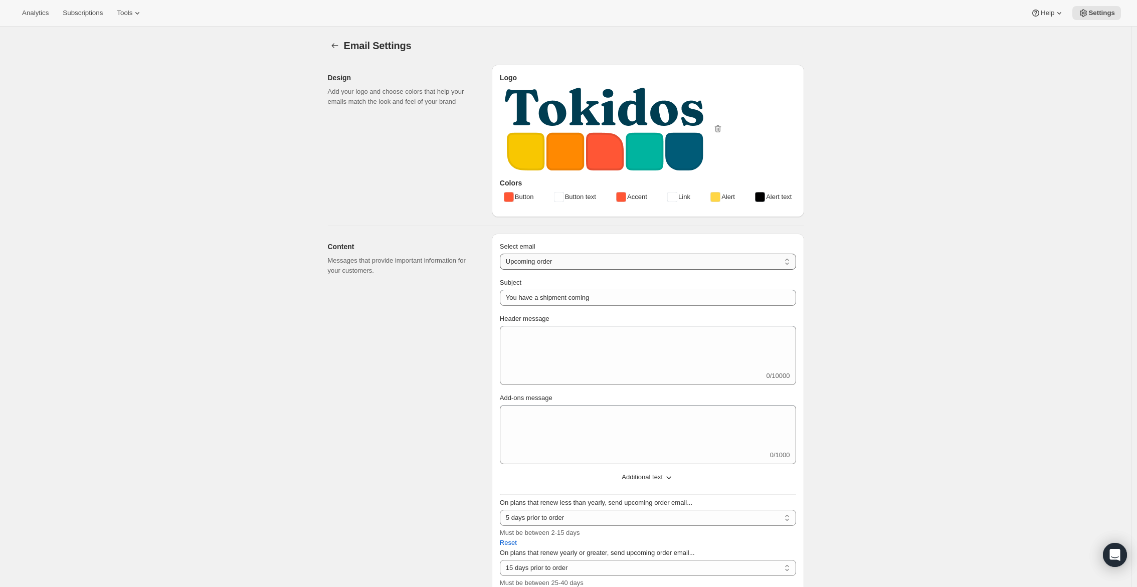
click at [502, 270] on select "New subscription Upcoming order Failed payment Delayed subscription (inventory …" at bounding box center [648, 262] width 296 height 16
type input "Your new subscription"
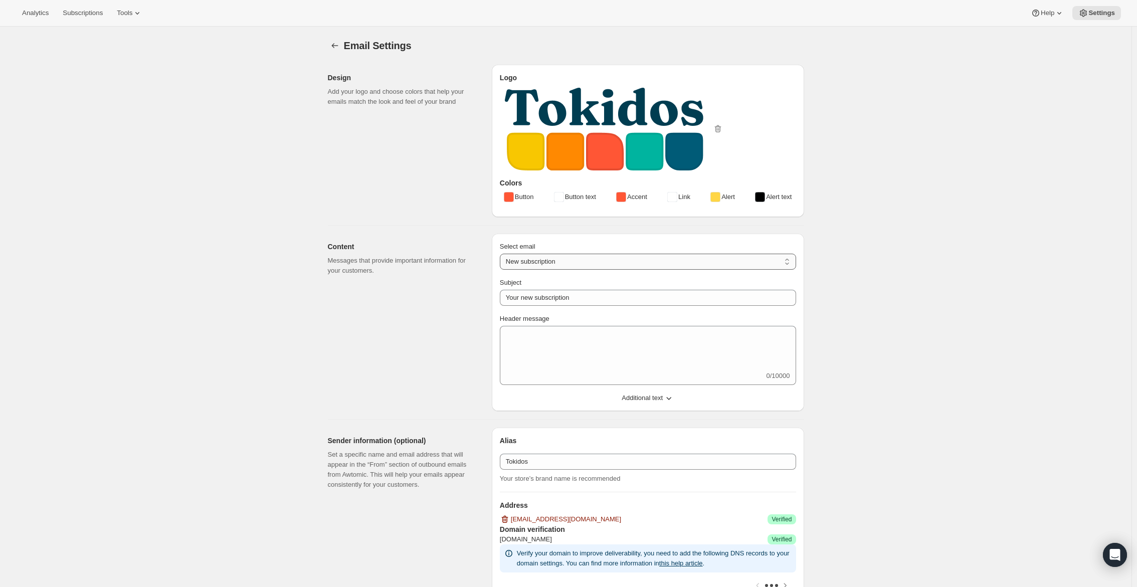
click at [585, 270] on select "New subscription Upcoming order Failed payment Delayed subscription (inventory …" at bounding box center [648, 262] width 296 height 16
select select "failedPaymentMessage"
click at [502, 270] on select "New subscription Upcoming order Failed payment Delayed subscription (inventory …" at bounding box center [648, 262] width 296 height 16
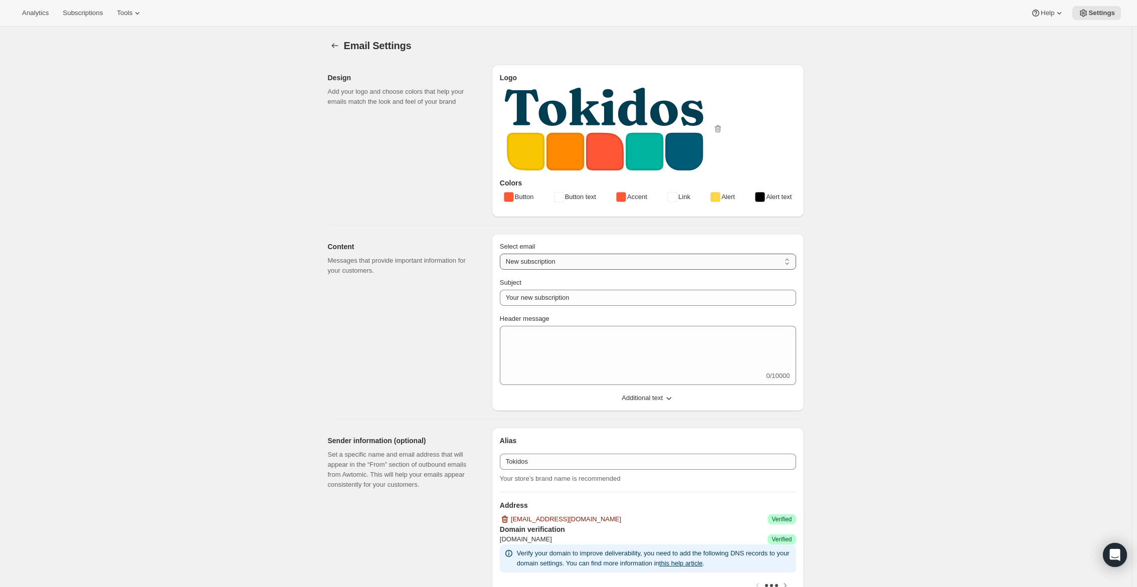
type input "Issue with Payment"
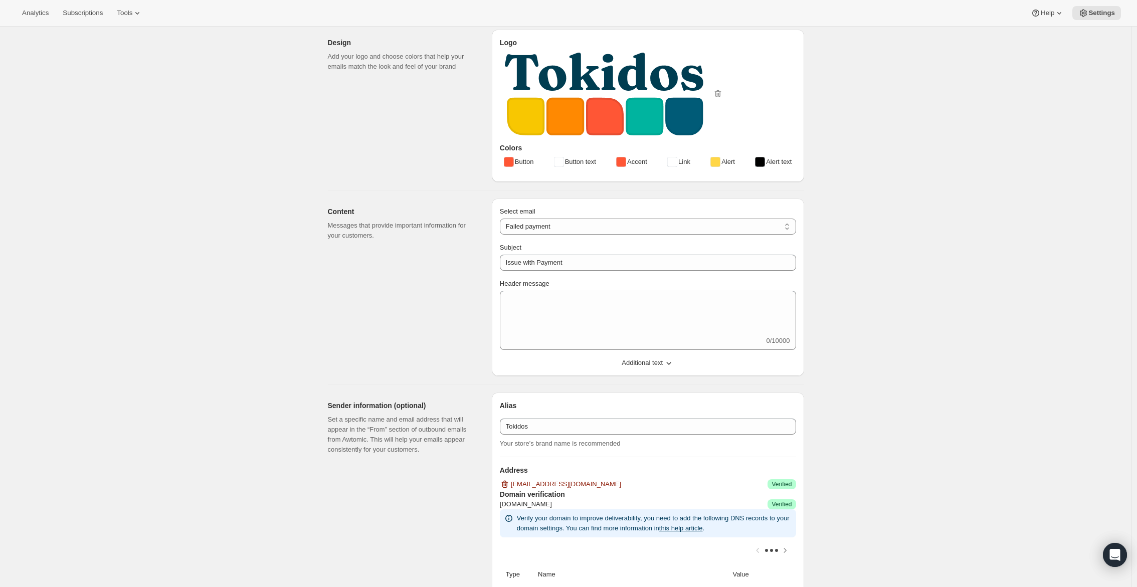
scroll to position [50, 0]
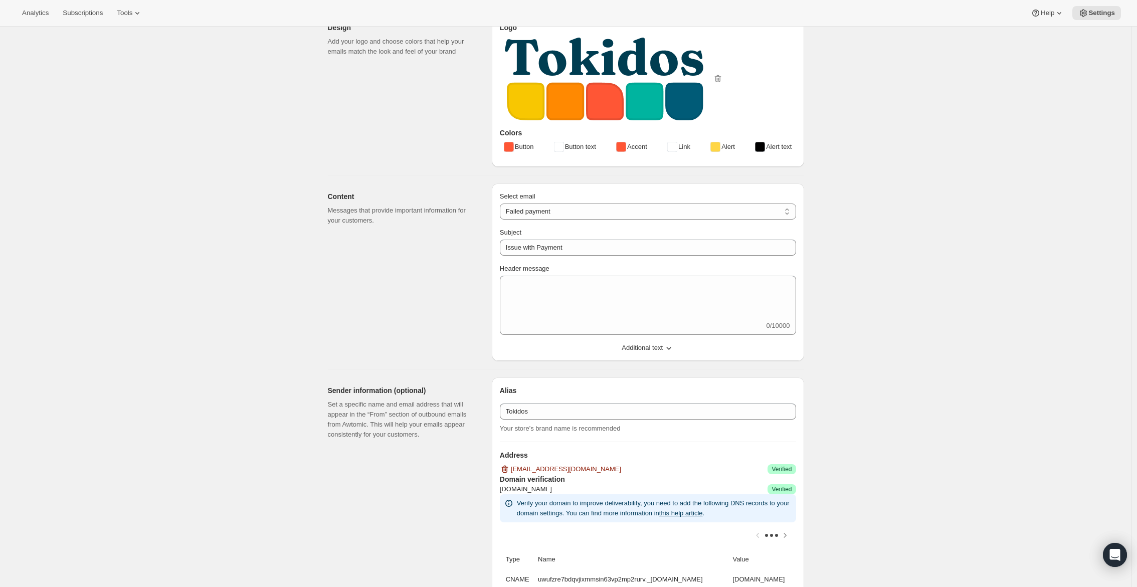
click at [663, 353] on span "Additional text" at bounding box center [642, 348] width 41 height 10
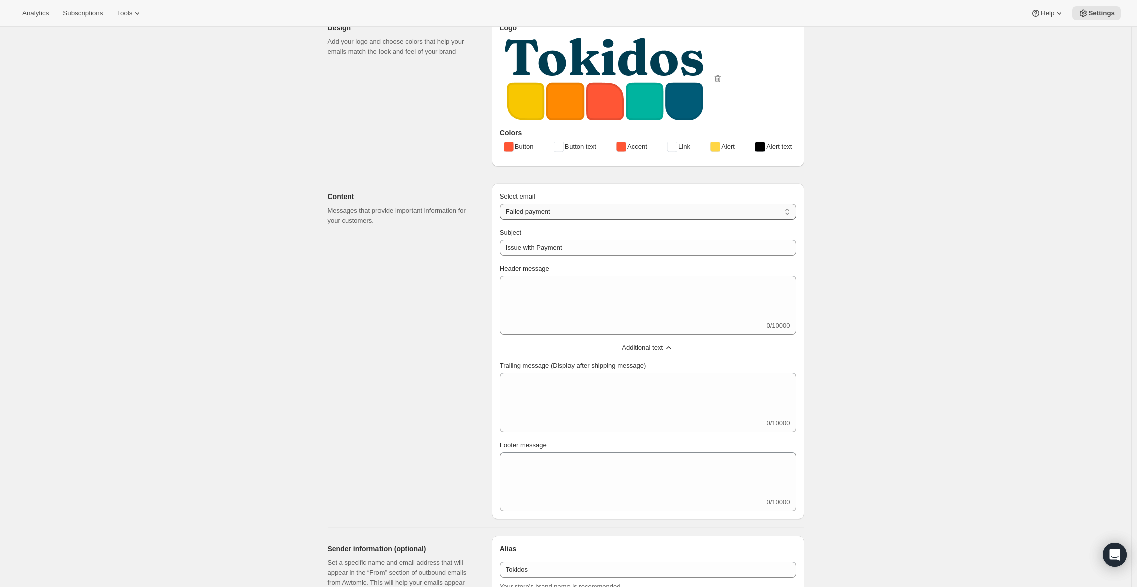
click at [639, 220] on select "New subscription Upcoming order Failed payment Delayed subscription (inventory …" at bounding box center [648, 212] width 296 height 16
select select "welcomeMessage"
click at [502, 220] on select "New subscription Upcoming order Failed payment Delayed subscription (inventory …" at bounding box center [648, 212] width 296 height 16
type input "Your new subscription"
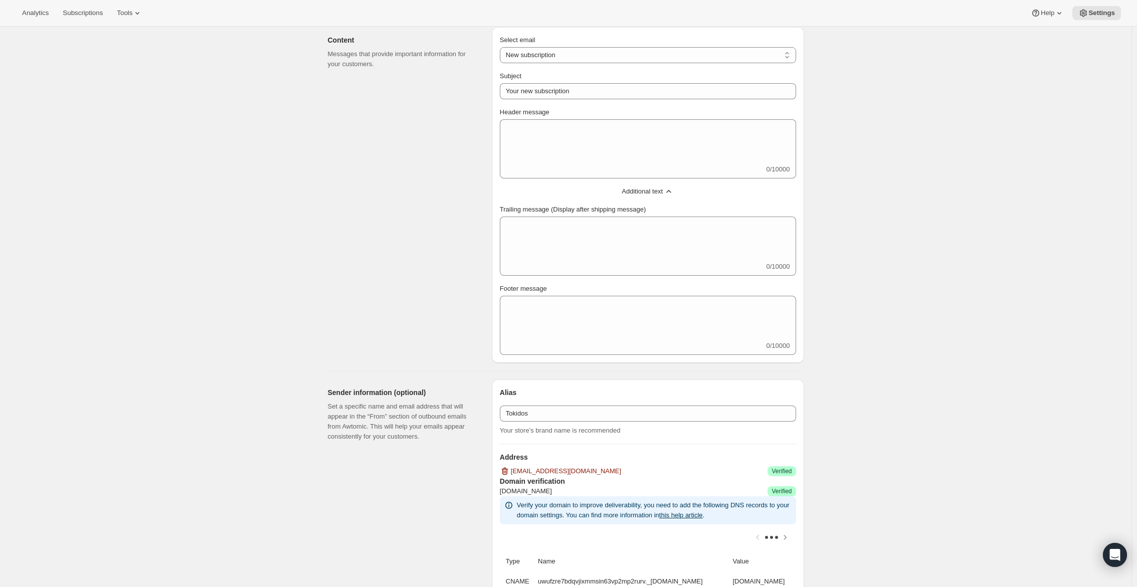
scroll to position [150, 0]
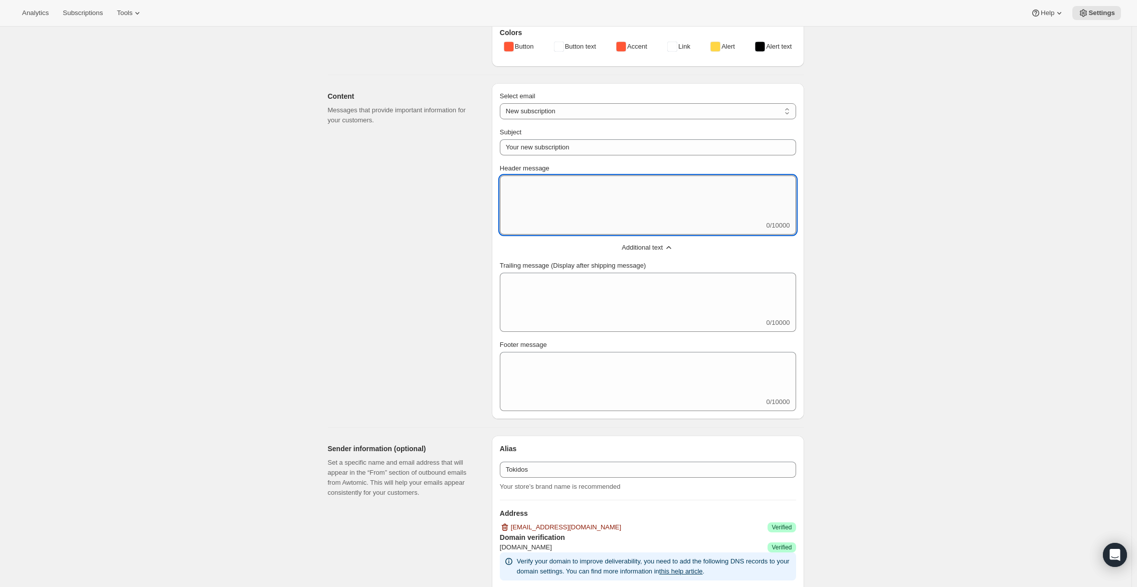
click at [665, 221] on textarea "Header message" at bounding box center [648, 197] width 296 height 45
click at [714, 119] on select "New subscription Upcoming order Failed payment Delayed subscription (inventory …" at bounding box center [648, 111] width 296 height 16
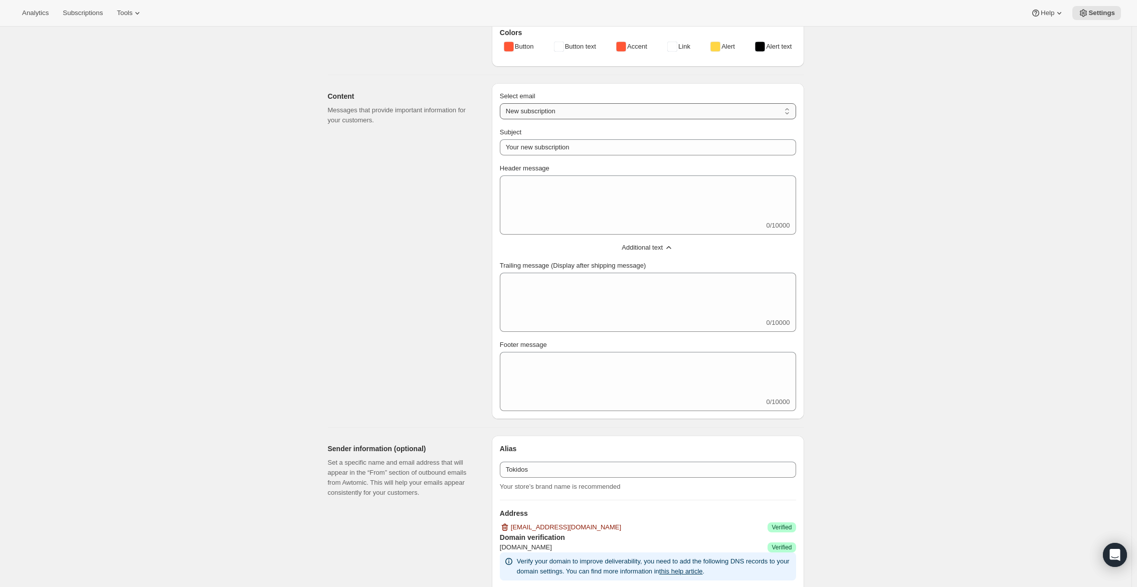
select select "subscriptionMessage"
click at [502, 119] on select "New subscription Upcoming order Failed payment Delayed subscription (inventory …" at bounding box center [648, 111] width 296 height 16
type input "You have a shipment coming"
select select "5"
select select "15"
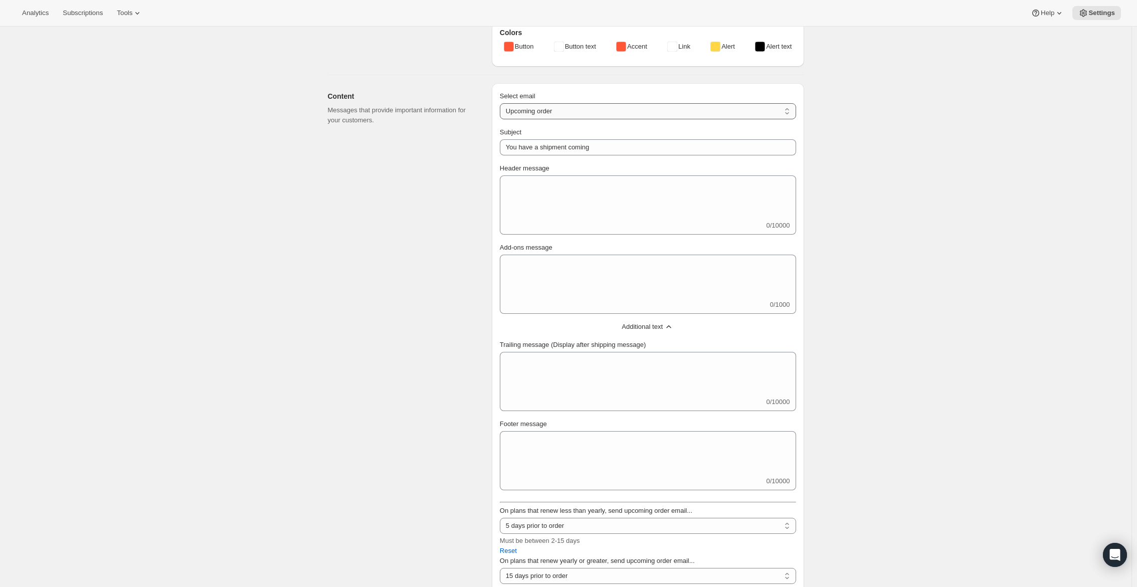
click at [689, 119] on select "New subscription Upcoming order Failed payment Delayed subscription (inventory …" at bounding box center [648, 111] width 296 height 16
select select "delayedMessage"
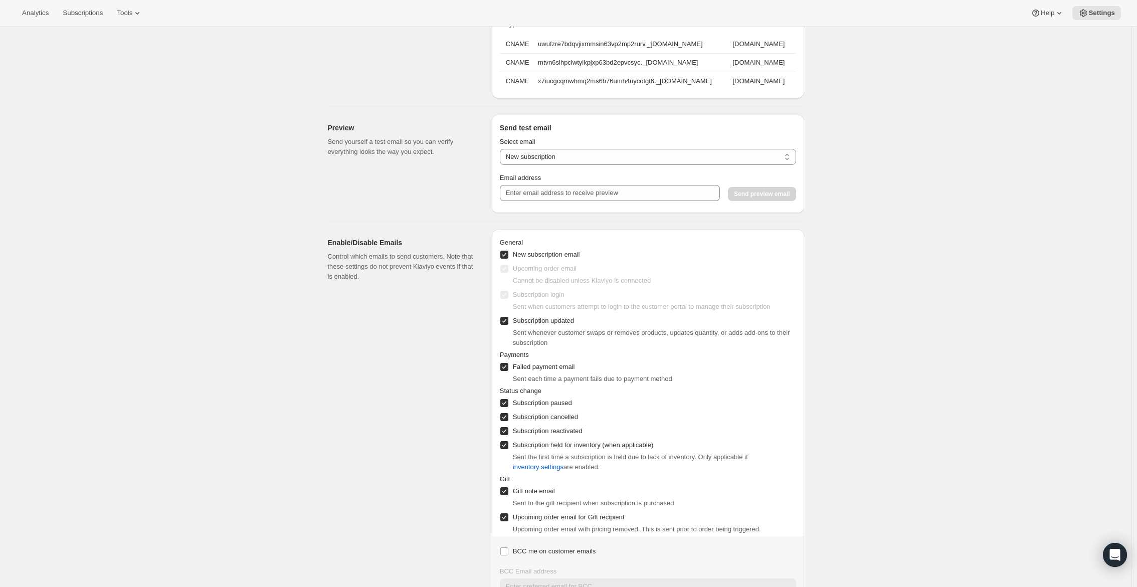
scroll to position [602, 0]
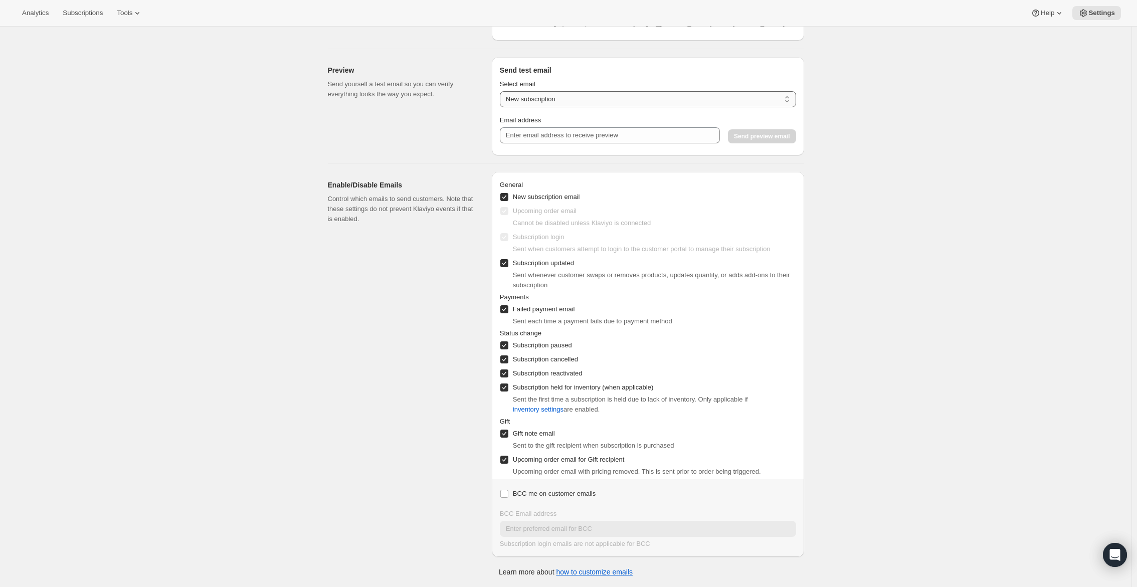
click at [638, 107] on select "New subscription Upcoming order Payment failure Delayed subscription Updated su…" at bounding box center [648, 99] width 296 height 16
click at [502, 107] on select "New subscription Upcoming order Payment failure Delayed subscription Updated su…" at bounding box center [648, 99] width 296 height 16
click at [616, 147] on div "Select email New subscription Upcoming order Payment failure Delayed subscripti…" at bounding box center [648, 111] width 296 height 72
click at [616, 143] on input "Email address" at bounding box center [610, 135] width 220 height 16
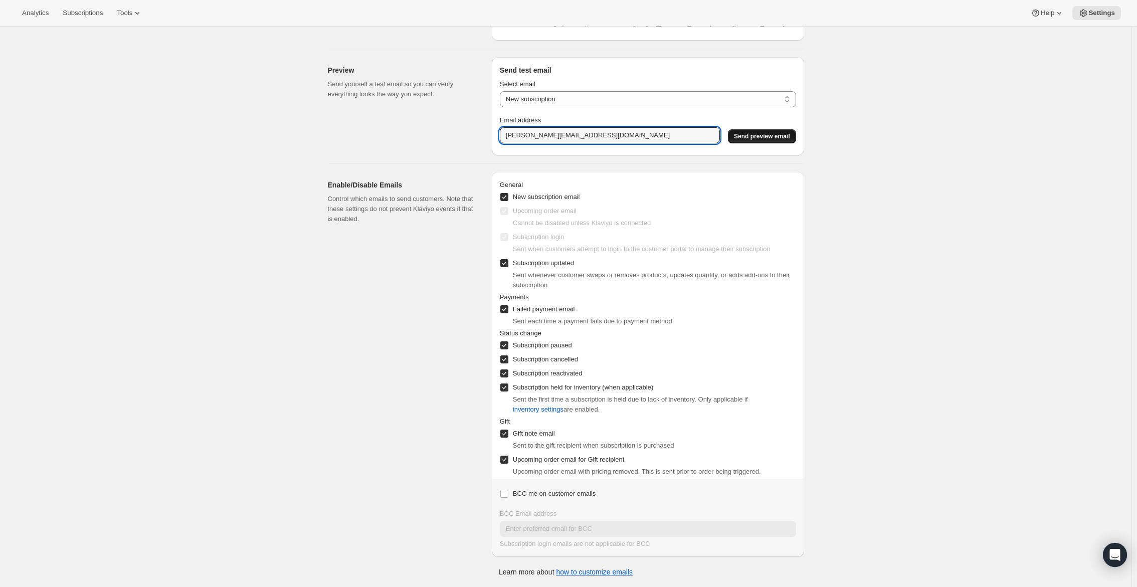
type input "[PERSON_NAME][EMAIL_ADDRESS][DOMAIN_NAME]"
click at [749, 140] on span "Send preview email" at bounding box center [762, 136] width 56 height 8
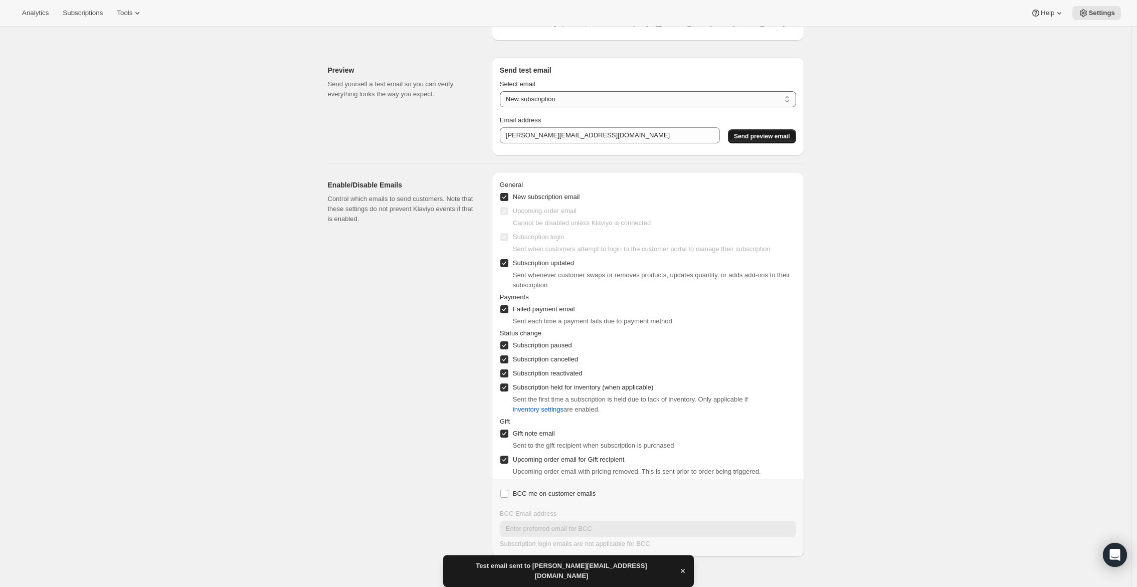
click at [716, 107] on select "New subscription Upcoming order Payment failure Delayed subscription Updated su…" at bounding box center [648, 99] width 296 height 16
select select "upcoming-subscription"
click at [502, 107] on select "New subscription Upcoming order Payment failure Delayed subscription Updated su…" at bounding box center [648, 99] width 296 height 16
click at [534, 143] on input "[PERSON_NAME][EMAIL_ADDRESS][DOMAIN_NAME]" at bounding box center [610, 135] width 220 height 16
drag, startPoint x: 528, startPoint y: 170, endPoint x: 424, endPoint y: 180, distance: 104.8
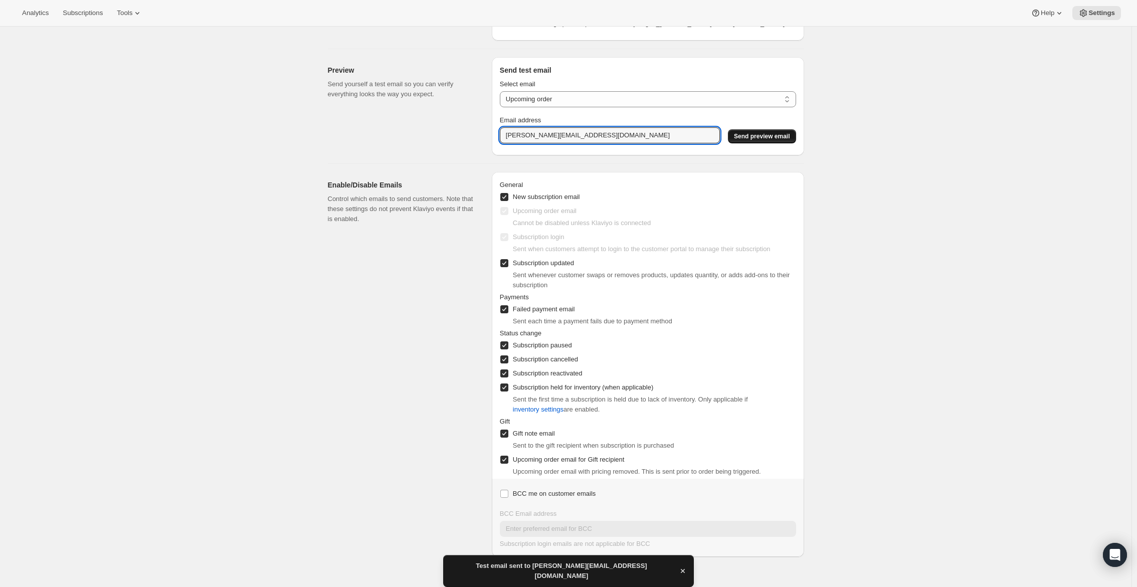
click at [424, 155] on div "Preview Send yourself a test email so you can verify everything looks the way y…" at bounding box center [562, 102] width 484 height 106
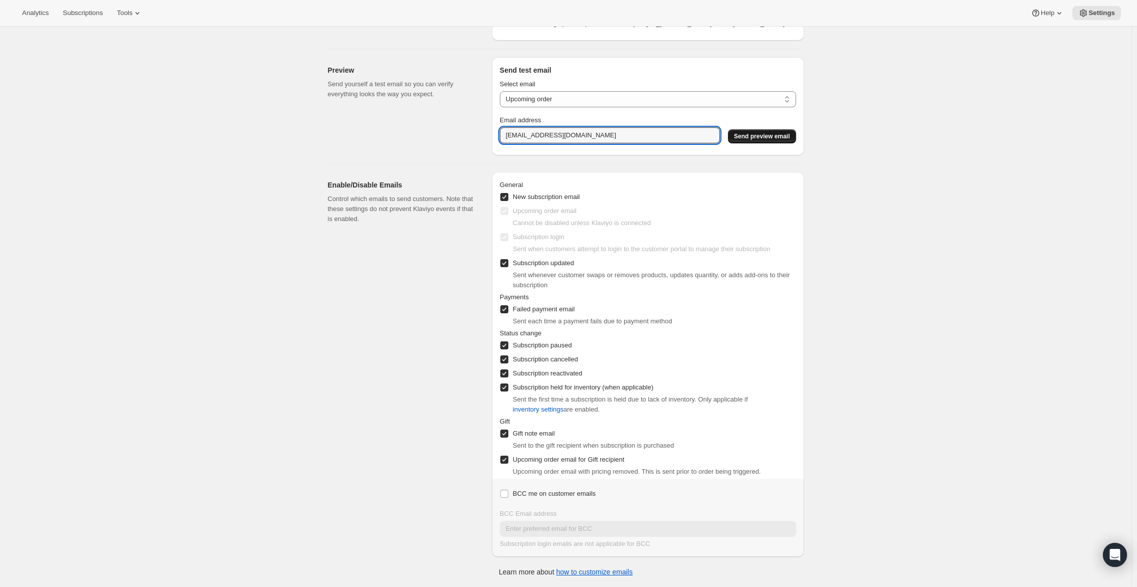
click at [781, 140] on span "Send preview email" at bounding box center [762, 136] width 56 height 8
click at [568, 107] on select "New subscription Upcoming order Payment failure Delayed subscription Updated su…" at bounding box center [648, 99] width 296 height 16
click at [564, 110] on div "Select email New subscription Upcoming order Payment failure Delayed subscripti…" at bounding box center [648, 111] width 296 height 72
click at [560, 143] on input "[EMAIL_ADDRESS][DOMAIN_NAME]" at bounding box center [610, 135] width 220 height 16
drag, startPoint x: 522, startPoint y: 169, endPoint x: 481, endPoint y: 156, distance: 42.8
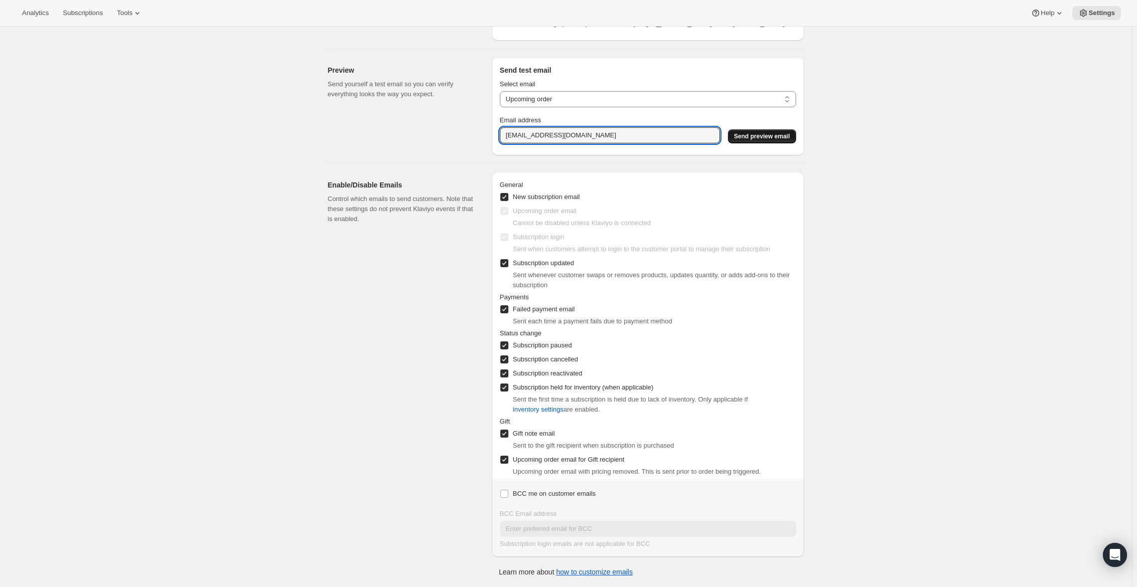
click at [488, 155] on div "Preview Send yourself a test email so you can verify everything looks the way y…" at bounding box center [562, 102] width 484 height 106
type input "[PERSON_NAME][EMAIL_ADDRESS][DOMAIN_NAME]"
click at [784, 140] on span "Send preview email" at bounding box center [762, 136] width 56 height 8
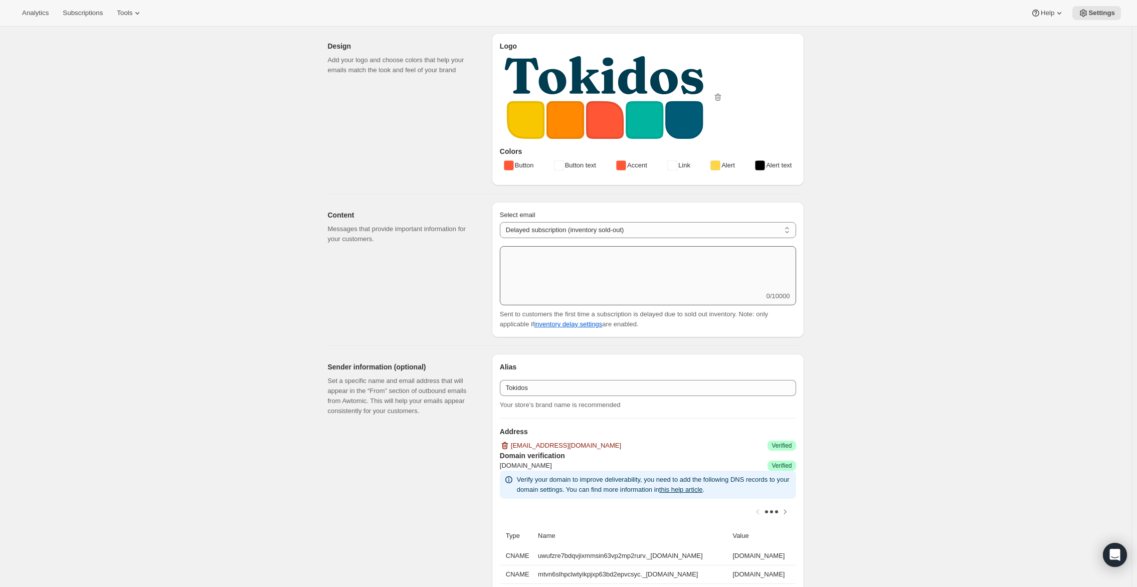
scroll to position [5, 0]
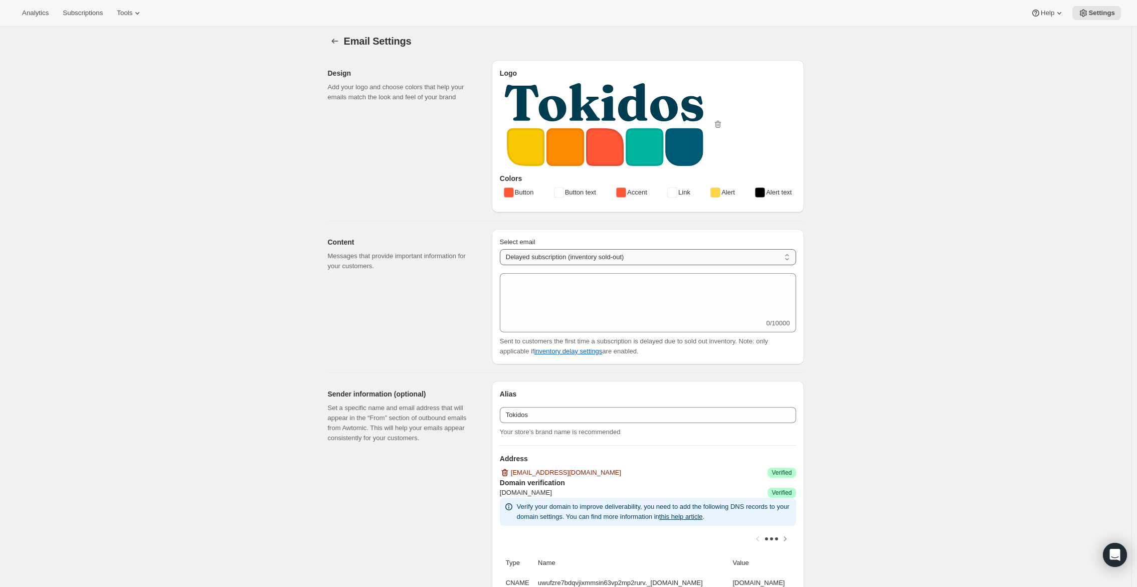
click at [658, 265] on select "New subscription Upcoming order Failed payment Delayed subscription (inventory …" at bounding box center [648, 257] width 296 height 16
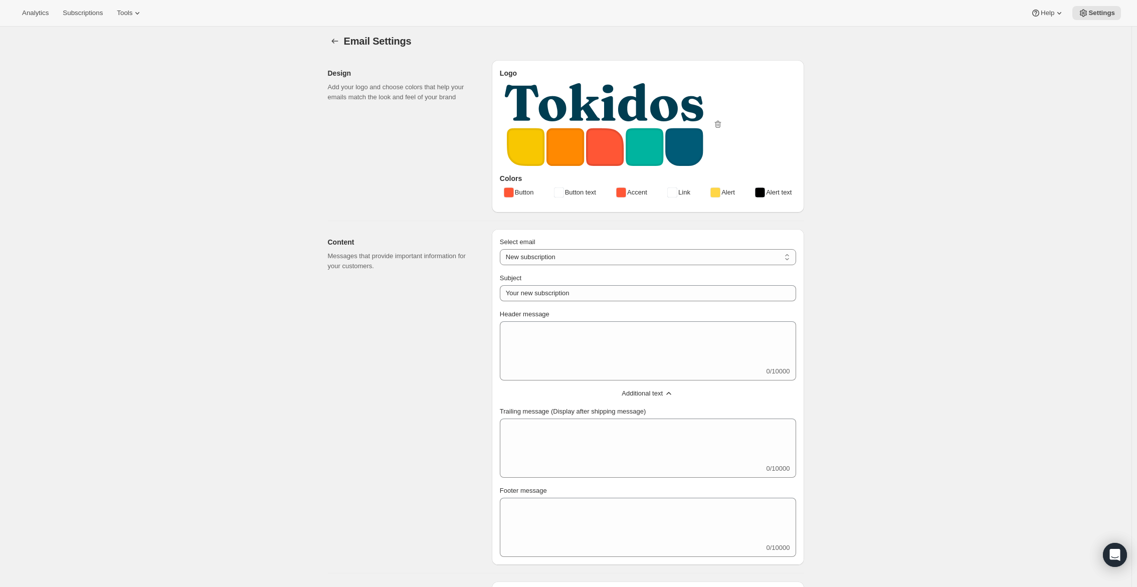
click at [663, 399] on span "Additional text" at bounding box center [642, 394] width 41 height 10
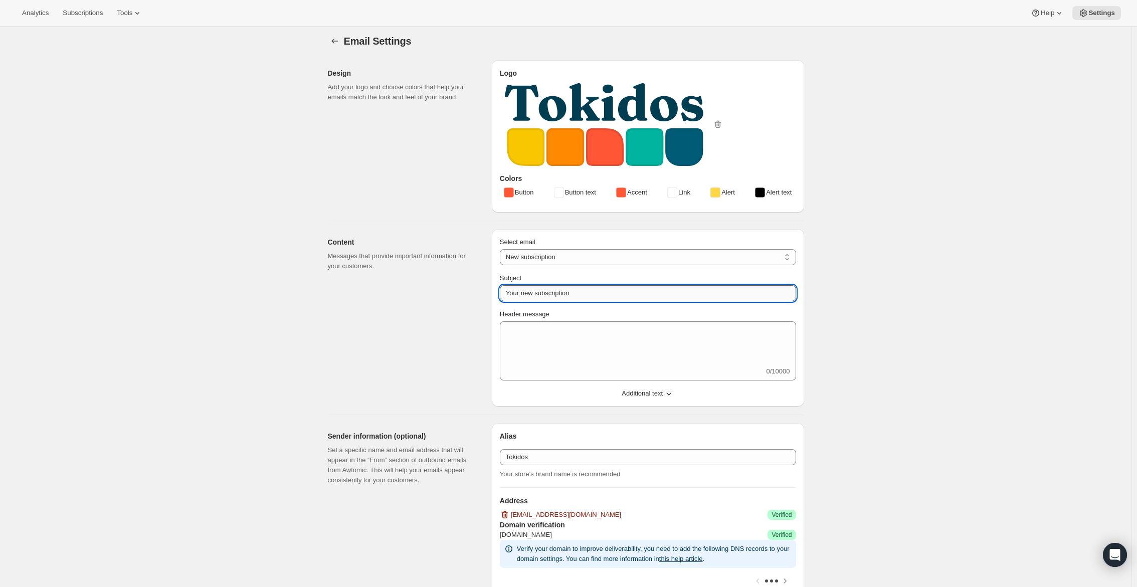
click at [639, 301] on input "Your new subscription" at bounding box center [648, 293] width 296 height 16
click at [657, 265] on select "New subscription Upcoming order Failed payment Delayed subscription (inventory …" at bounding box center [648, 257] width 296 height 16
select select "subscriptionMessage"
click at [502, 265] on select "New subscription Upcoming order Failed payment Delayed subscription (inventory …" at bounding box center [648, 257] width 296 height 16
type input "You have a shipment coming"
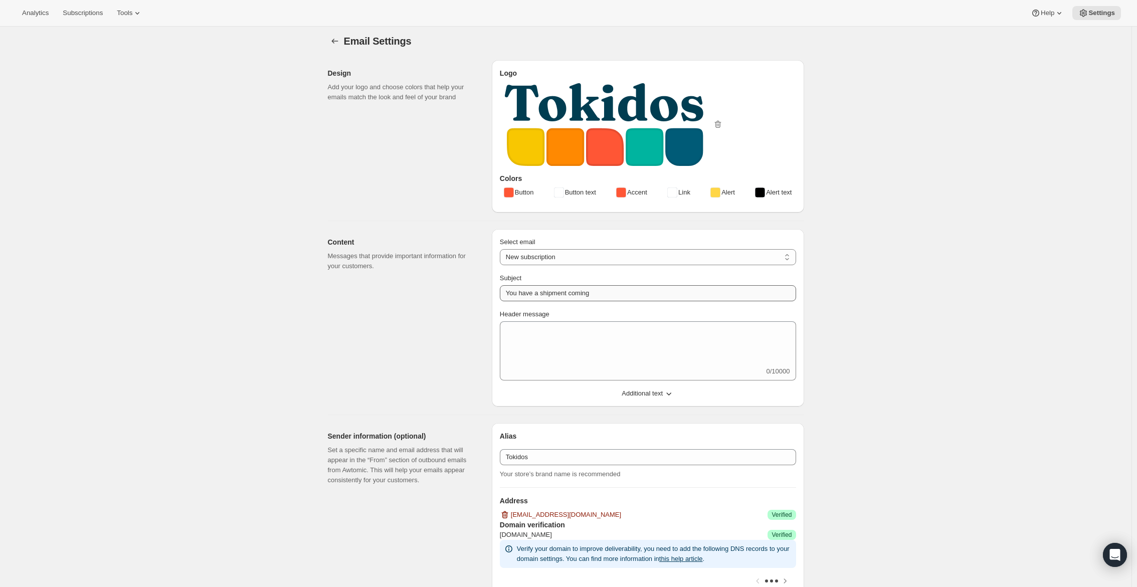
select select "5"
select select "15"
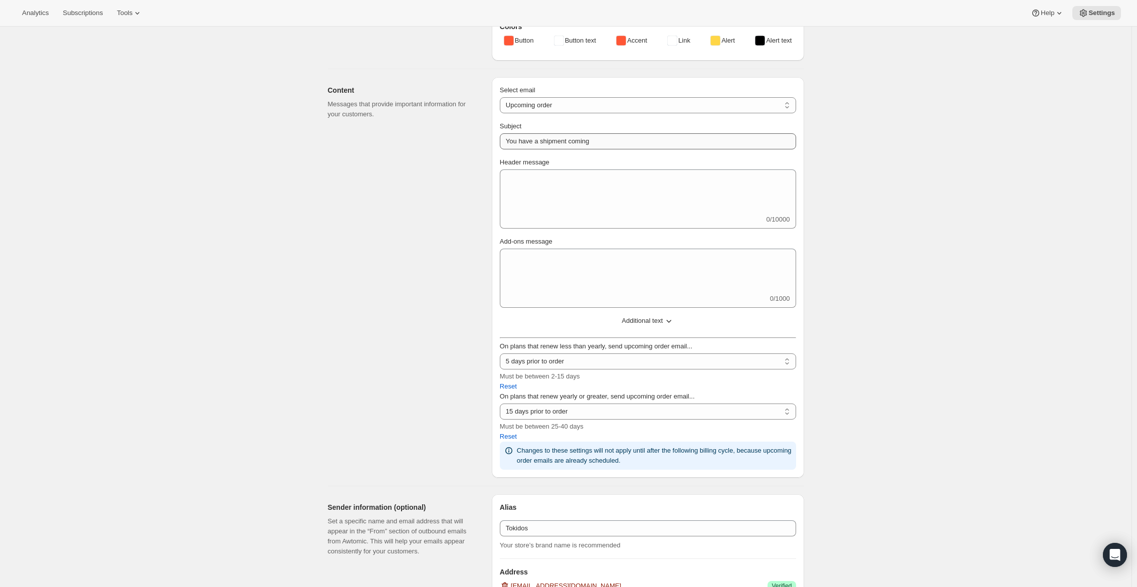
scroll to position [105, 0]
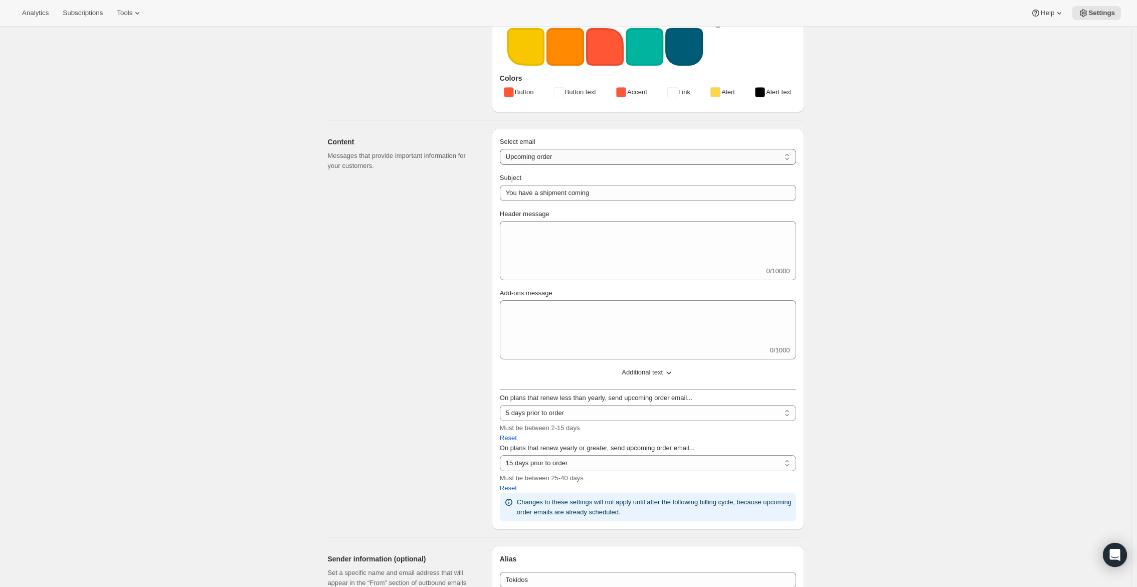
click at [703, 165] on select "New subscription Upcoming order Failed payment Delayed subscription (inventory …" at bounding box center [648, 157] width 296 height 16
click at [502, 165] on select "New subscription Upcoming order Failed payment Delayed subscription (inventory …" at bounding box center [648, 157] width 296 height 16
click at [695, 187] on div "Select email New subscription Upcoming order Failed payment Delayed subscriptio…" at bounding box center [648, 329] width 296 height 385
click at [671, 184] on div "Select email New subscription Upcoming order Failed payment Delayed subscriptio…" at bounding box center [648, 329] width 296 height 385
click at [674, 165] on select "New subscription Upcoming order Failed payment Delayed subscription (inventory …" at bounding box center [648, 157] width 296 height 16
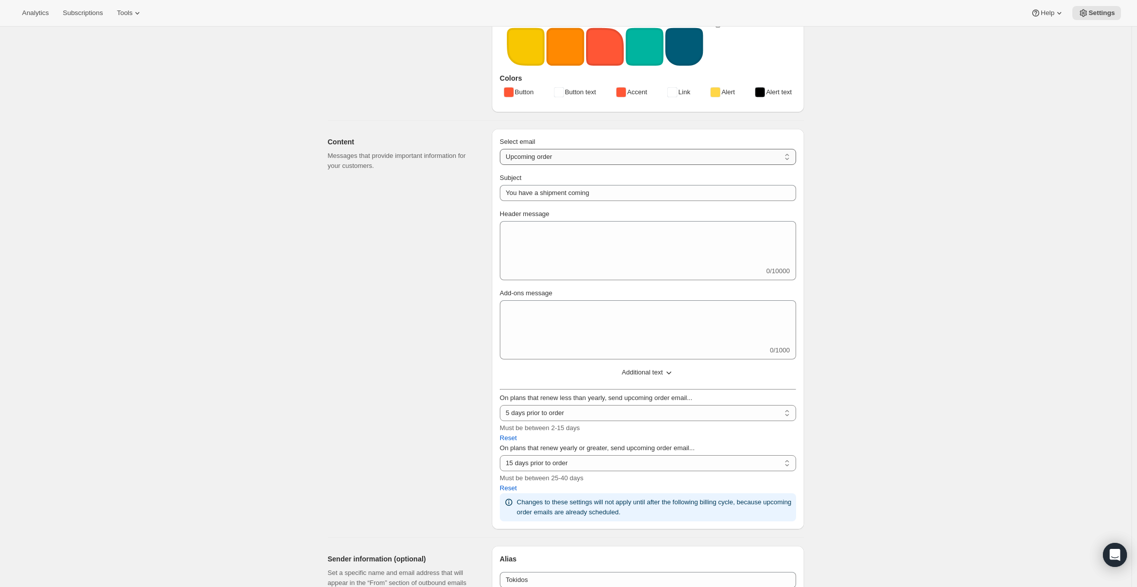
select select "subscriptionUpdatedMessage"
click at [502, 165] on select "New subscription Upcoming order Failed payment Delayed subscription (inventory …" at bounding box center [648, 157] width 296 height 16
type input "Subscription updated"
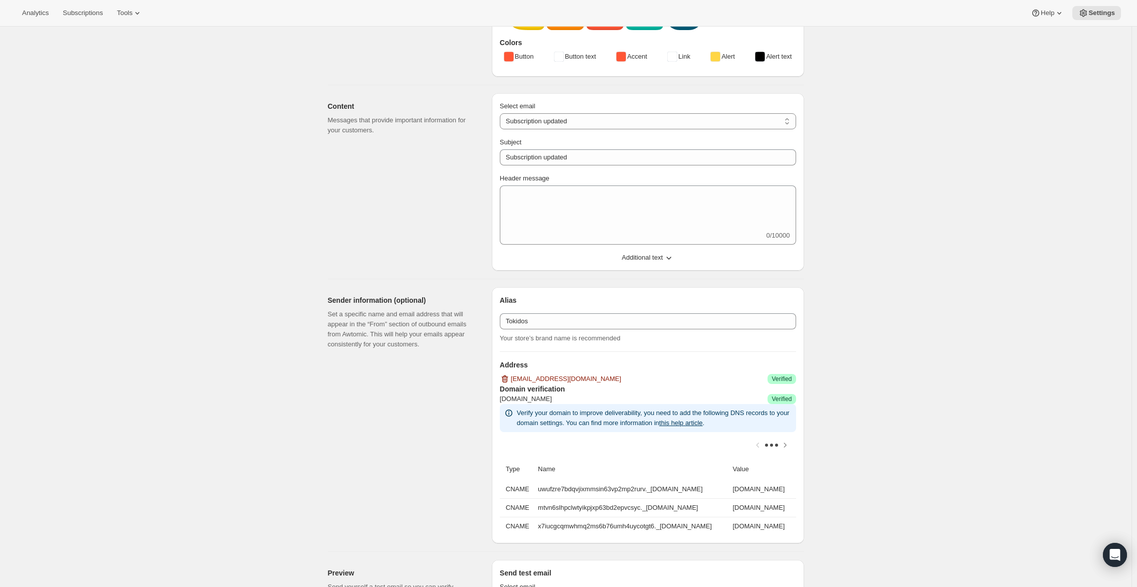
scroll to position [155, 0]
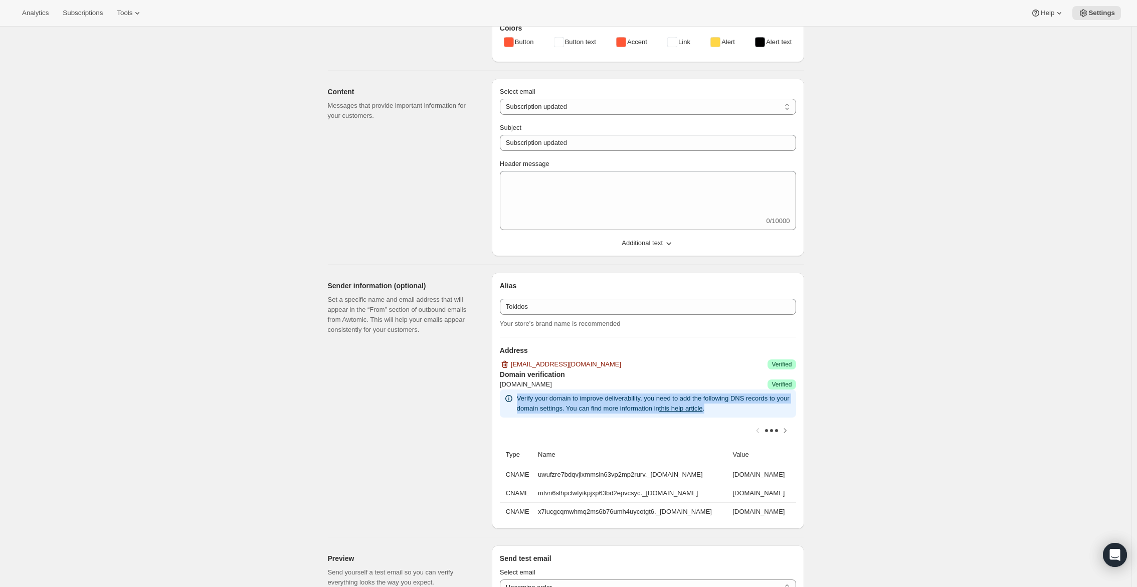
drag, startPoint x: 521, startPoint y: 423, endPoint x: 621, endPoint y: 448, distance: 102.4
click at [621, 448] on div "[DOMAIN_NAME] Success Verified Verify your domain to improve deliverability, yo…" at bounding box center [648, 450] width 296 height 141
click at [522, 444] on div at bounding box center [648, 431] width 296 height 26
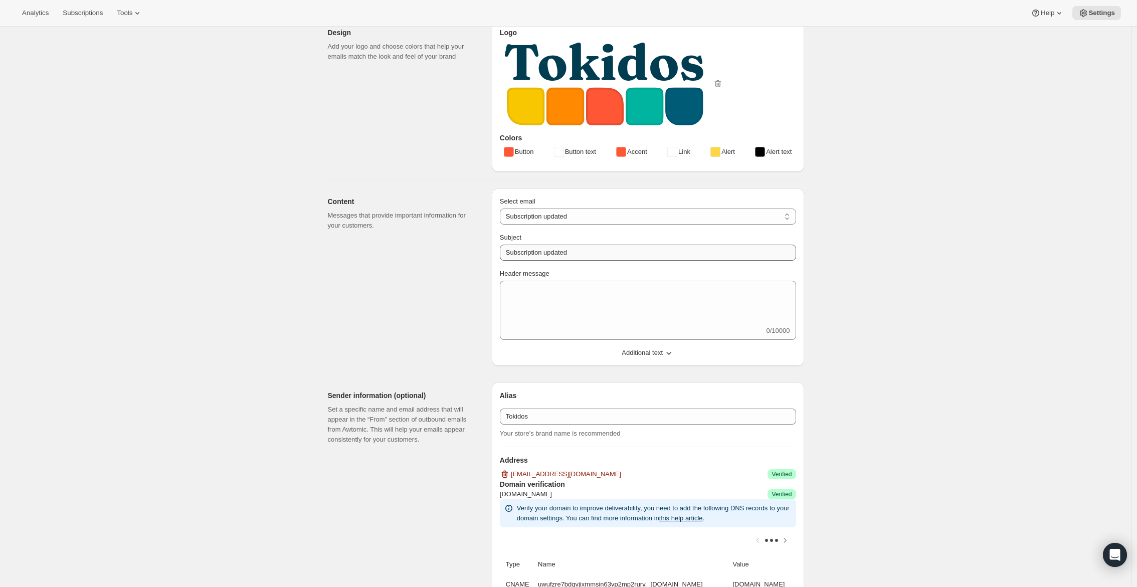
scroll to position [0, 0]
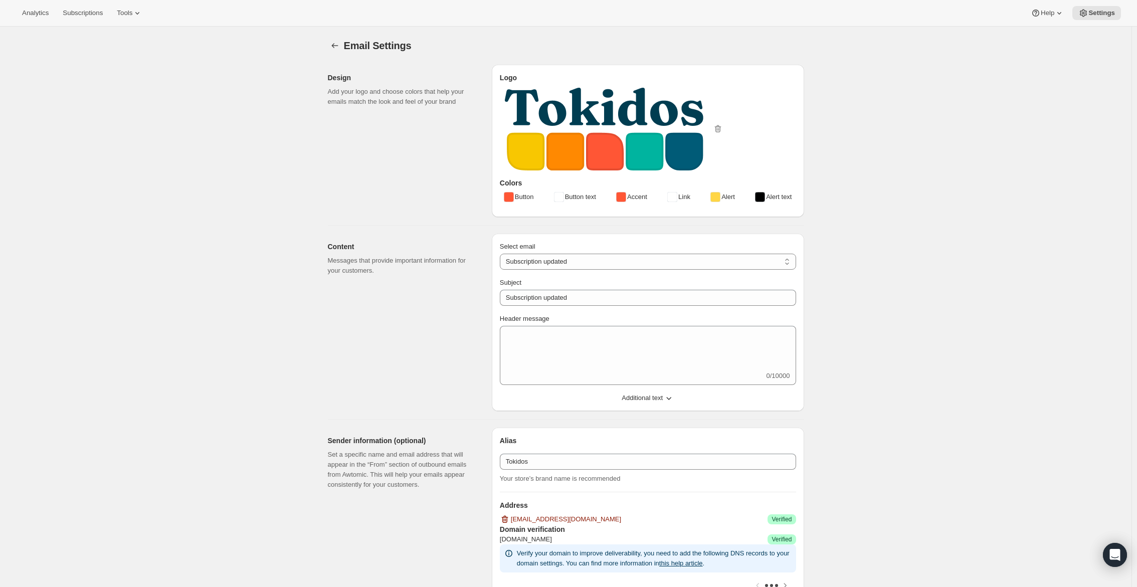
drag, startPoint x: 657, startPoint y: 265, endPoint x: 647, endPoint y: 292, distance: 28.9
click at [652, 270] on div "Select email New subscription Upcoming order Failed payment Delayed subscriptio…" at bounding box center [648, 256] width 296 height 28
click at [647, 293] on div "Select email New subscription Upcoming order Failed payment Delayed subscriptio…" at bounding box center [648, 322] width 296 height 161
click at [649, 270] on select "New subscription Upcoming order Failed payment Delayed subscription (inventory …" at bounding box center [648, 262] width 296 height 16
click at [502, 270] on select "New subscription Upcoming order Failed payment Delayed subscription (inventory …" at bounding box center [648, 262] width 296 height 16
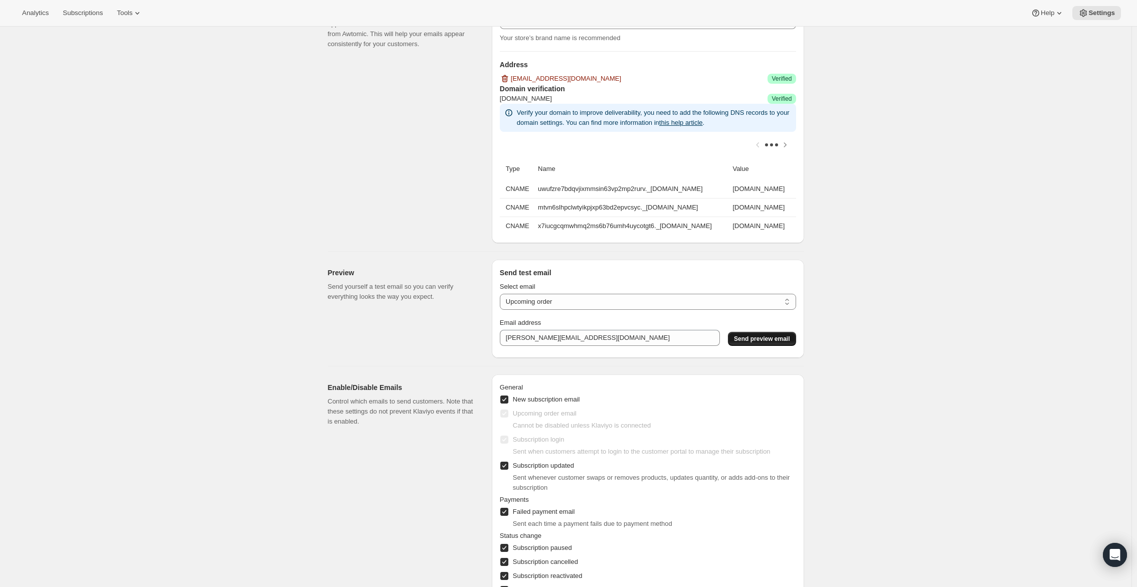
scroll to position [451, 0]
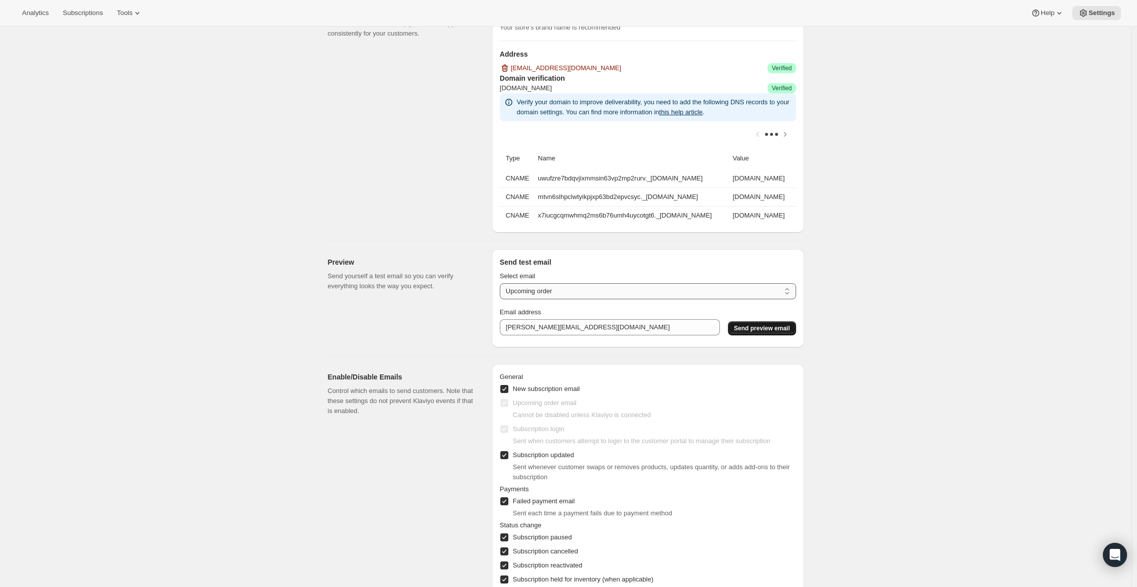
click at [593, 299] on select "New subscription Upcoming order Payment failure Delayed subscription Updated su…" at bounding box center [648, 291] width 296 height 16
click at [502, 299] on select "New subscription Upcoming order Payment failure Delayed subscription Updated su…" at bounding box center [648, 291] width 296 height 16
click at [756, 335] on button "Send preview email" at bounding box center [762, 328] width 68 height 14
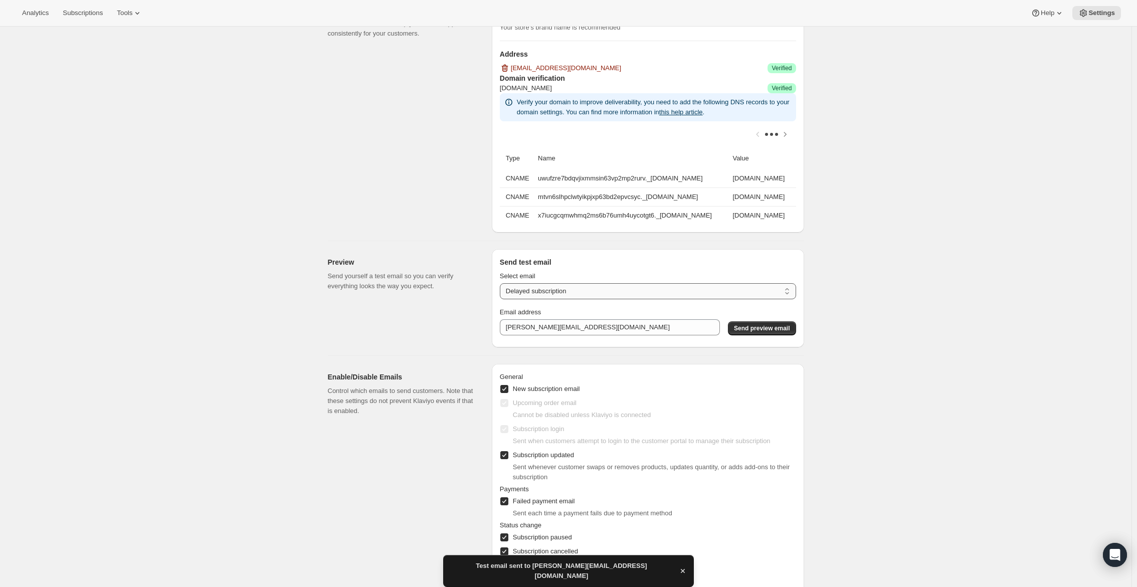
click at [737, 299] on select "New subscription Upcoming order Payment failure Delayed subscription Updated su…" at bounding box center [648, 291] width 296 height 16
select select "subscription-status-changed_paused"
click at [502, 299] on select "New subscription Upcoming order Payment failure Delayed subscription Updated su…" at bounding box center [648, 291] width 296 height 16
click at [788, 335] on button "Send preview email" at bounding box center [762, 328] width 68 height 14
click at [751, 299] on select "New subscription Upcoming order Payment failure Delayed subscription Updated su…" at bounding box center [648, 291] width 296 height 16
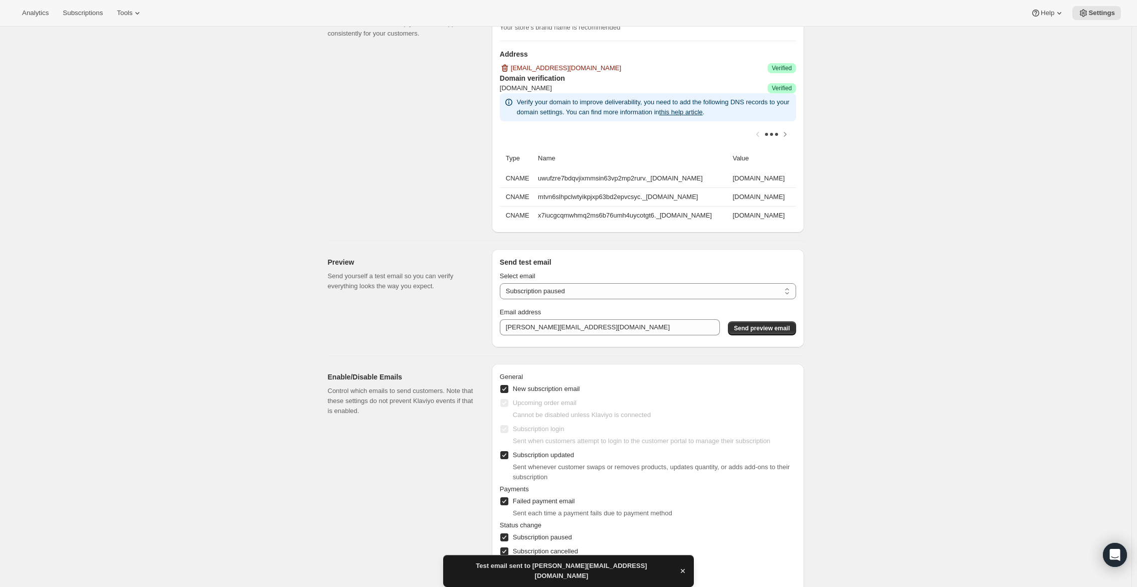
click at [432, 347] on div "Preview Send yourself a test email so you can verify everything looks the way y…" at bounding box center [406, 298] width 156 height 98
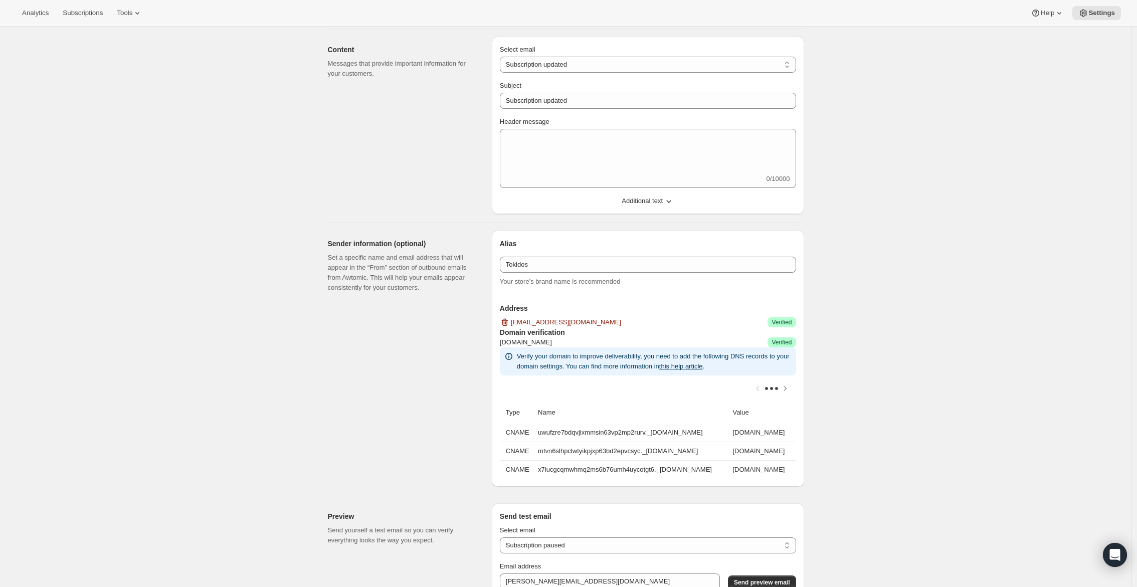
scroll to position [0, 0]
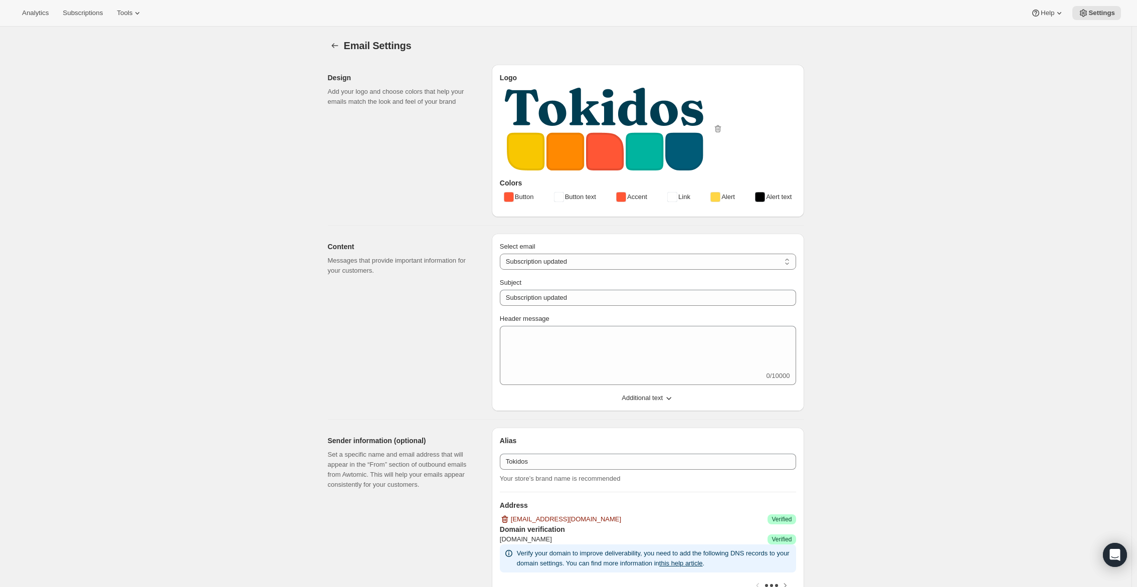
click at [72, 23] on div "Analytics Subscriptions Tools Help Settings" at bounding box center [568, 13] width 1137 height 27
click at [75, 15] on span "Subscriptions" at bounding box center [83, 13] width 40 height 8
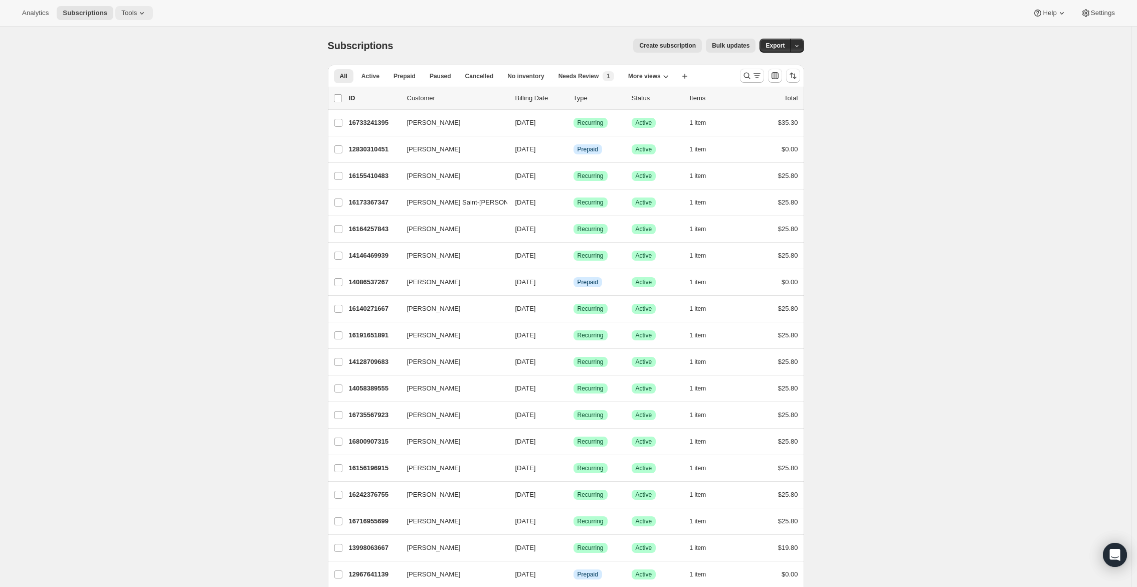
click at [152, 9] on button "Tools" at bounding box center [134, 13] width 38 height 14
click at [138, 31] on span "Subscription Plans" at bounding box center [124, 34] width 54 height 8
click at [129, 23] on div "Analytics Subscriptions Tools Help Settings" at bounding box center [568, 13] width 1137 height 27
click at [145, 14] on icon at bounding box center [142, 13] width 10 height 10
click at [544, 77] on span "No inventory" at bounding box center [525, 76] width 37 height 8
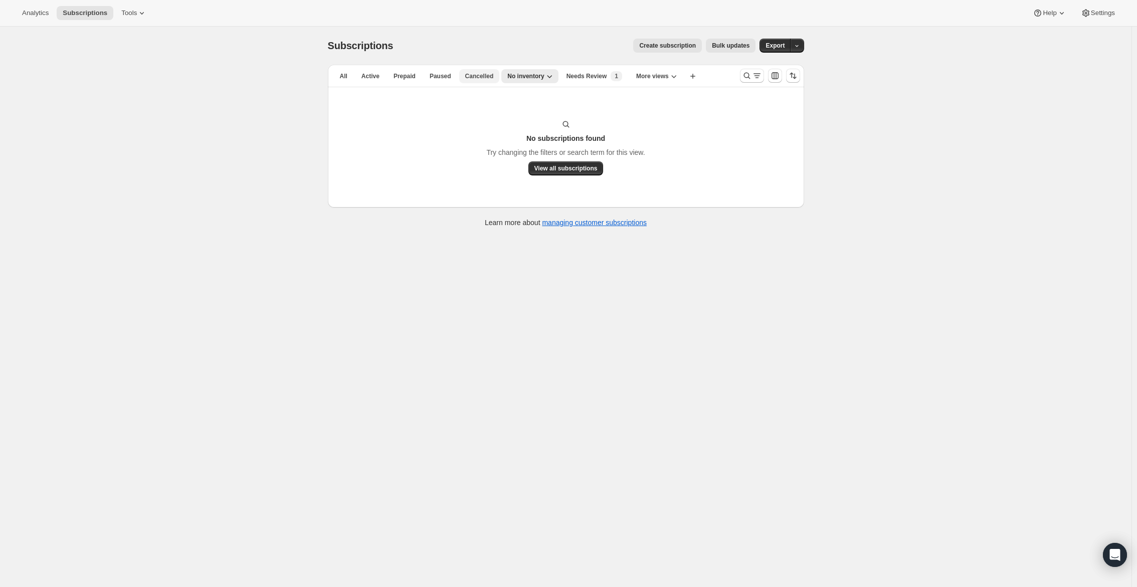
click at [470, 76] on span "Cancelled" at bounding box center [479, 76] width 29 height 8
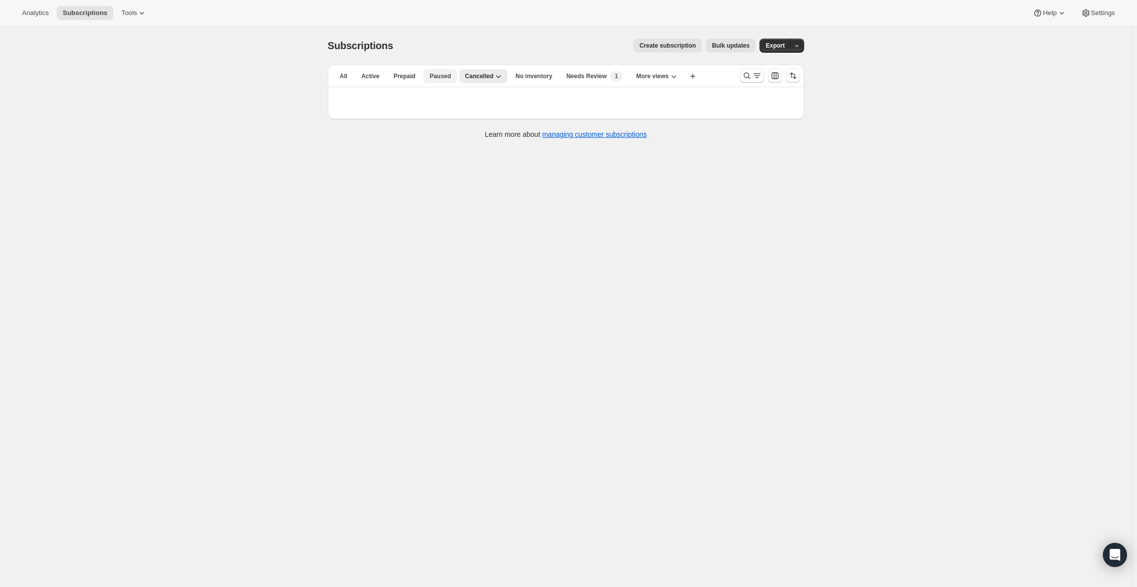
click at [437, 74] on span "Paused" at bounding box center [441, 76] width 22 height 8
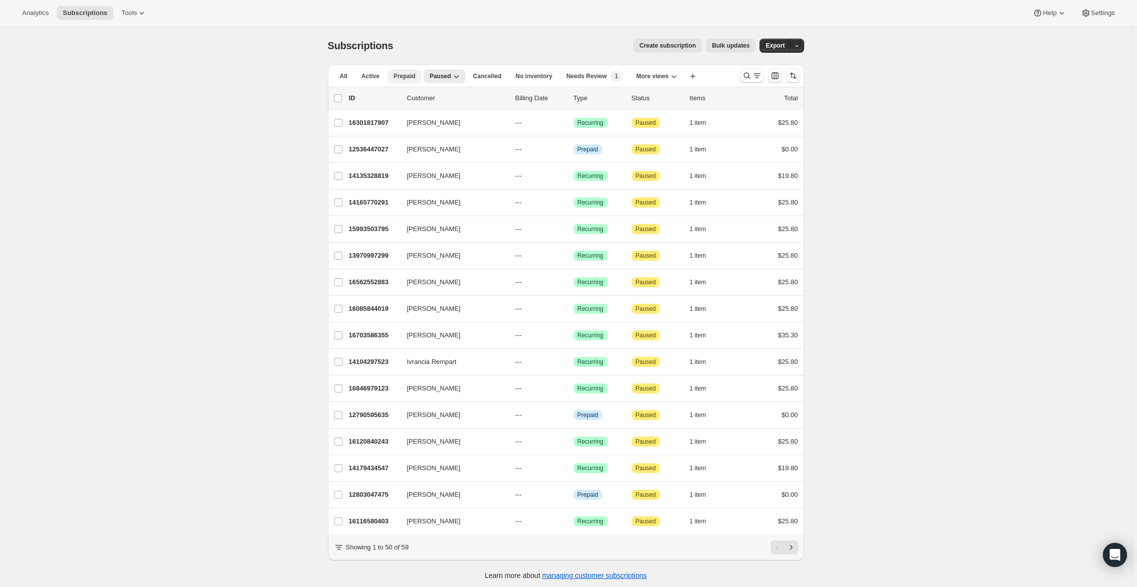
click at [413, 76] on span "Prepaid" at bounding box center [405, 76] width 22 height 8
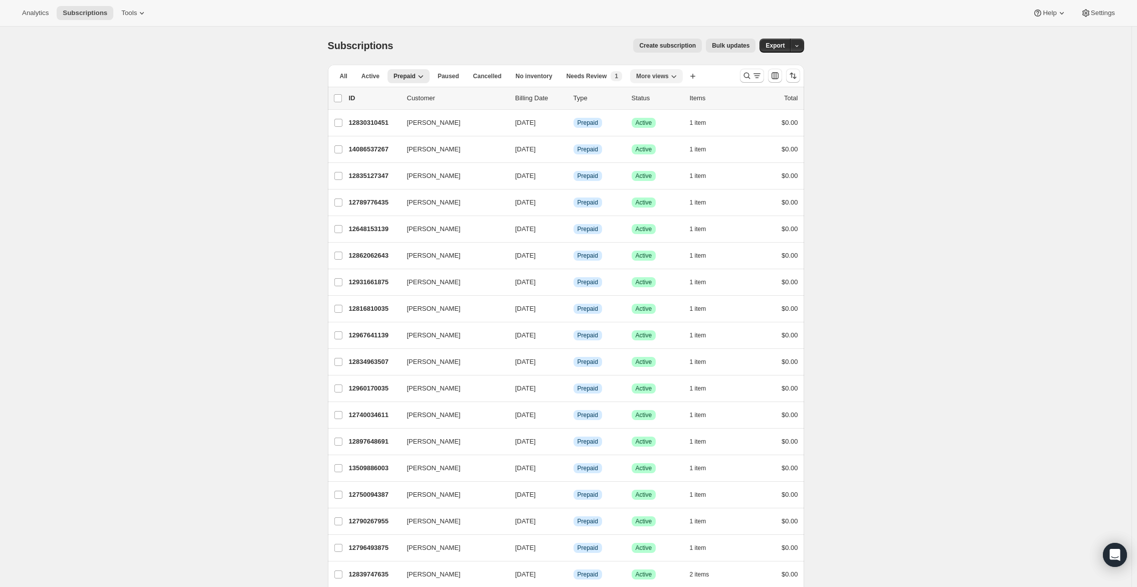
click at [665, 82] on button "More views" at bounding box center [656, 76] width 53 height 14
click at [663, 115] on button "3 months subscriptions" at bounding box center [680, 117] width 83 height 18
click at [670, 80] on span "More views" at bounding box center [664, 76] width 33 height 8
click at [670, 95] on button "Needs Review" at bounding box center [692, 99] width 83 height 18
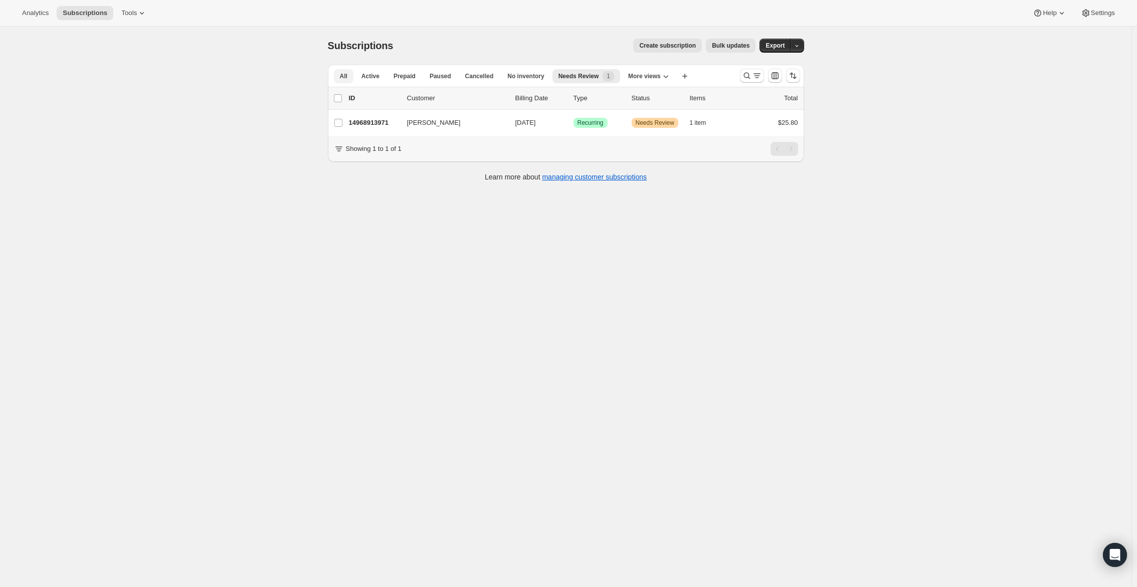
click at [347, 77] on span "All" at bounding box center [344, 76] width 8 height 8
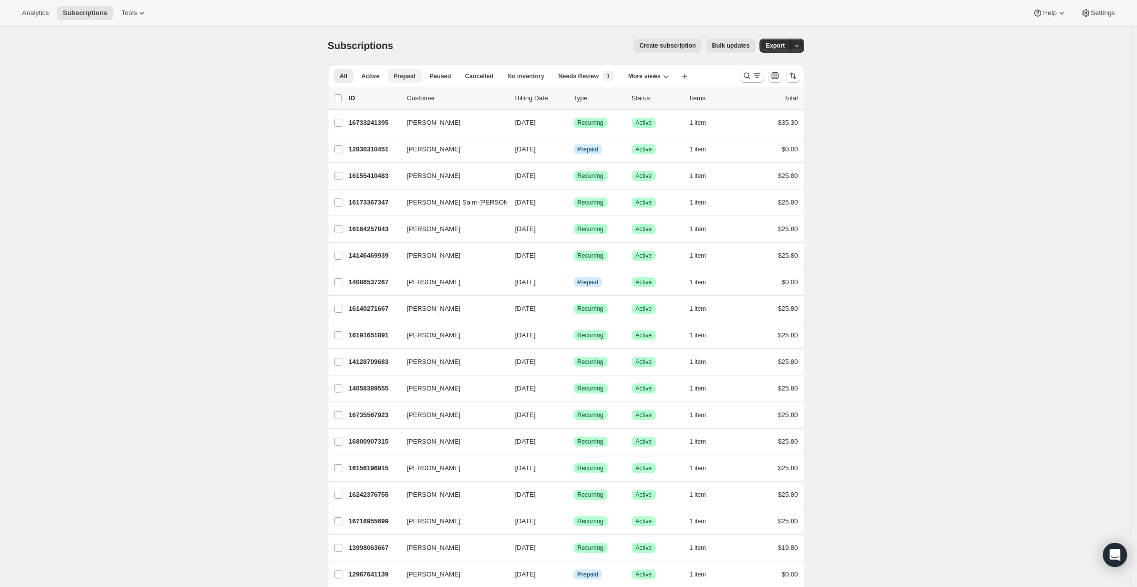
click at [402, 78] on span "Prepaid" at bounding box center [405, 76] width 22 height 8
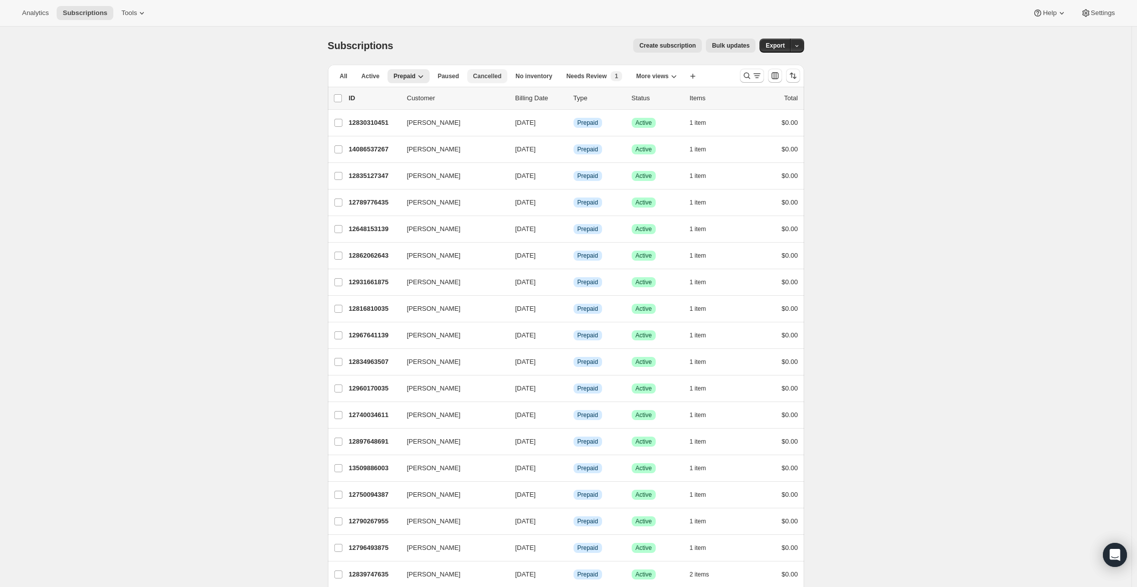
click at [498, 75] on span "Cancelled" at bounding box center [487, 76] width 29 height 8
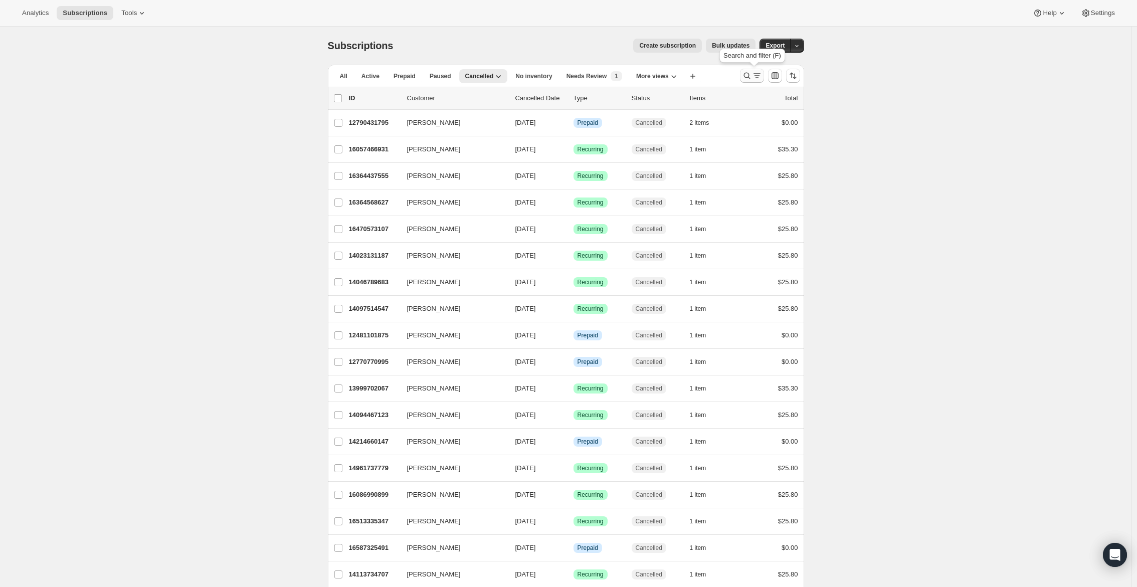
click at [750, 78] on icon "Search and filter results" at bounding box center [747, 76] width 10 height 10
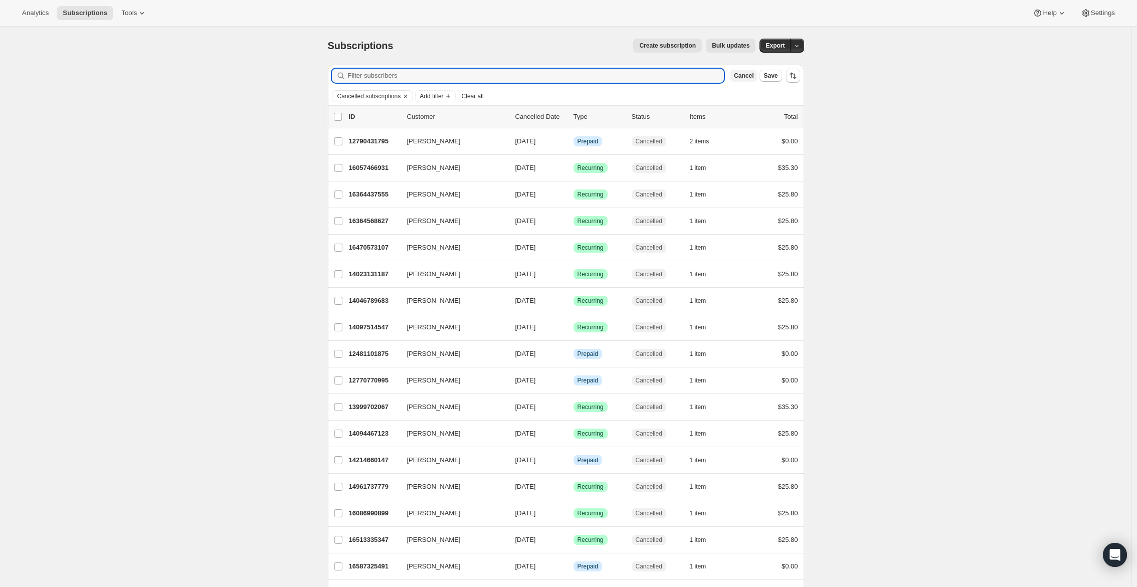
click at [753, 74] on span "Cancel" at bounding box center [744, 76] width 20 height 8
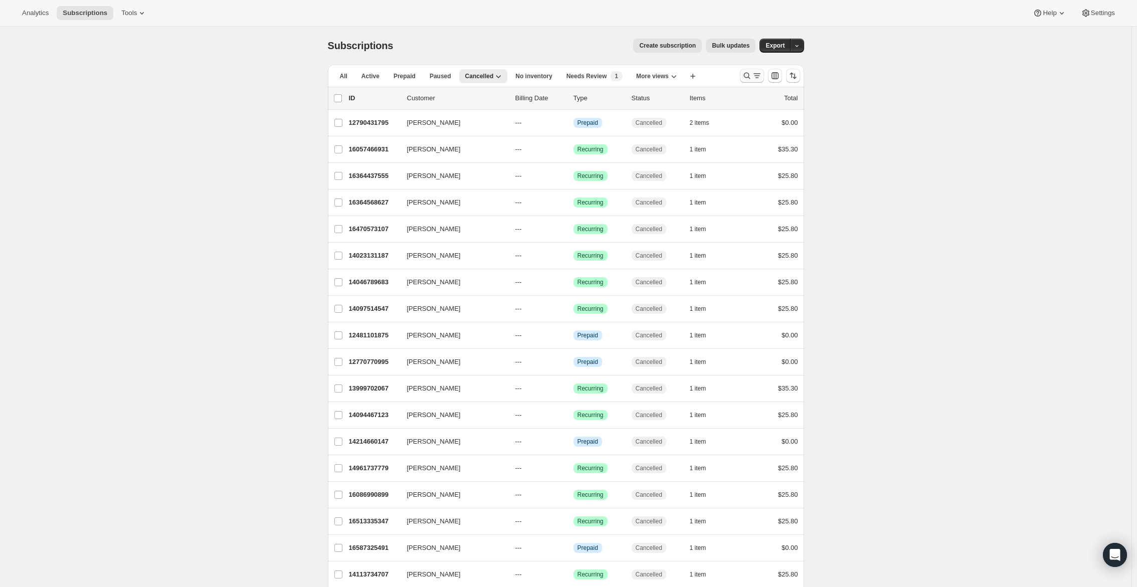
click at [751, 73] on icon "Search and filter results" at bounding box center [747, 76] width 10 height 10
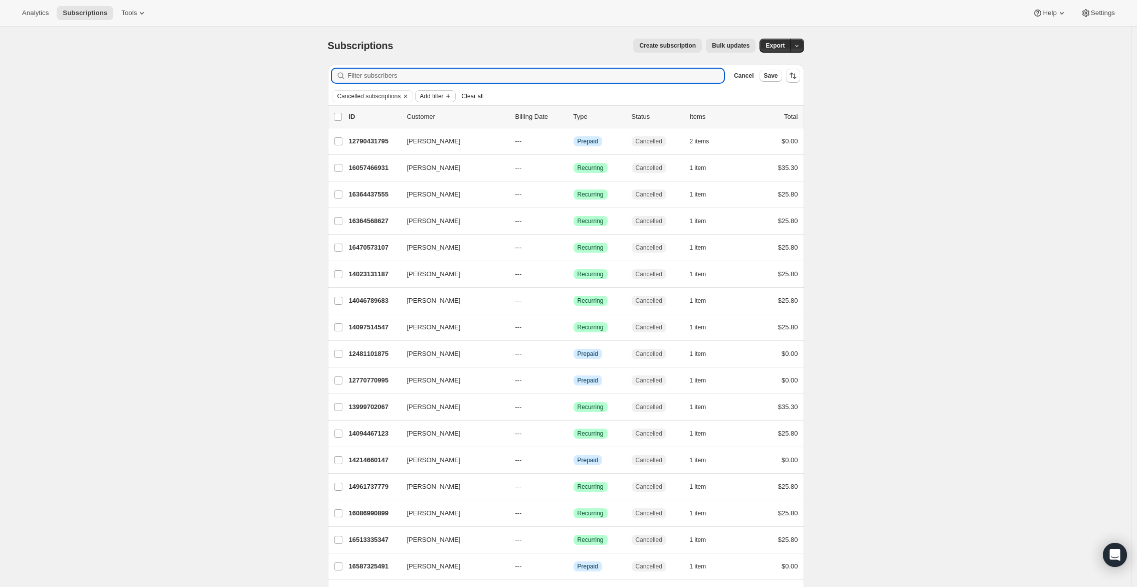
click at [454, 100] on button "Add filter" at bounding box center [435, 96] width 40 height 12
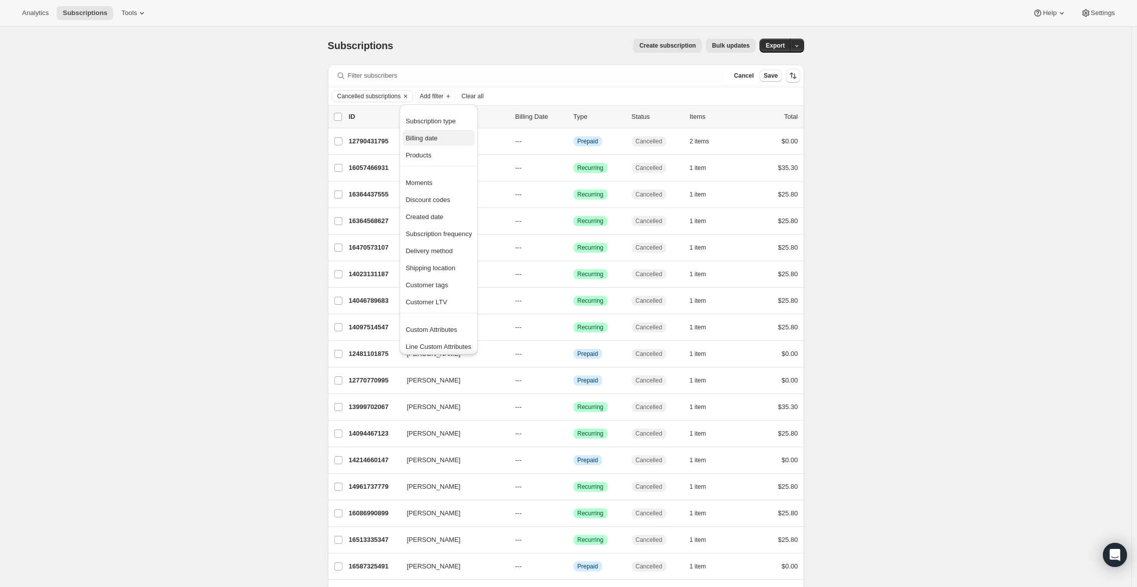
click at [444, 139] on span "Billing date" at bounding box center [439, 138] width 66 height 10
click at [435, 175] on span at bounding box center [434, 173] width 8 height 8
click at [430, 170] on input "Custom" at bounding box center [430, 169] width 1 height 1
radio input "true"
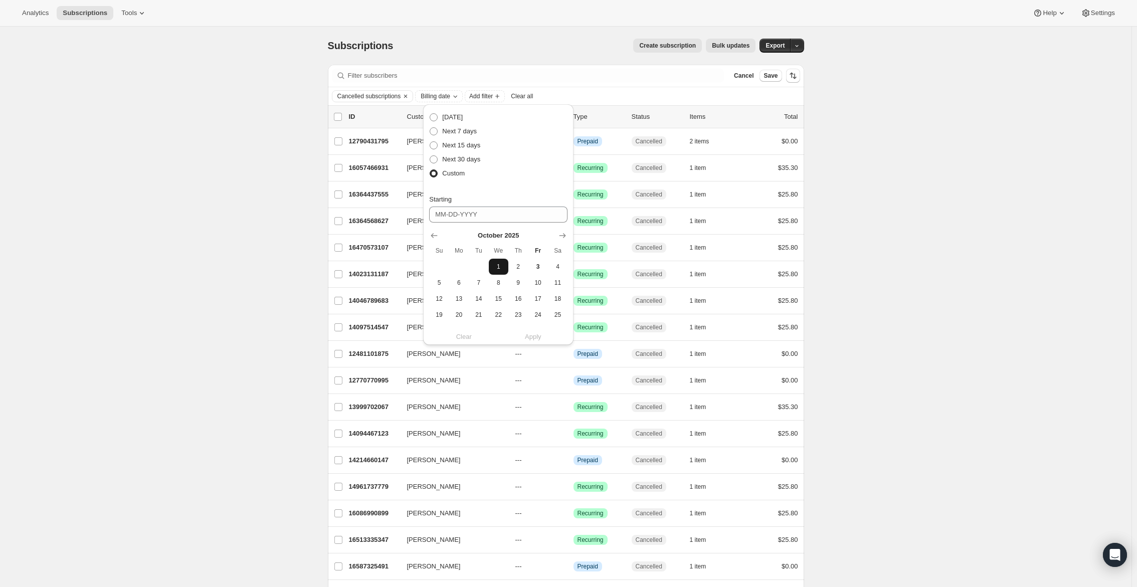
click at [497, 265] on span "1" at bounding box center [499, 267] width 12 height 8
type input "10-01-2025"
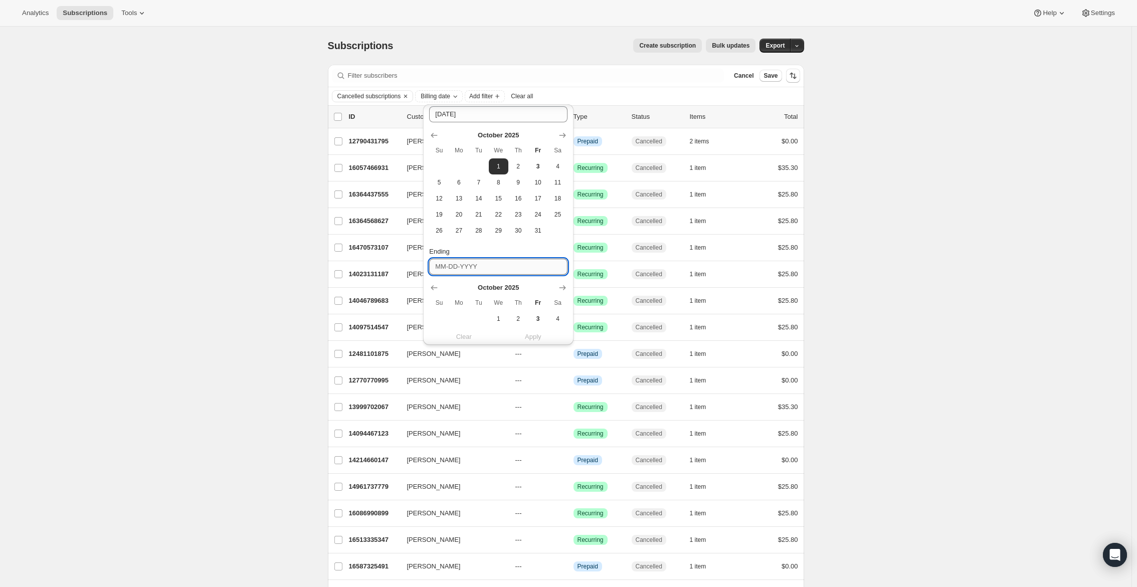
click at [509, 271] on input "Ending" at bounding box center [498, 267] width 138 height 16
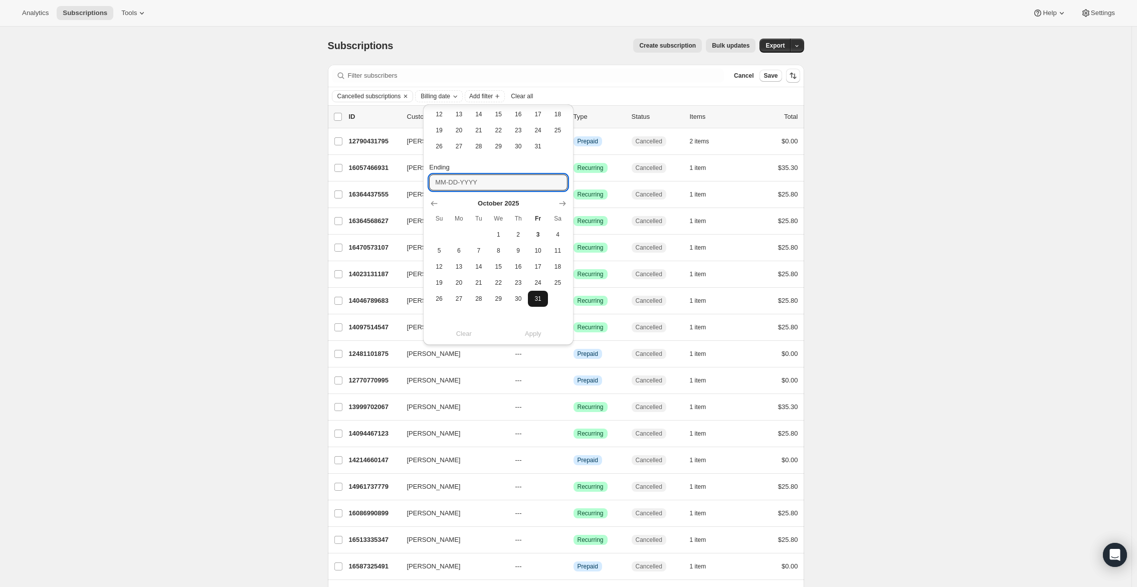
click at [532, 293] on button "31" at bounding box center [538, 299] width 20 height 16
type input "10-31-2025"
click at [537, 334] on span "Apply" at bounding box center [533, 334] width 17 height 10
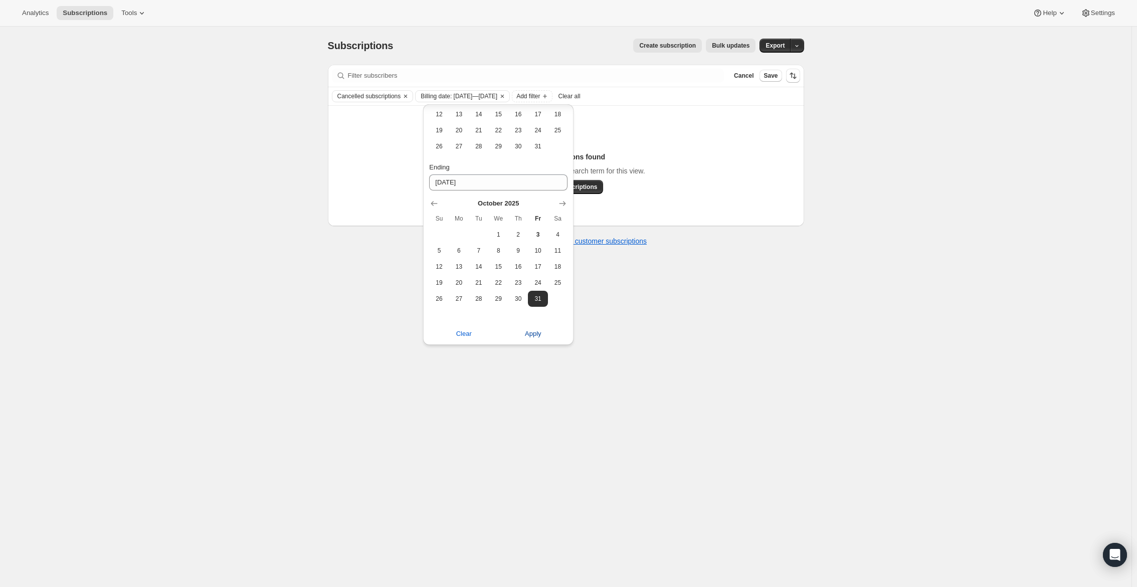
click at [533, 335] on span "Apply" at bounding box center [533, 334] width 17 height 10
click at [602, 144] on div "No subscriptions found Try changing the filters or search term for this view. V…" at bounding box center [566, 166] width 456 height 56
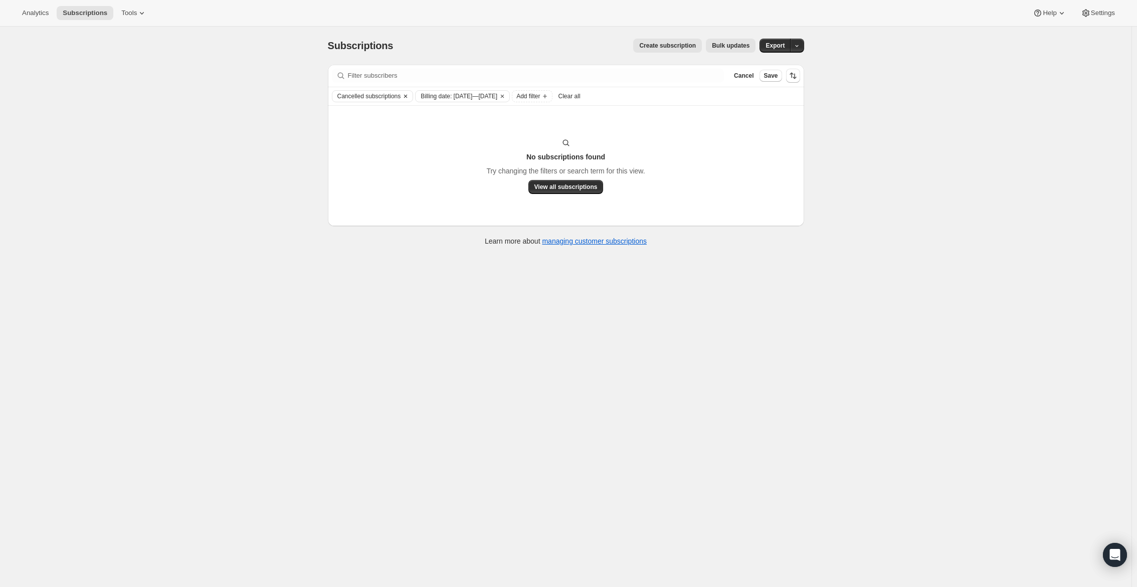
click at [410, 97] on icon "Clear" at bounding box center [406, 96] width 8 height 8
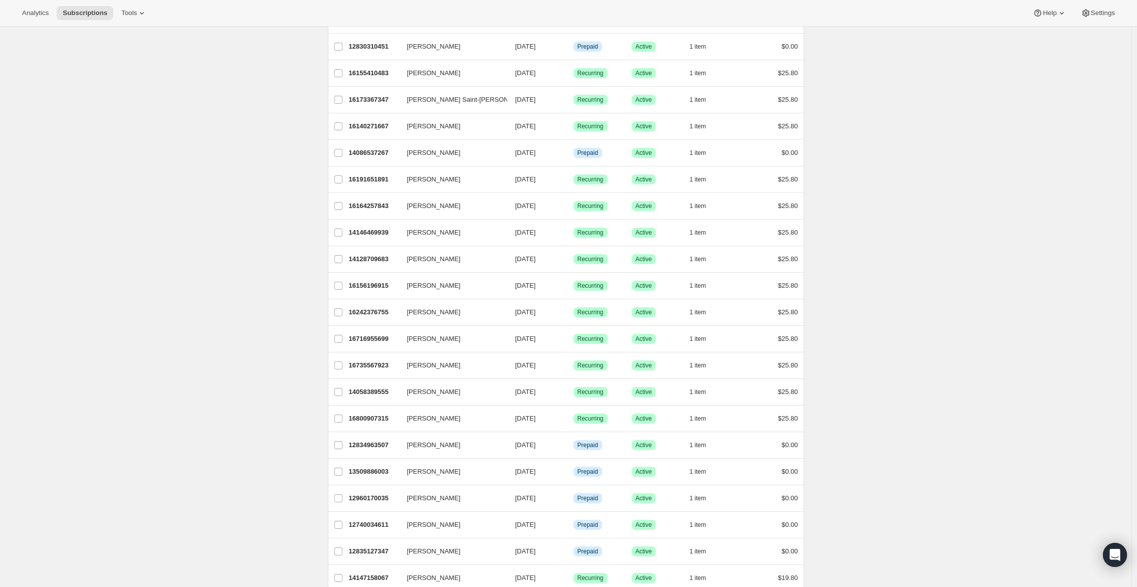
scroll to position [0, 0]
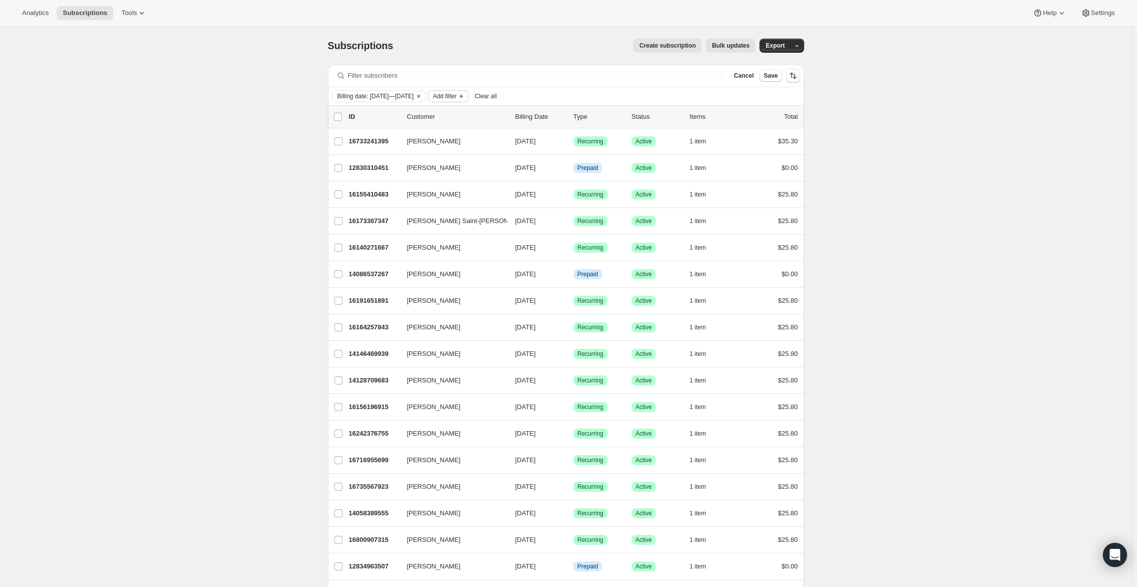
click at [468, 91] on button "Add filter" at bounding box center [448, 96] width 40 height 12
click at [456, 97] on span "Add filter" at bounding box center [445, 96] width 24 height 8
click at [482, 328] on span "Custom Attributes" at bounding box center [472, 330] width 52 height 8
click at [497, 218] on div "Clear Apply" at bounding box center [518, 220] width 96 height 10
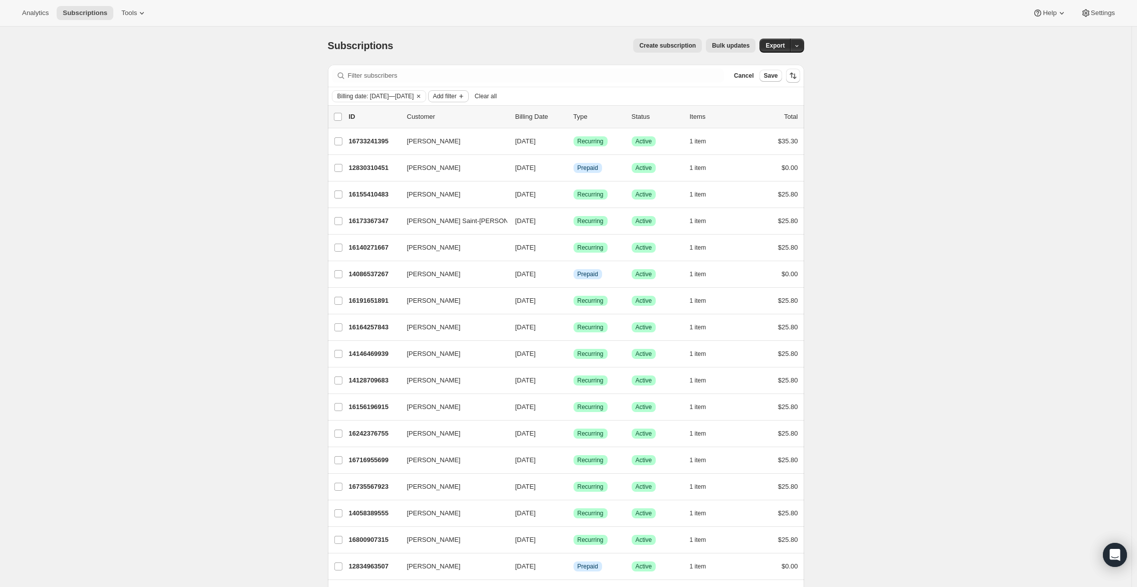
click at [456, 93] on span "Add filter" at bounding box center [445, 96] width 24 height 8
click at [497, 217] on span "Created date" at bounding box center [479, 217] width 66 height 10
click at [498, 174] on span "Custom" at bounding box center [494, 173] width 23 height 8
click at [471, 170] on input "Custom" at bounding box center [471, 169] width 1 height 1
radio input "true"
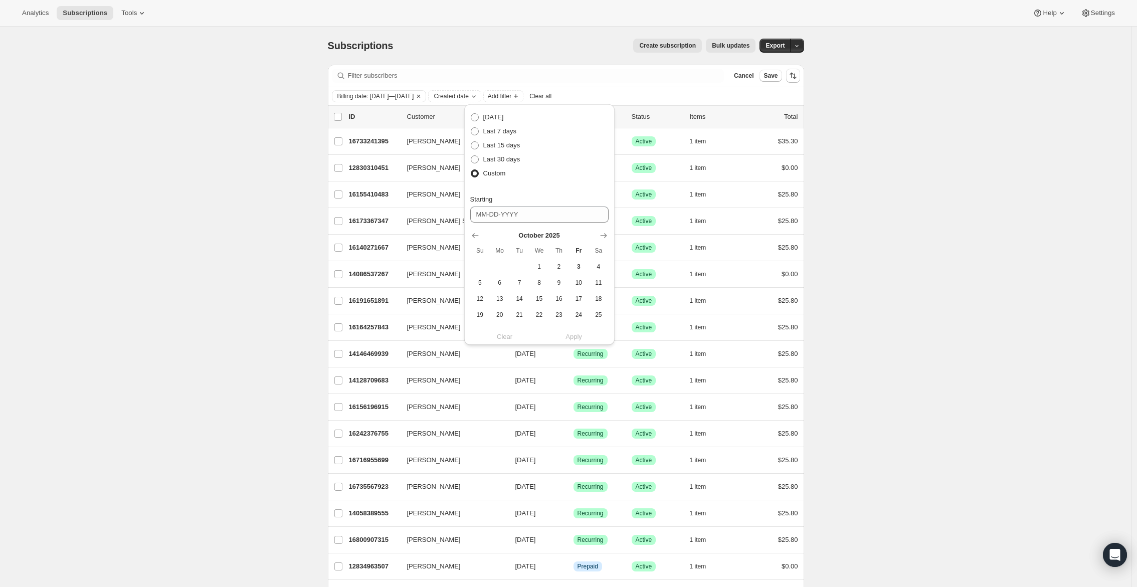
click at [496, 49] on div "Create subscription Bulk updates" at bounding box center [580, 46] width 350 height 14
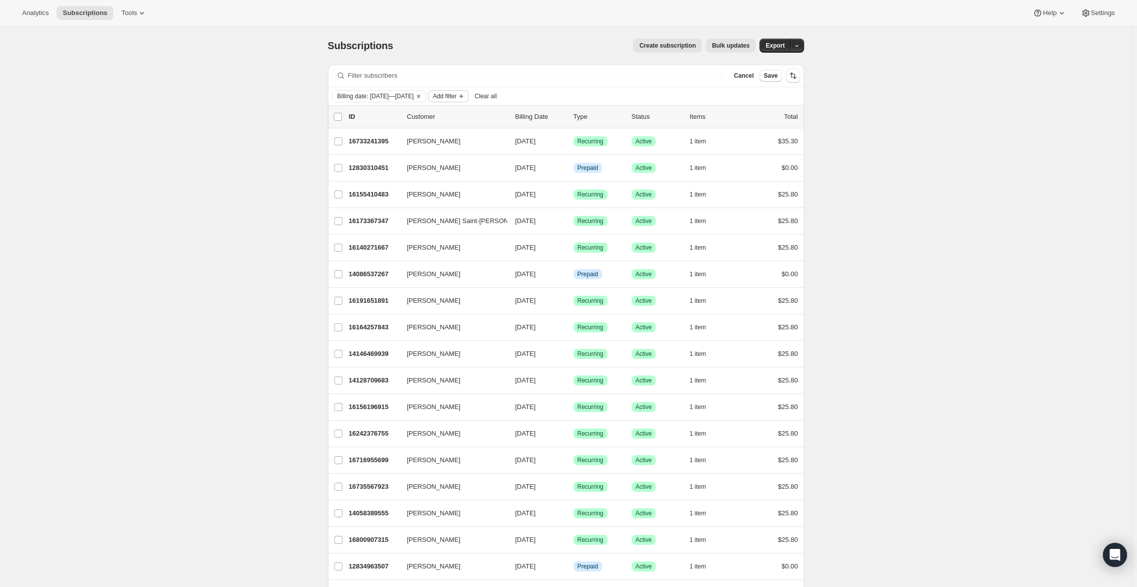
click at [468, 97] on button "Add filter" at bounding box center [448, 96] width 40 height 12
click at [488, 223] on button "Created date" at bounding box center [479, 217] width 72 height 16
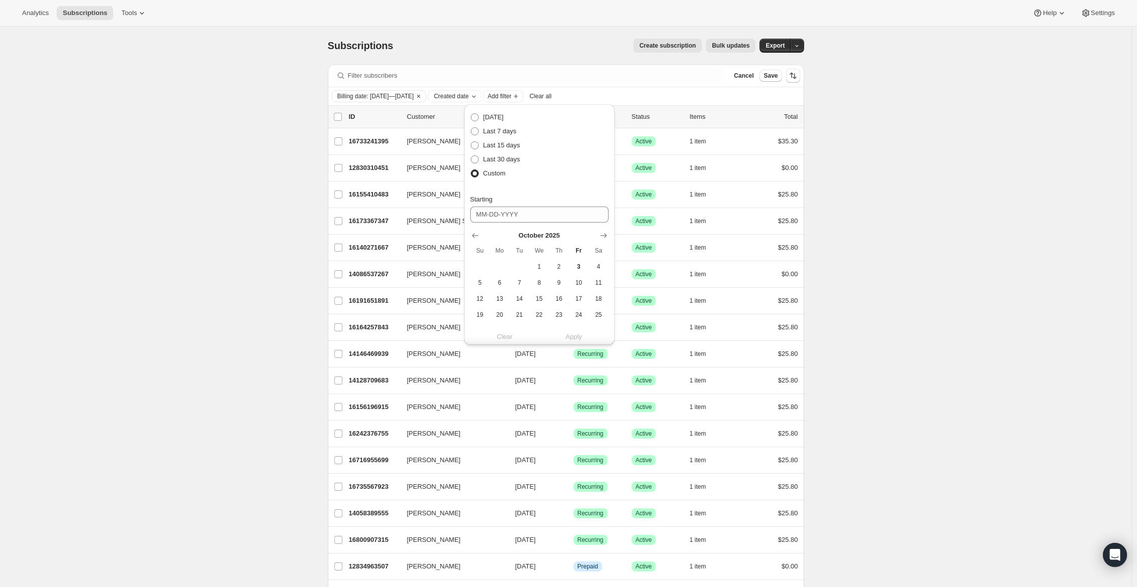
click at [468, 43] on div "Create subscription Bulk updates" at bounding box center [580, 46] width 350 height 14
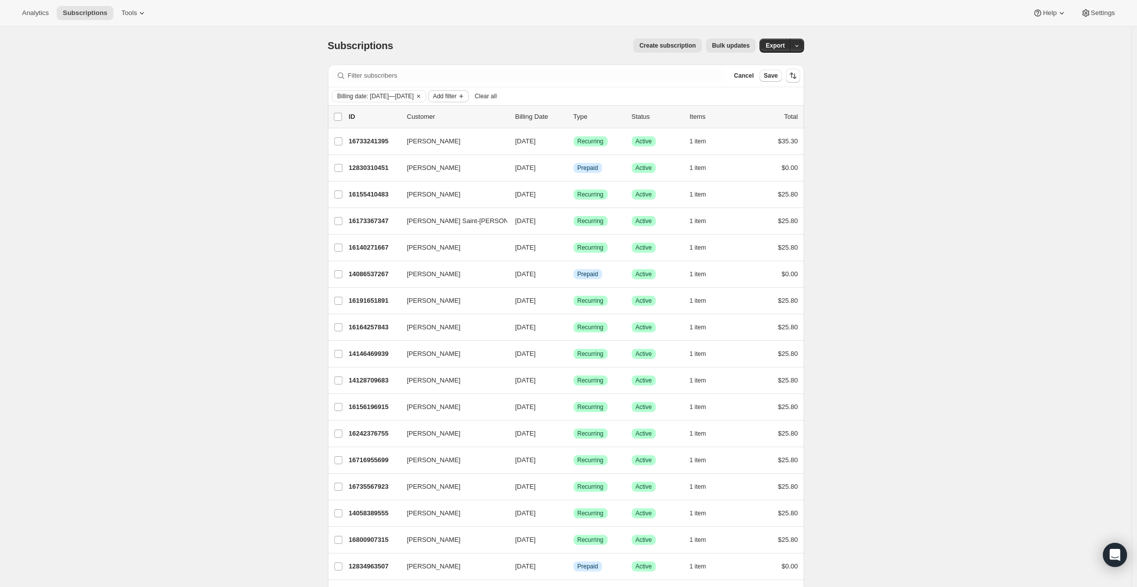
click at [468, 101] on button "Add filter" at bounding box center [448, 96] width 40 height 12
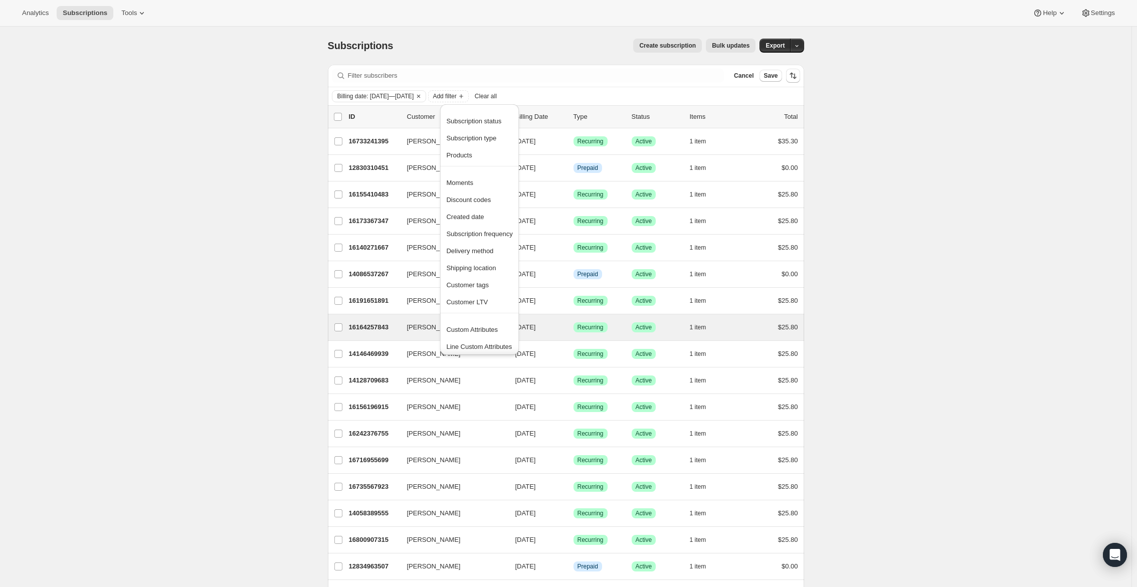
click at [486, 336] on button "Custom Attributes" at bounding box center [479, 329] width 72 height 16
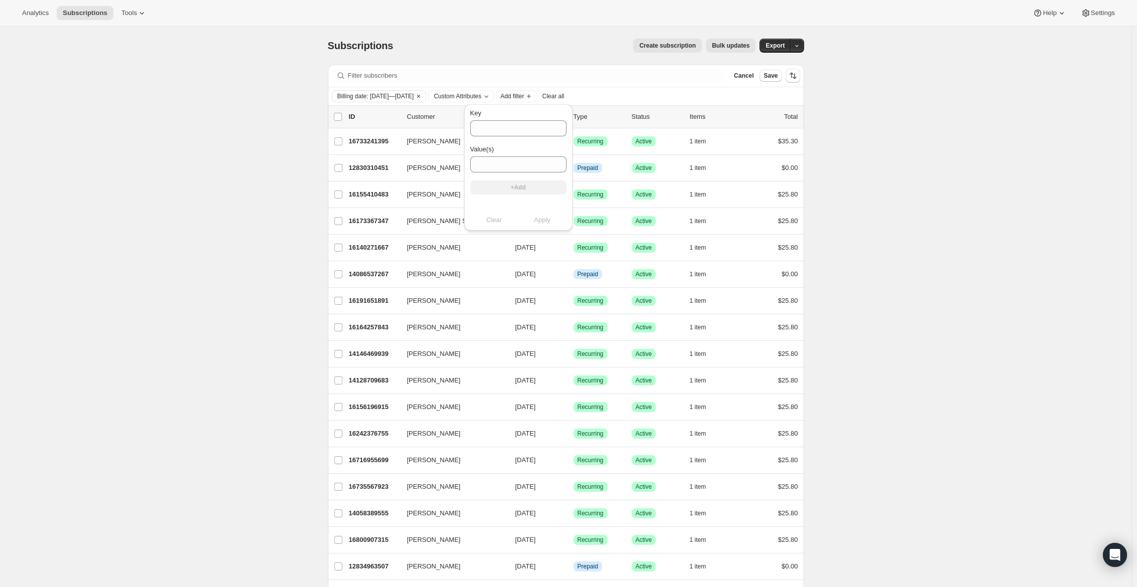
click at [538, 137] on div "Key Value(s) +Add" at bounding box center [518, 155] width 96 height 94
click at [539, 133] on input "Key" at bounding box center [518, 128] width 96 height 16
click at [139, 18] on button "Tools" at bounding box center [134, 13] width 38 height 14
click at [1095, 15] on span "Settings" at bounding box center [1103, 13] width 24 height 8
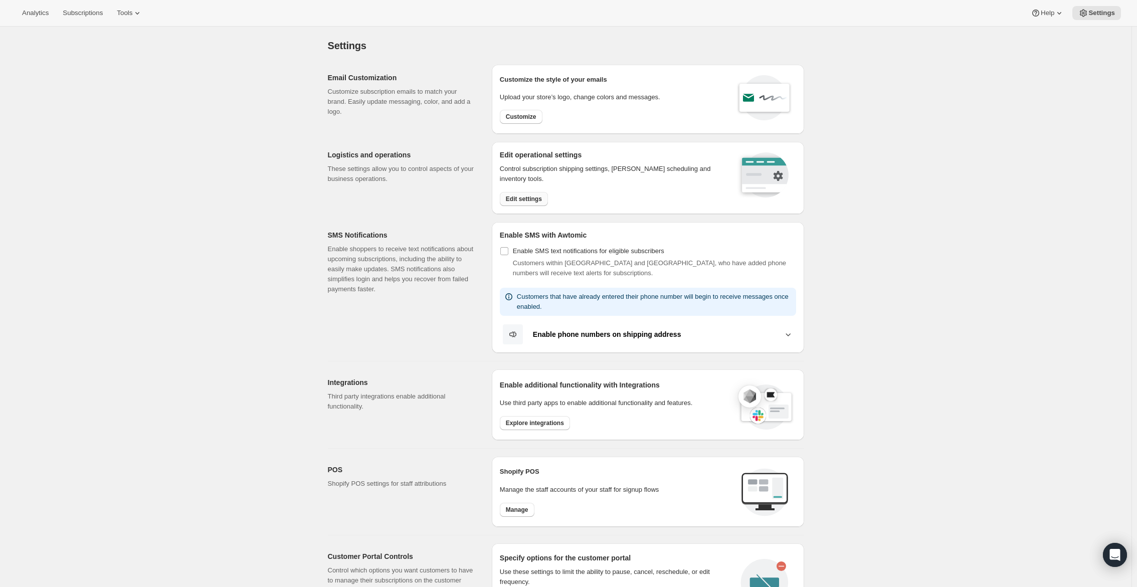
click at [525, 197] on span "Edit settings" at bounding box center [524, 199] width 36 height 8
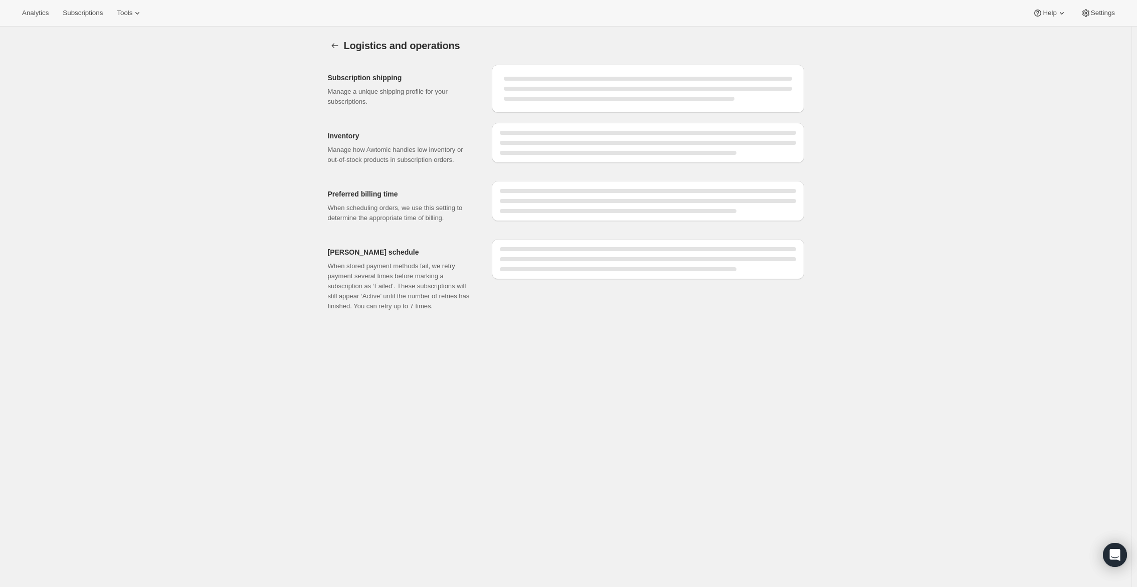
select select "DAY"
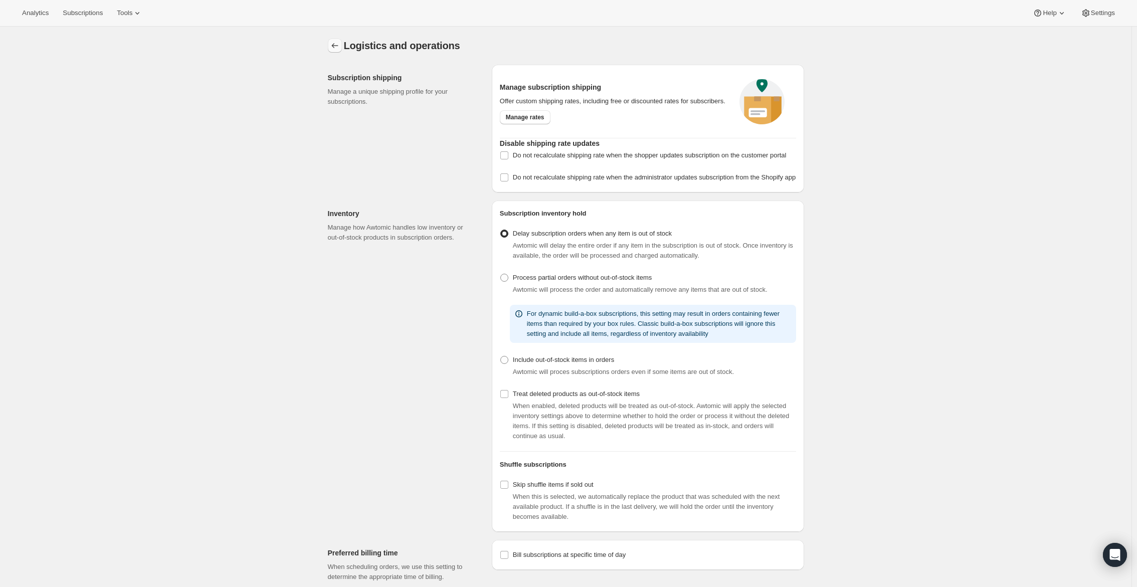
click at [340, 48] on icon "Settings" at bounding box center [335, 46] width 10 height 10
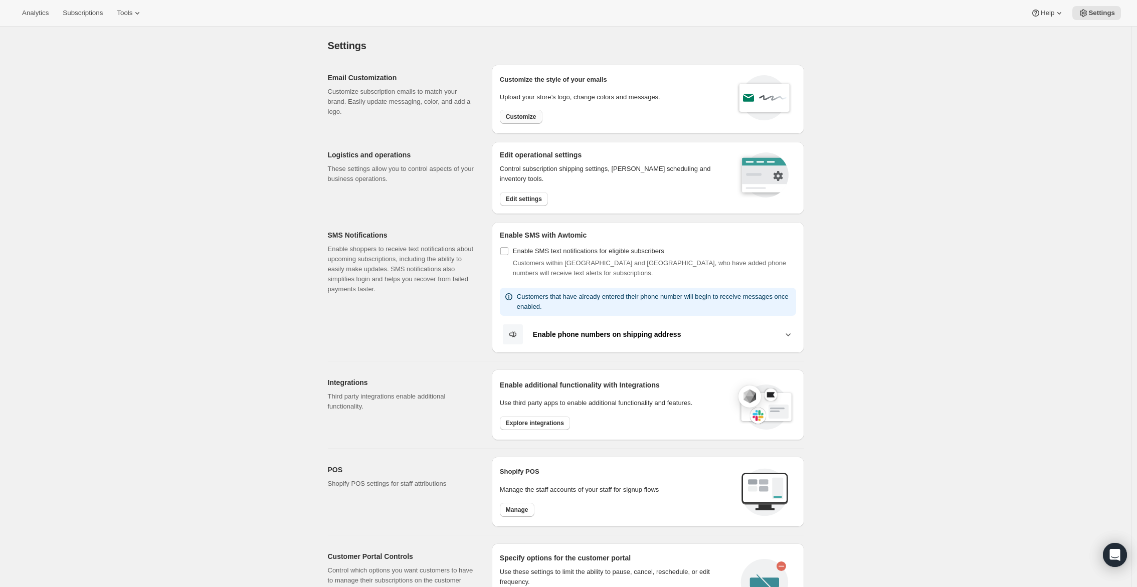
click at [523, 116] on span "Customize" at bounding box center [521, 117] width 31 height 8
select select "subscriptionMessage"
select select "5"
select select "15"
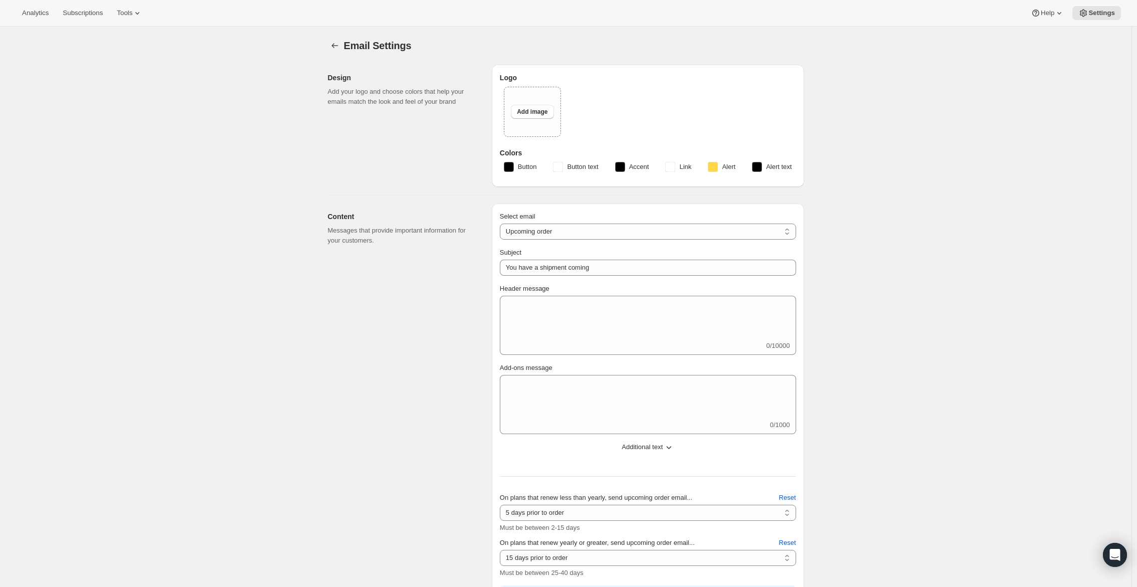
type input "Tokidos"
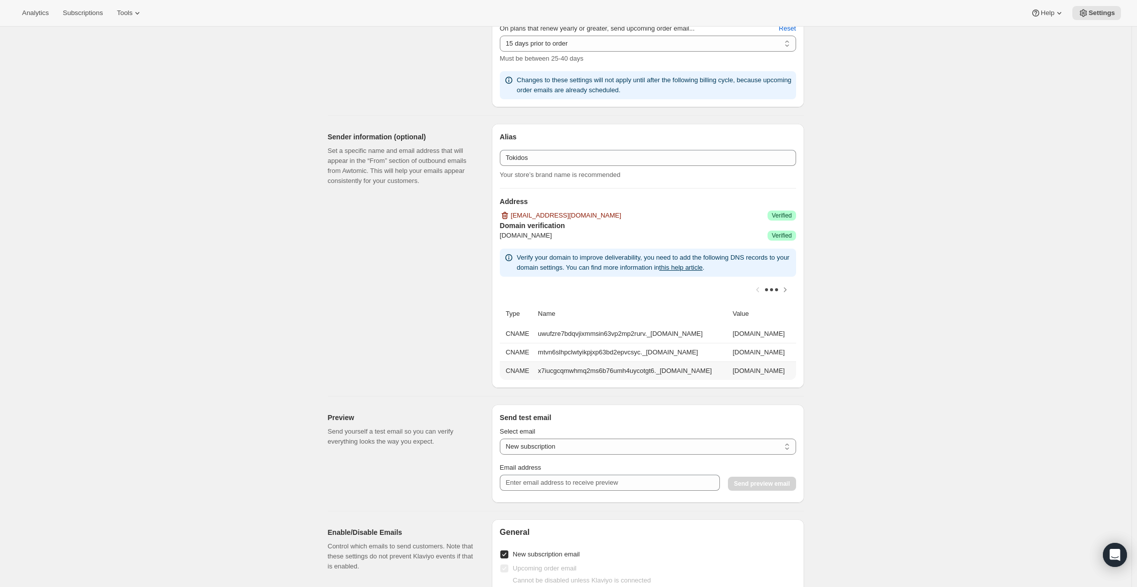
scroll to position [752, 0]
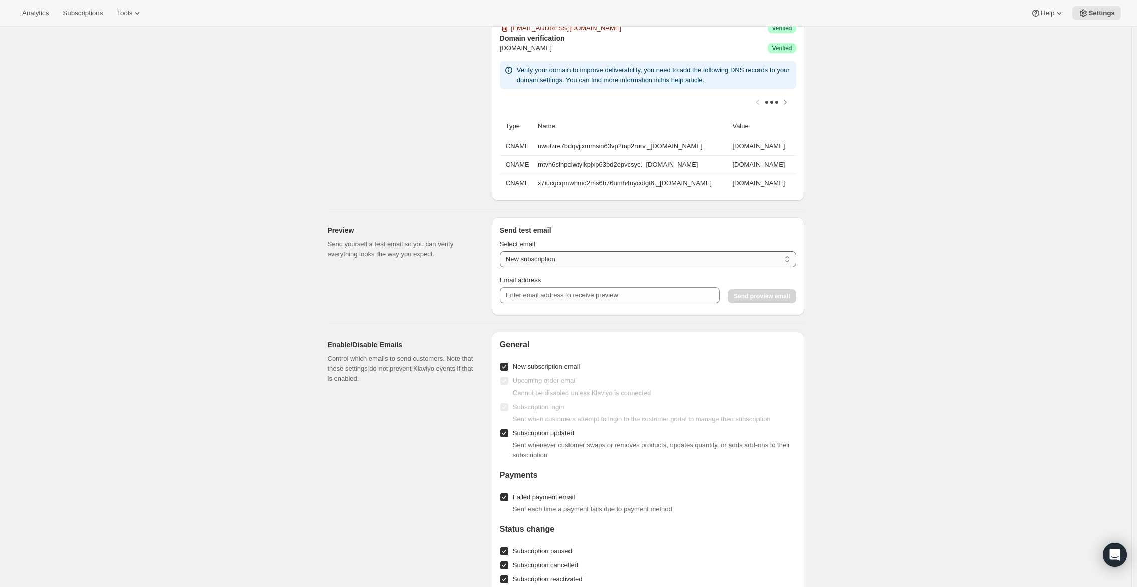
click at [643, 267] on select "New subscription Upcoming order Payment failure Delayed subscription Updated su…" at bounding box center [648, 259] width 296 height 16
click at [395, 192] on div "Sender information (optional) Set a specific name and email address that will a…" at bounding box center [406, 68] width 156 height 264
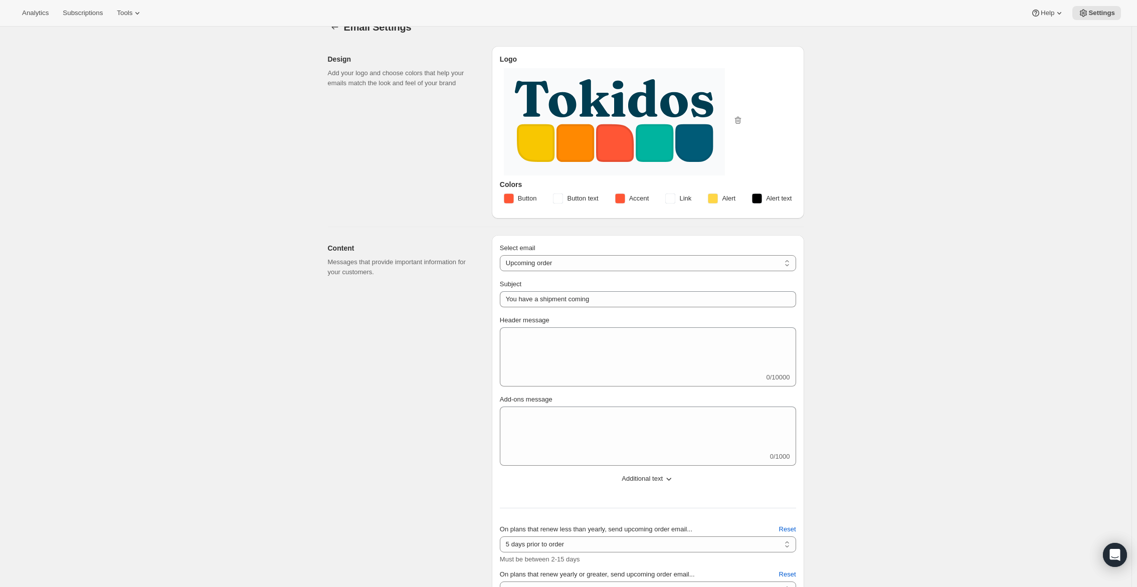
scroll to position [0, 0]
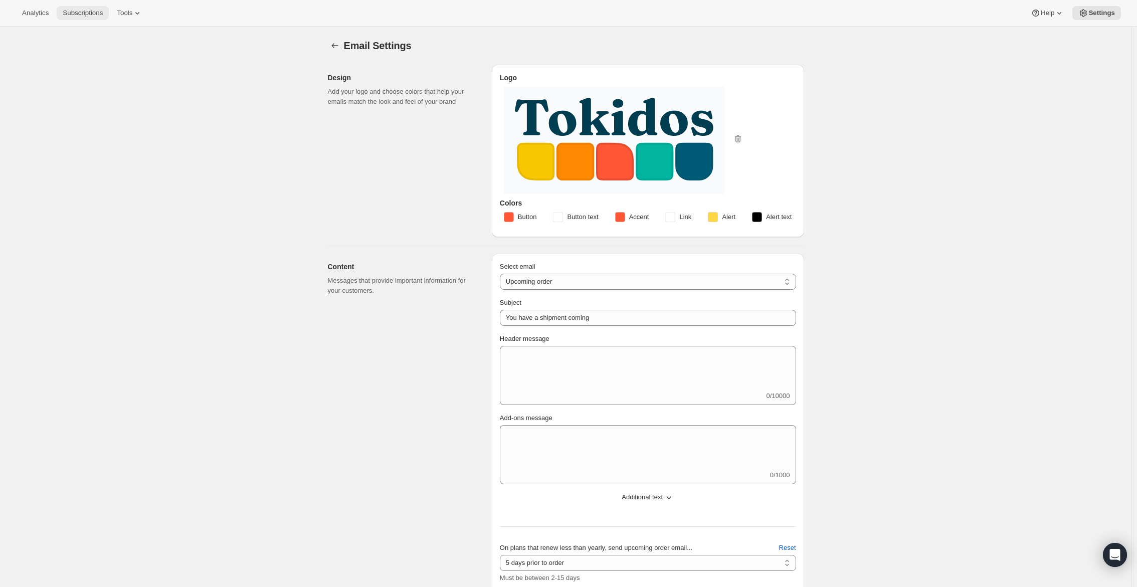
click at [103, 15] on span "Subscriptions" at bounding box center [83, 13] width 40 height 8
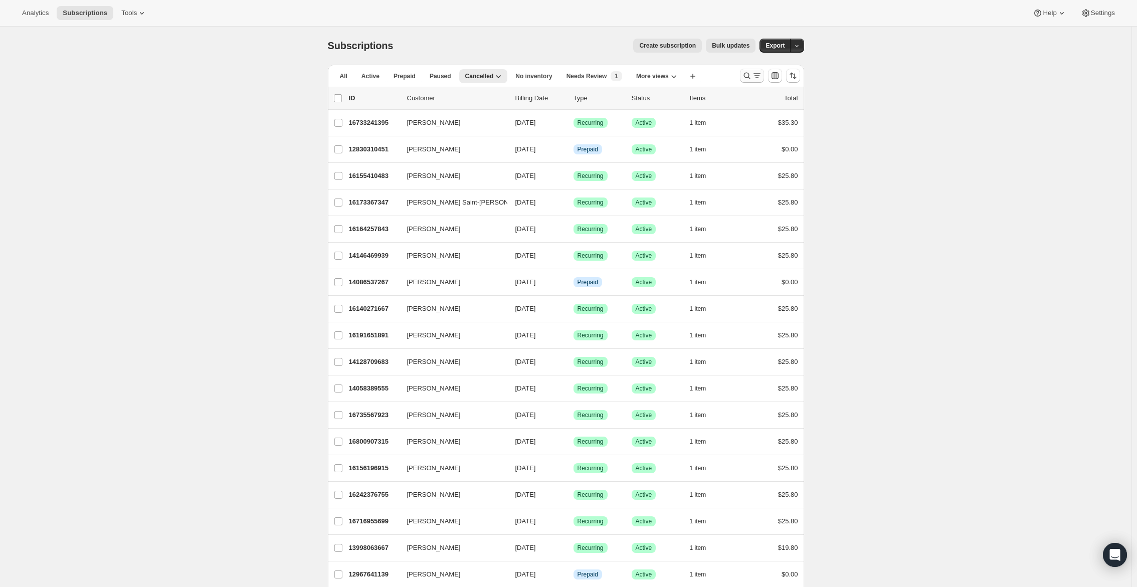
click at [745, 74] on icon "Search and filter results" at bounding box center [747, 76] width 10 height 10
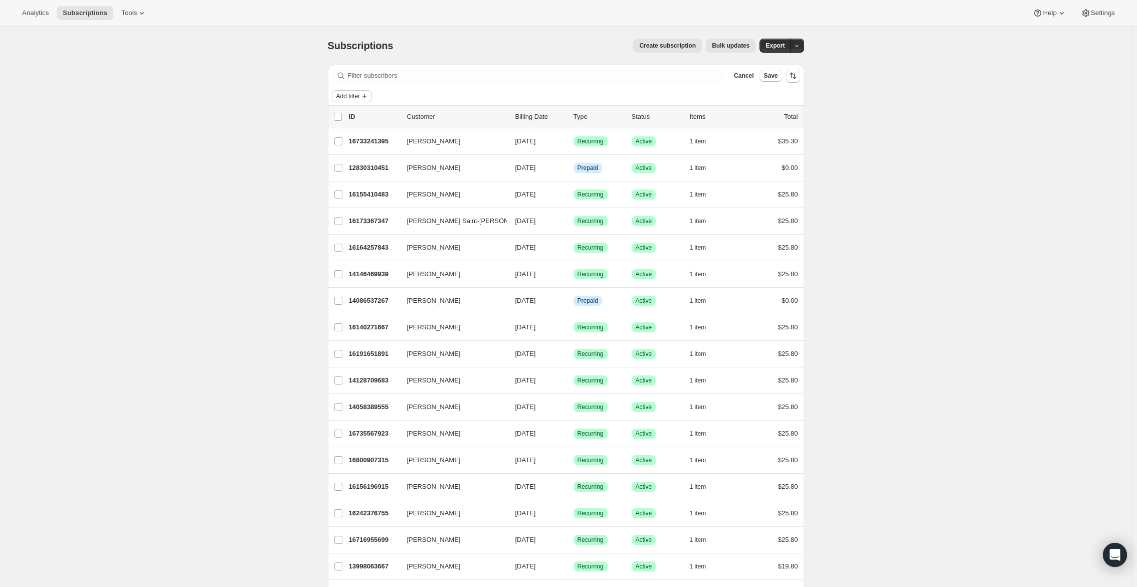
click at [350, 92] on span "Add filter" at bounding box center [348, 96] width 24 height 8
click at [343, 324] on span "Custom Attributes" at bounding box center [343, 328] width 52 height 8
